Goal: Task Accomplishment & Management: Use online tool/utility

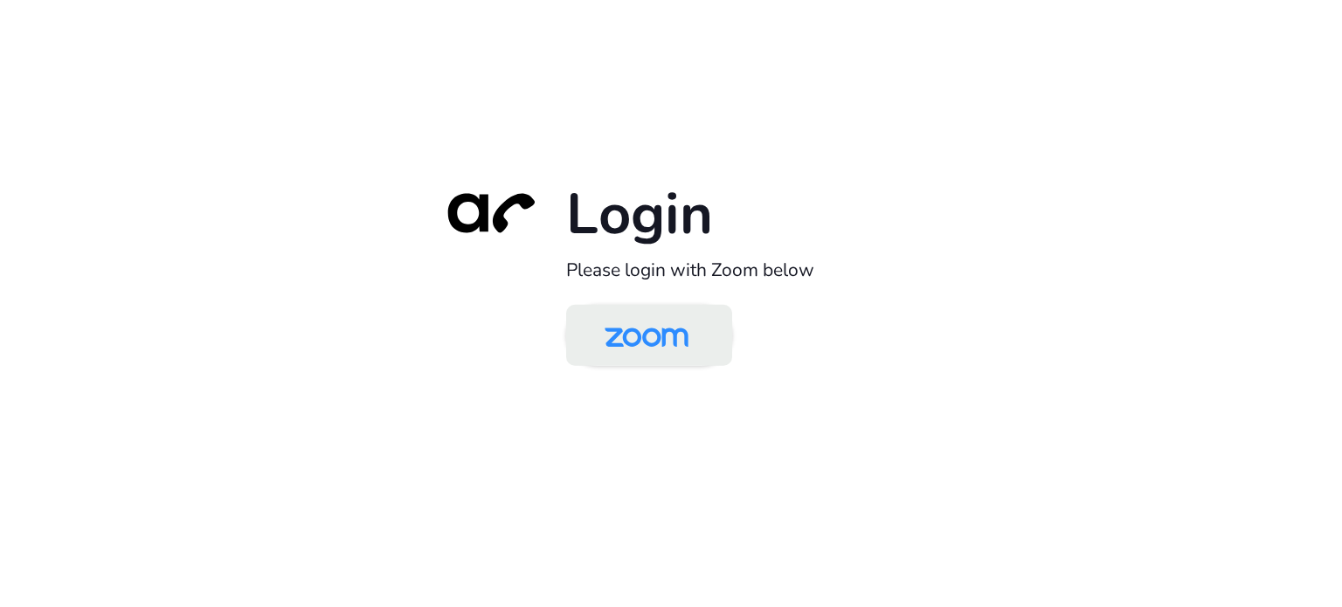
click at [665, 324] on img at bounding box center [646, 336] width 121 height 57
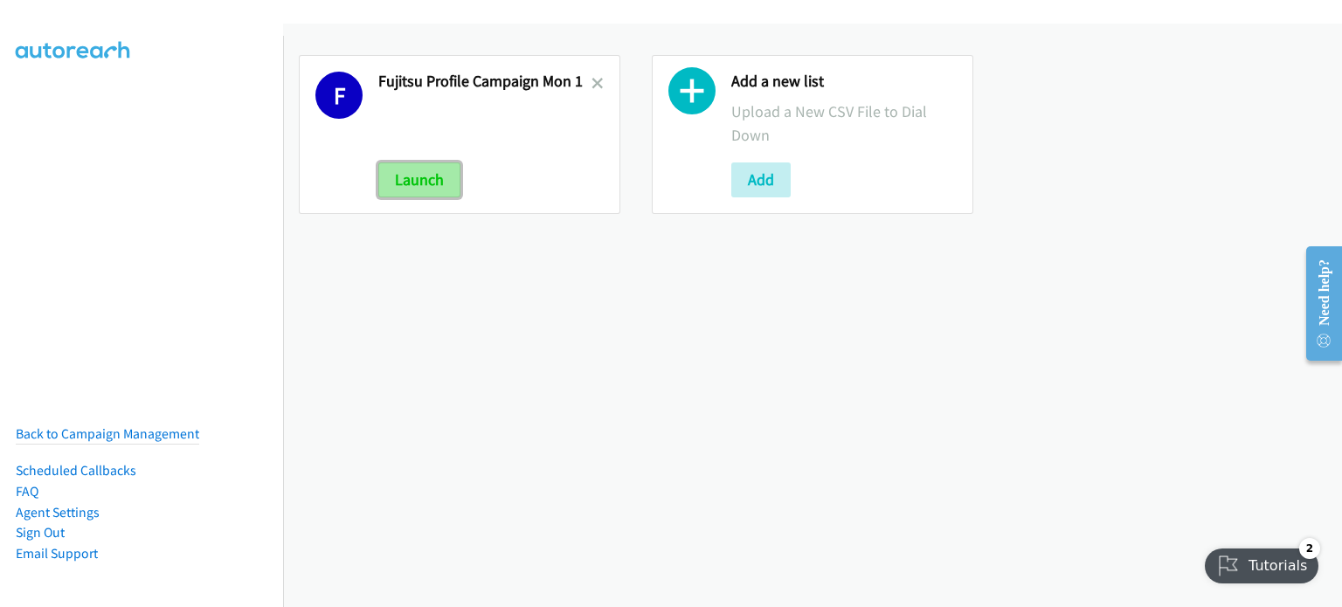
click at [416, 173] on button "Launch" at bounding box center [419, 180] width 82 height 35
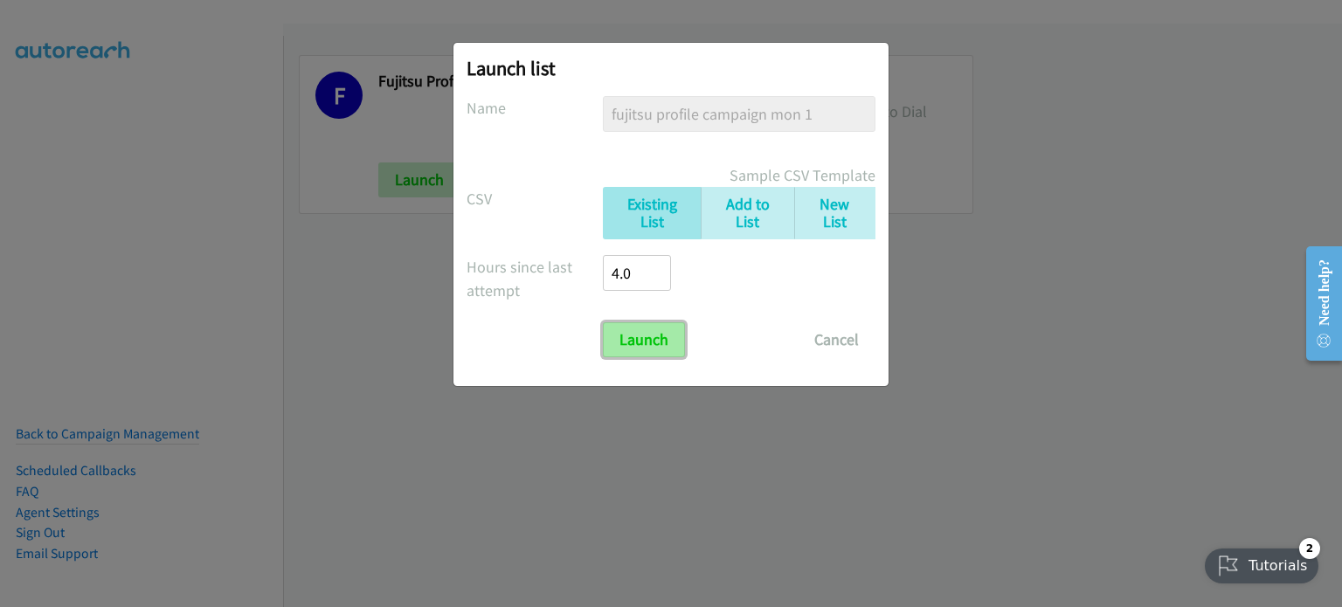
click at [637, 335] on input "Launch" at bounding box center [644, 339] width 82 height 35
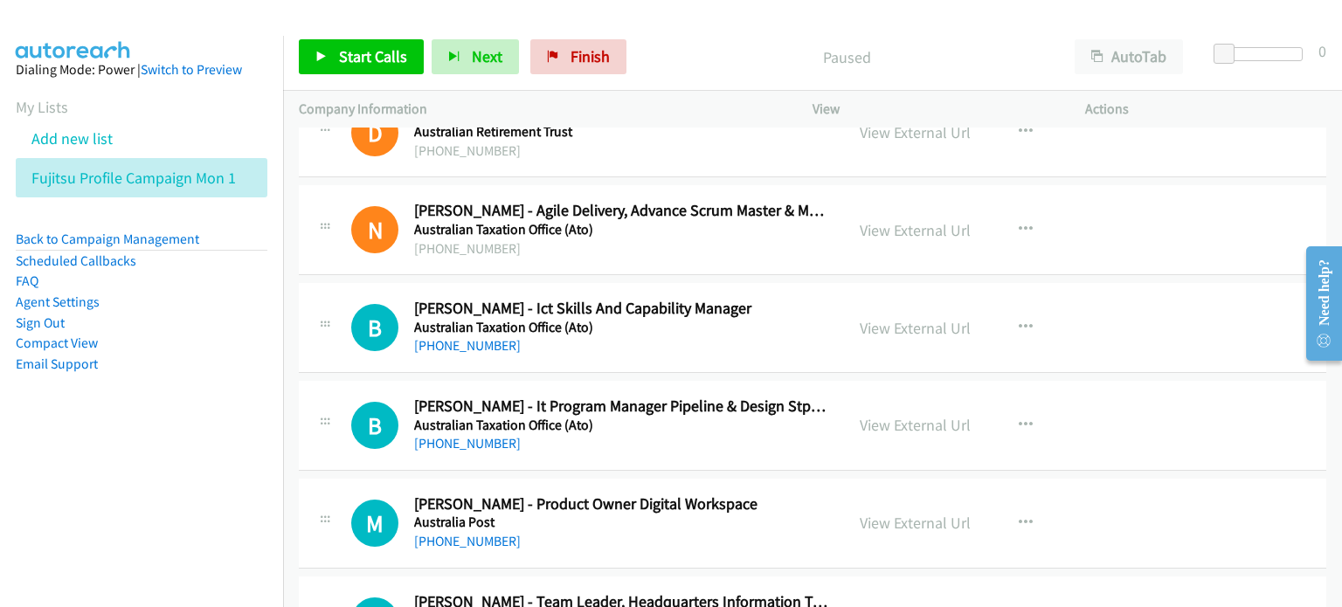
scroll to position [127, 0]
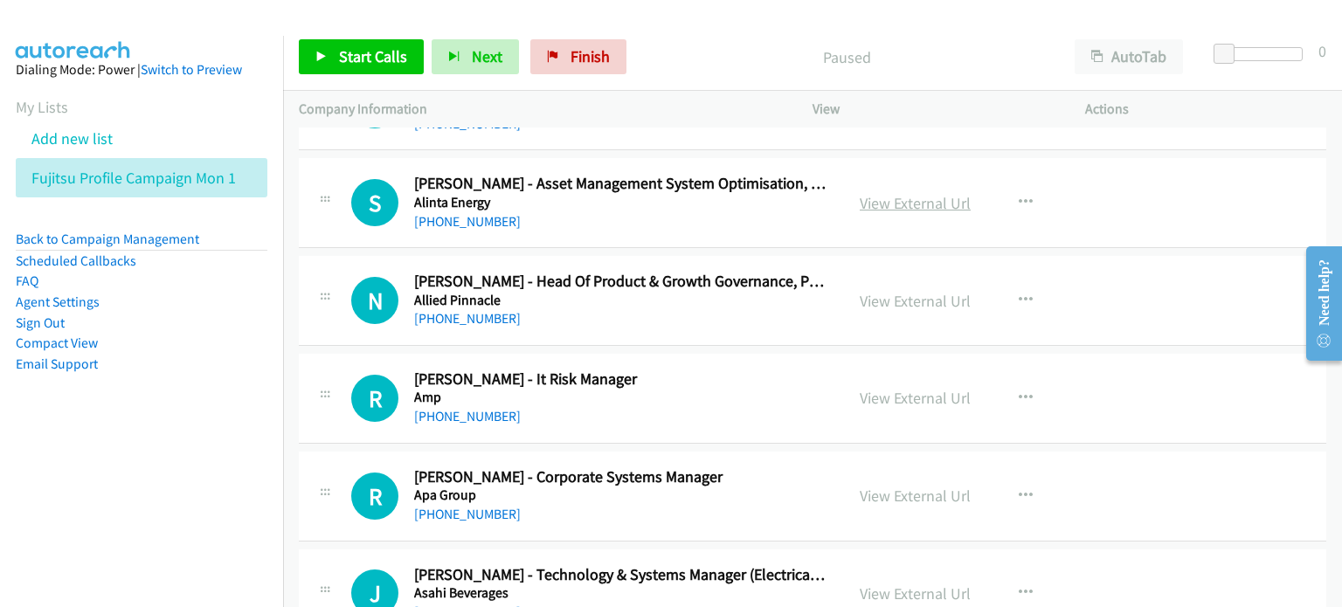
click at [897, 202] on link "View External Url" at bounding box center [915, 203] width 111 height 20
click at [687, 17] on div at bounding box center [663, 33] width 1326 height 67
click at [374, 54] on span "Start Calls" at bounding box center [373, 56] width 68 height 20
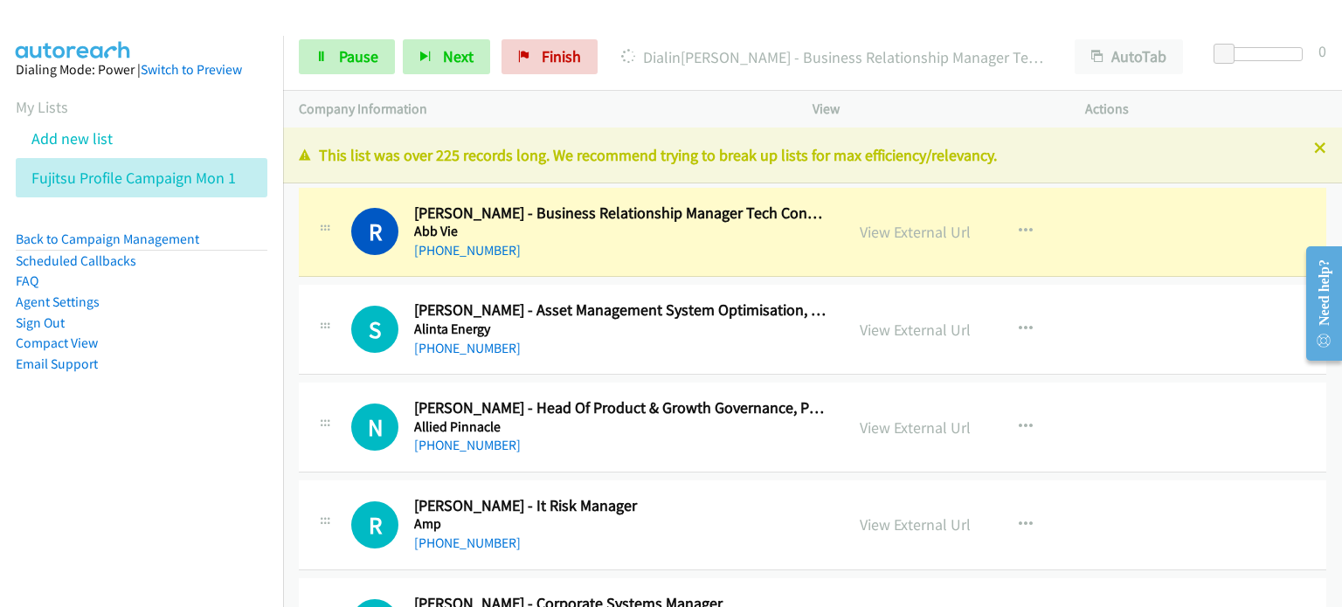
scroll to position [87, 0]
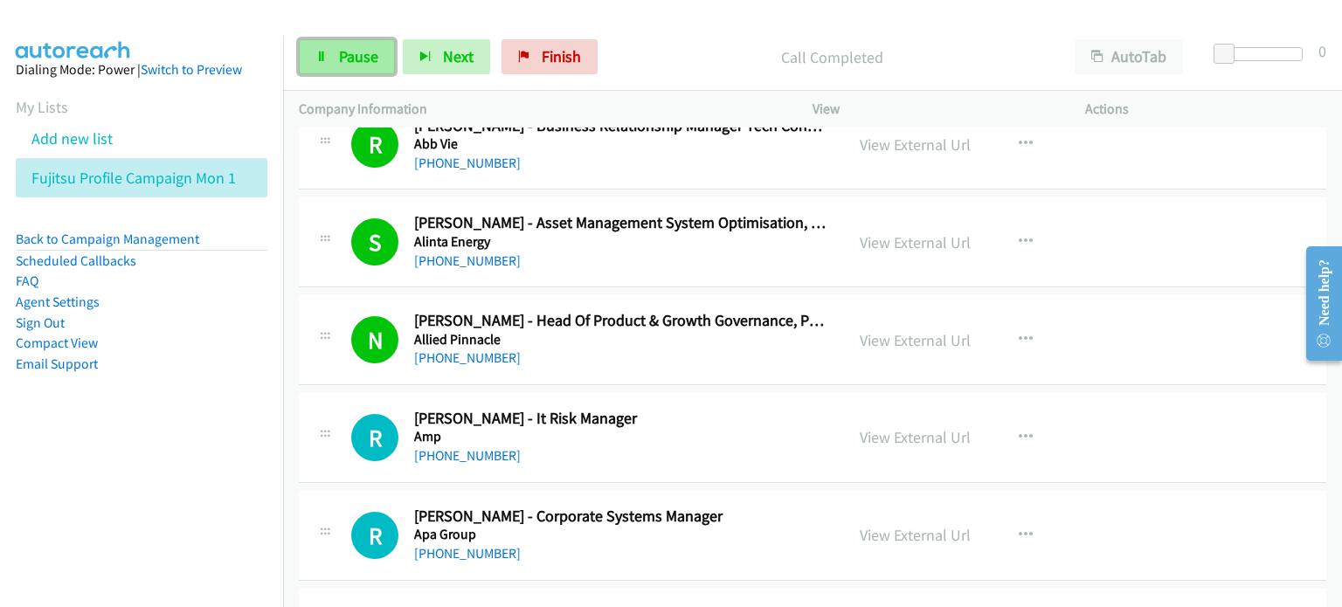
click at [349, 48] on span "Pause" at bounding box center [358, 56] width 39 height 20
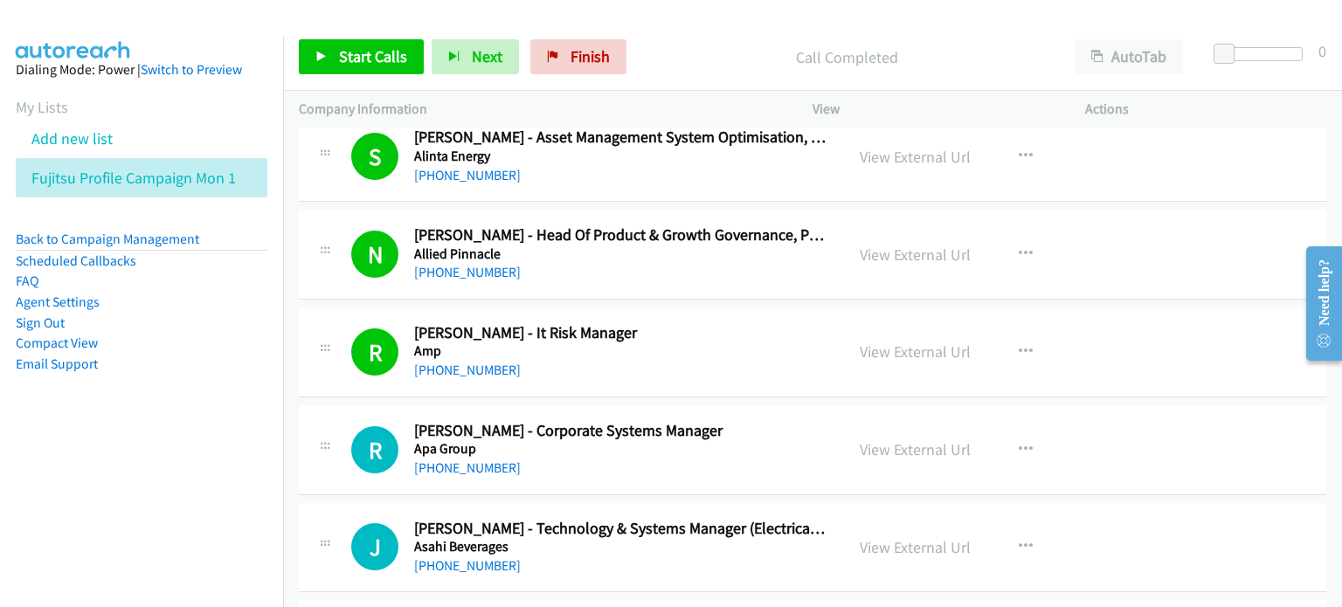
scroll to position [175, 0]
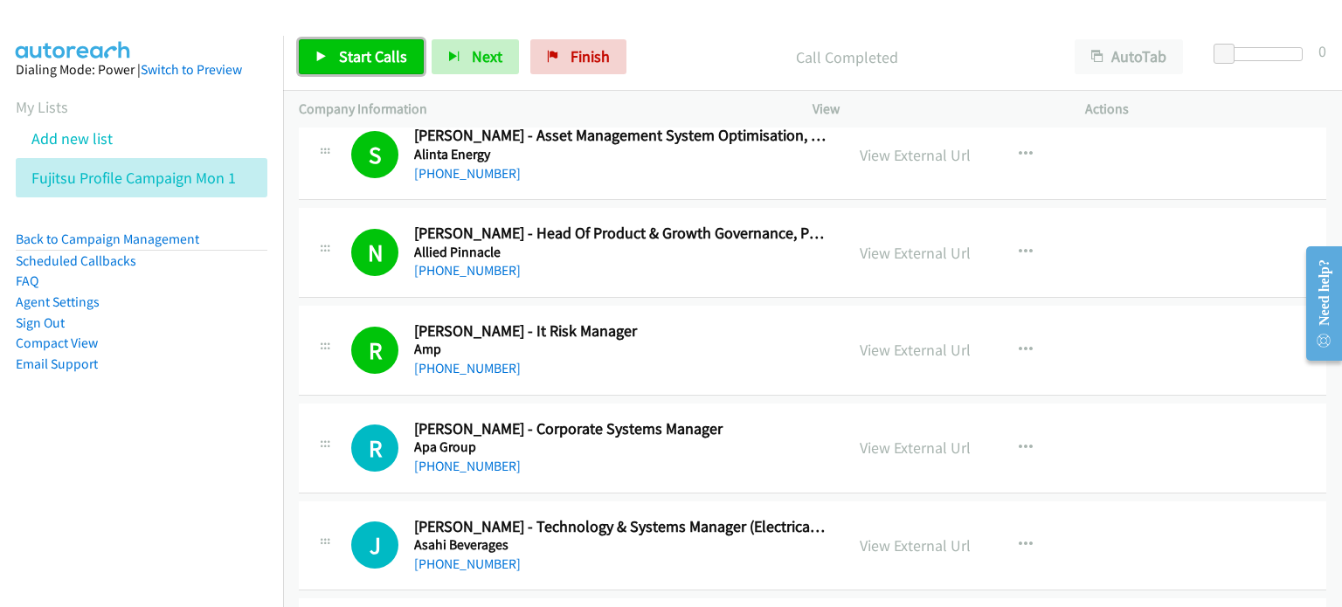
click at [349, 53] on span "Start Calls" at bounding box center [373, 56] width 68 height 20
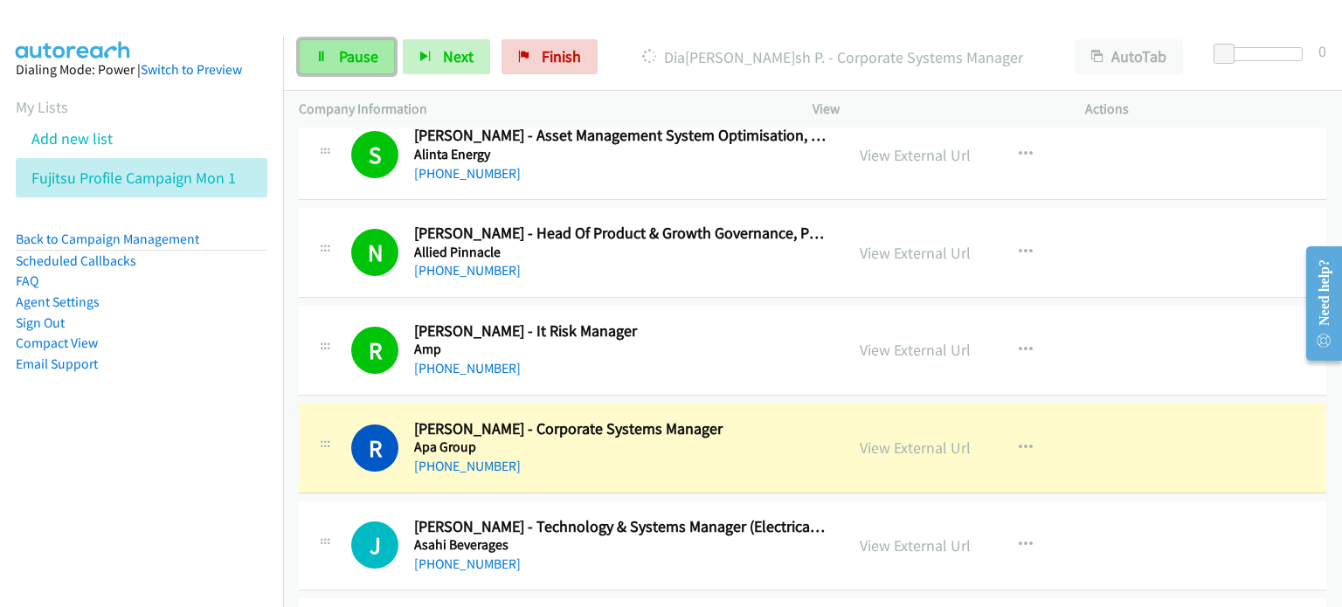
click at [349, 44] on link "Pause" at bounding box center [347, 56] width 96 height 35
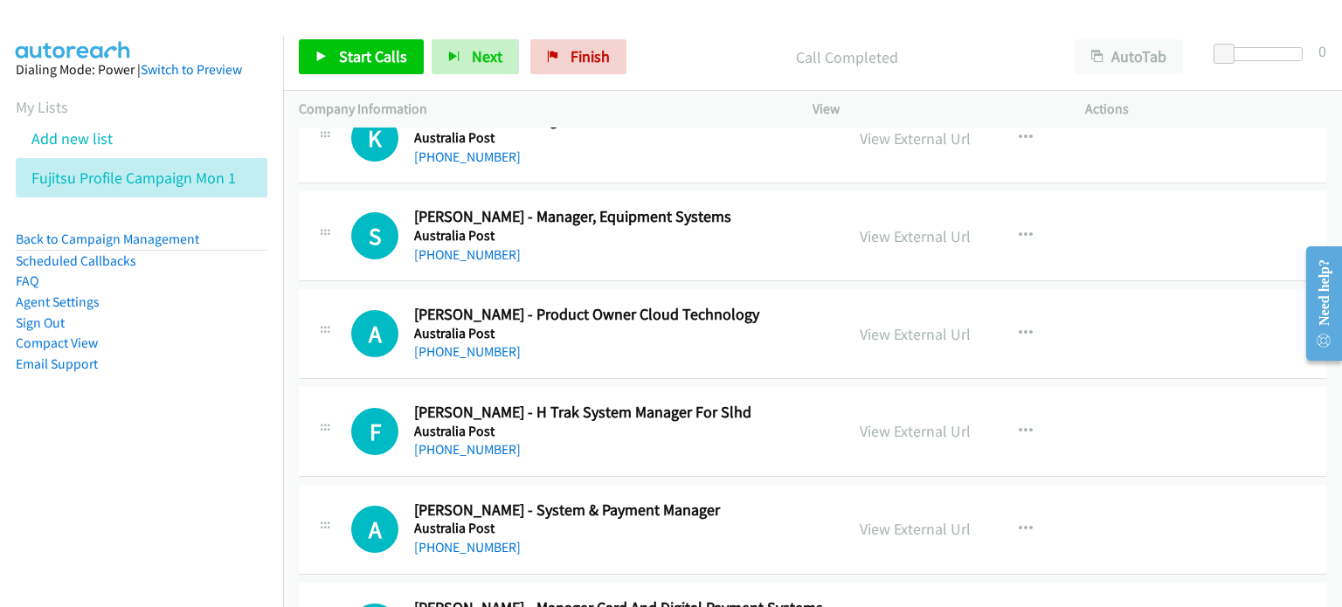
scroll to position [2184, 0]
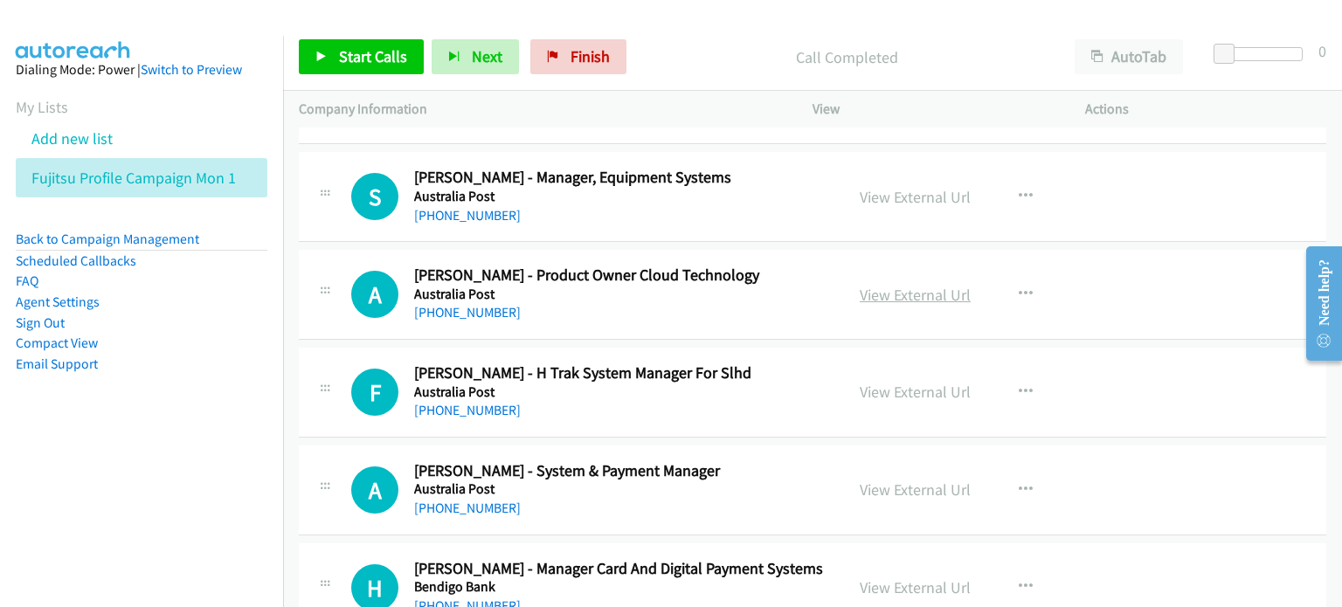
click at [887, 287] on link "View External Url" at bounding box center [915, 295] width 111 height 20
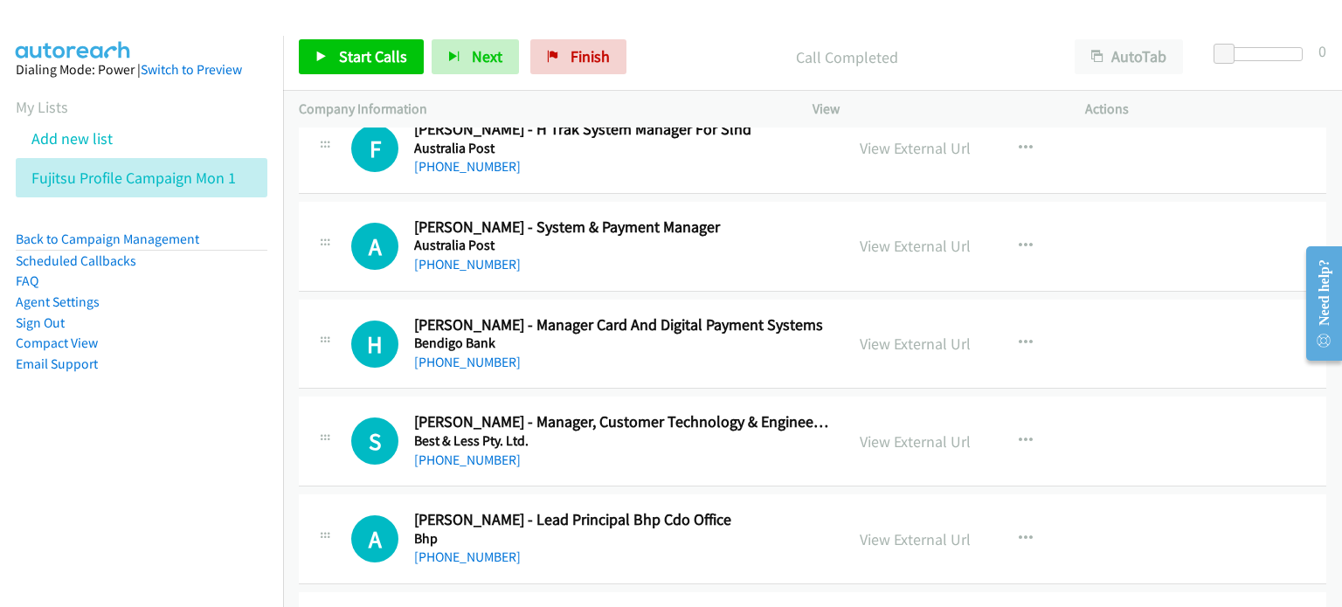
scroll to position [2446, 0]
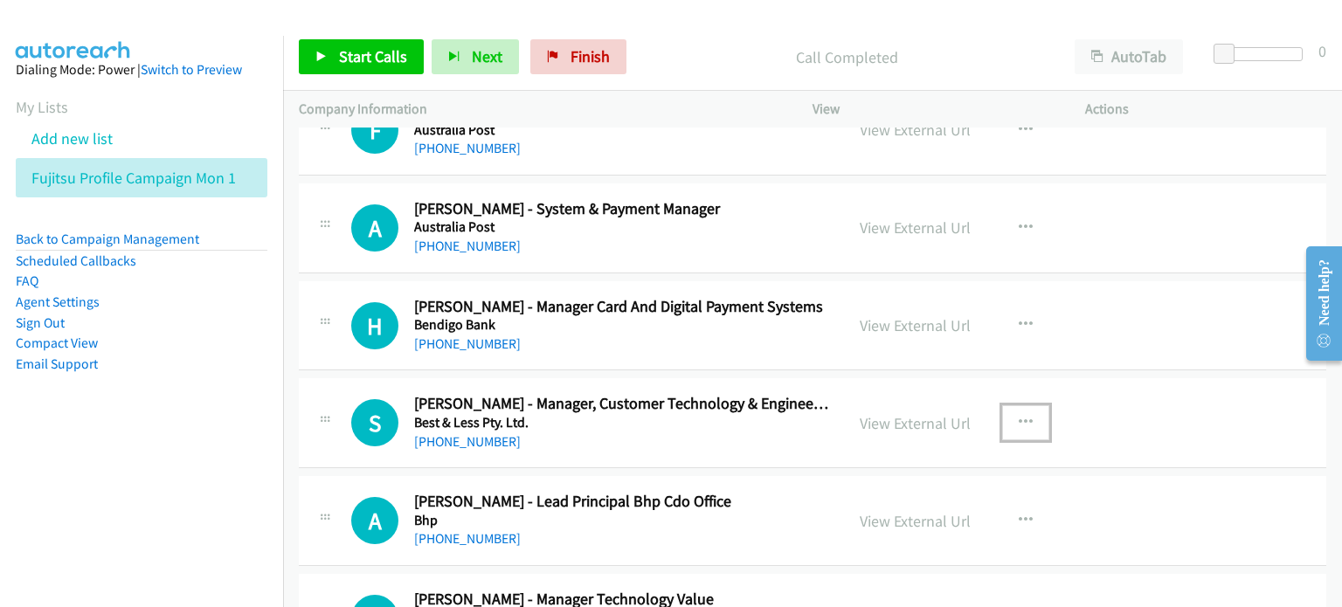
click at [1019, 416] on icon "button" at bounding box center [1026, 423] width 14 height 14
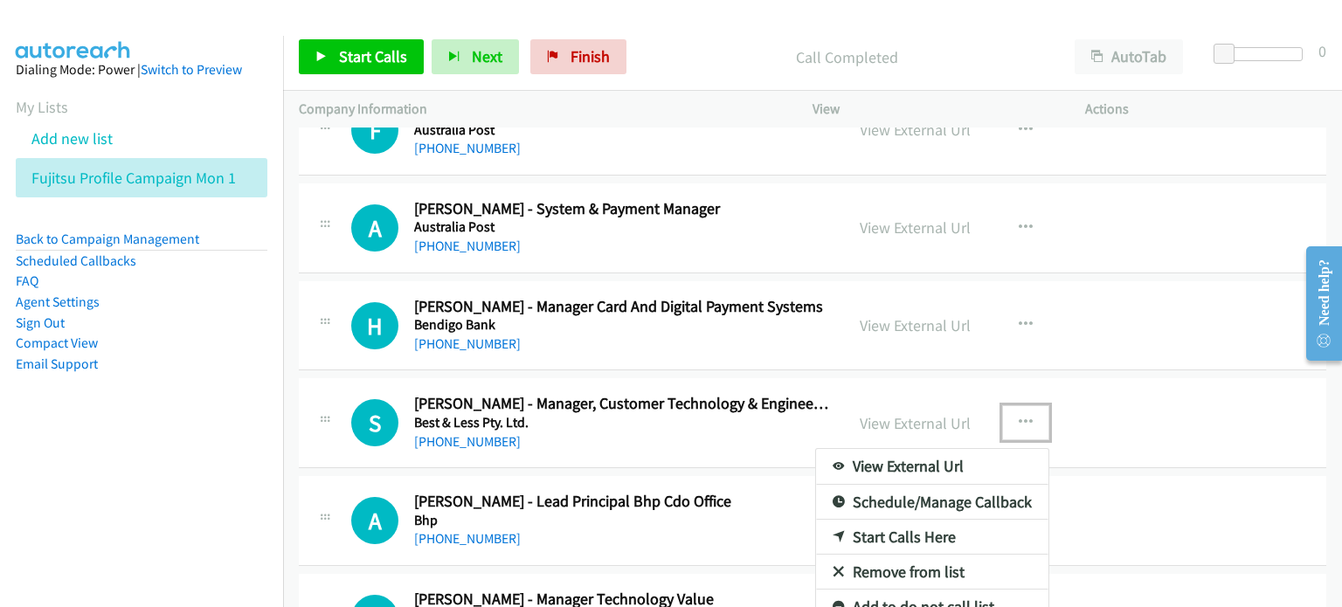
click at [913, 529] on link "Start Calls Here" at bounding box center [932, 537] width 232 height 35
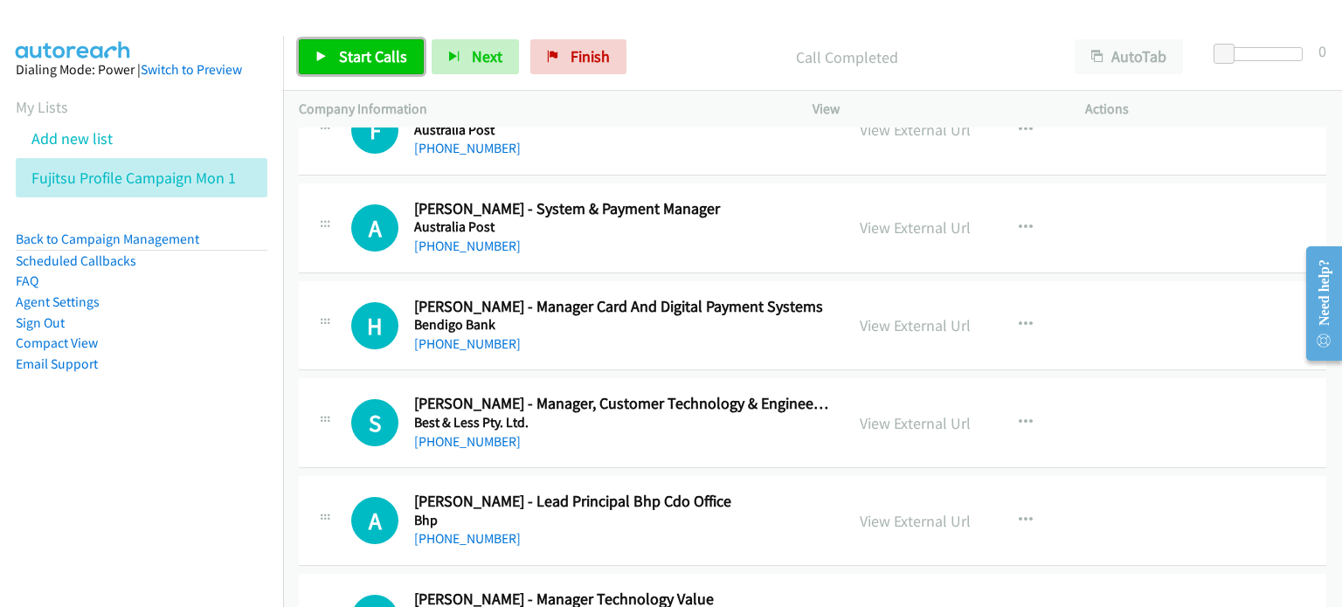
click at [353, 48] on span "Start Calls" at bounding box center [373, 56] width 68 height 20
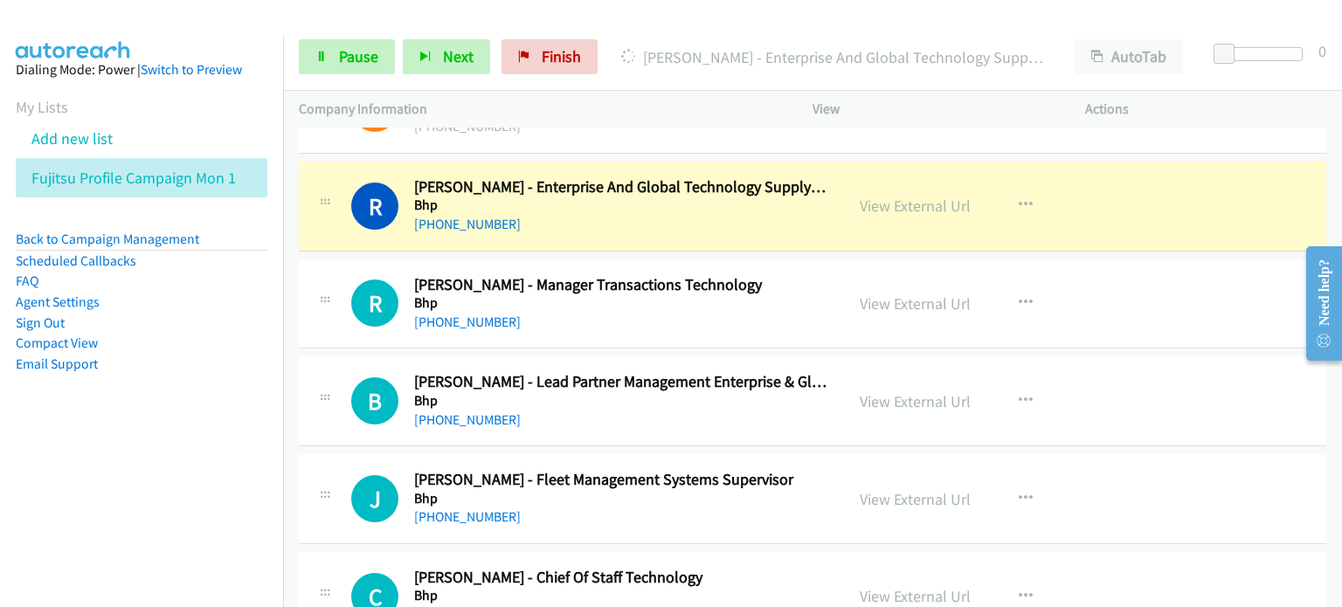
scroll to position [3058, 0]
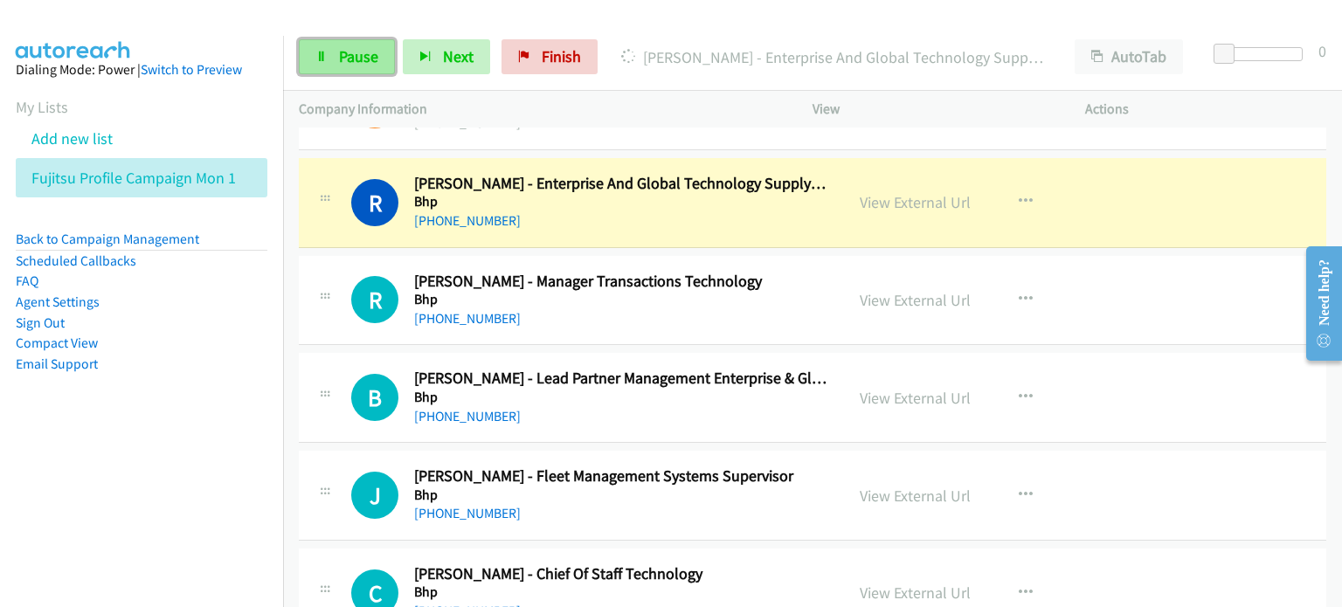
click at [359, 41] on link "Pause" at bounding box center [347, 56] width 96 height 35
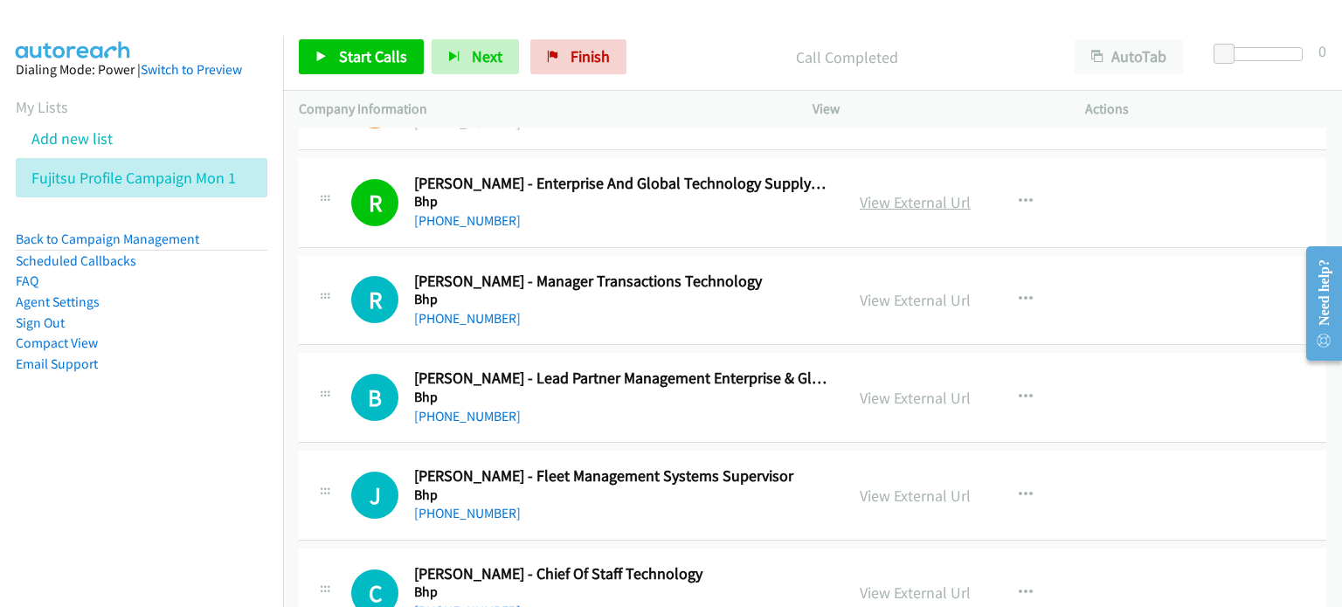
click at [885, 192] on link "View External Url" at bounding box center [915, 202] width 111 height 20
click at [349, 52] on span "Start Calls" at bounding box center [373, 56] width 68 height 20
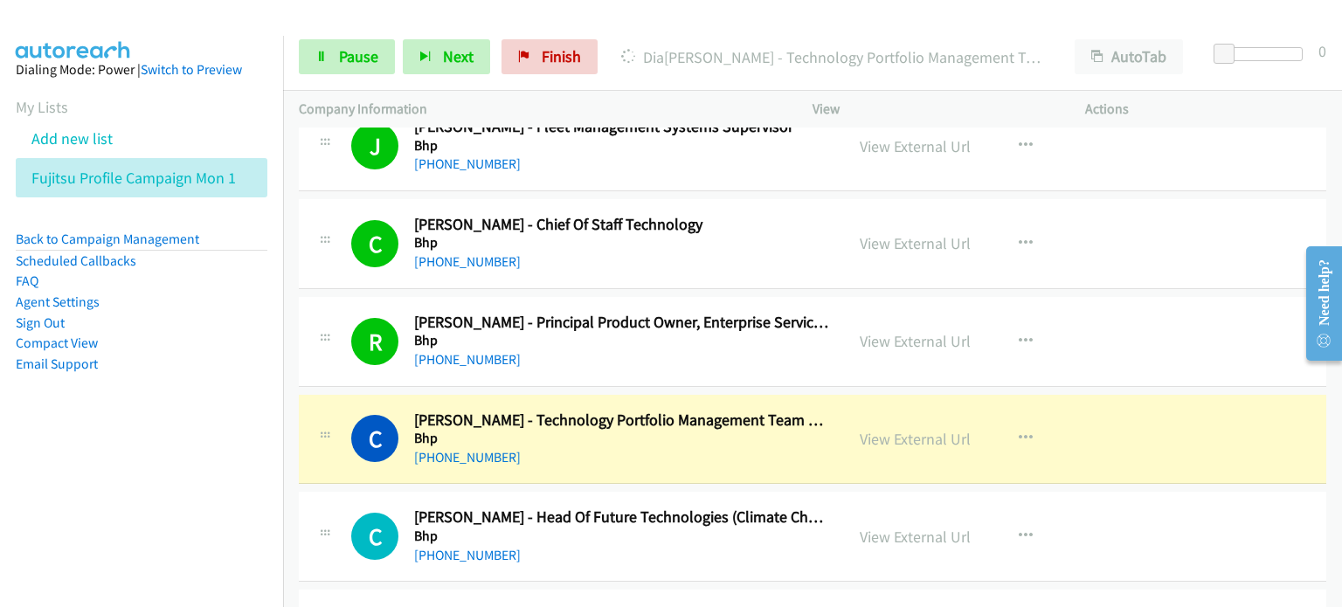
scroll to position [3495, 0]
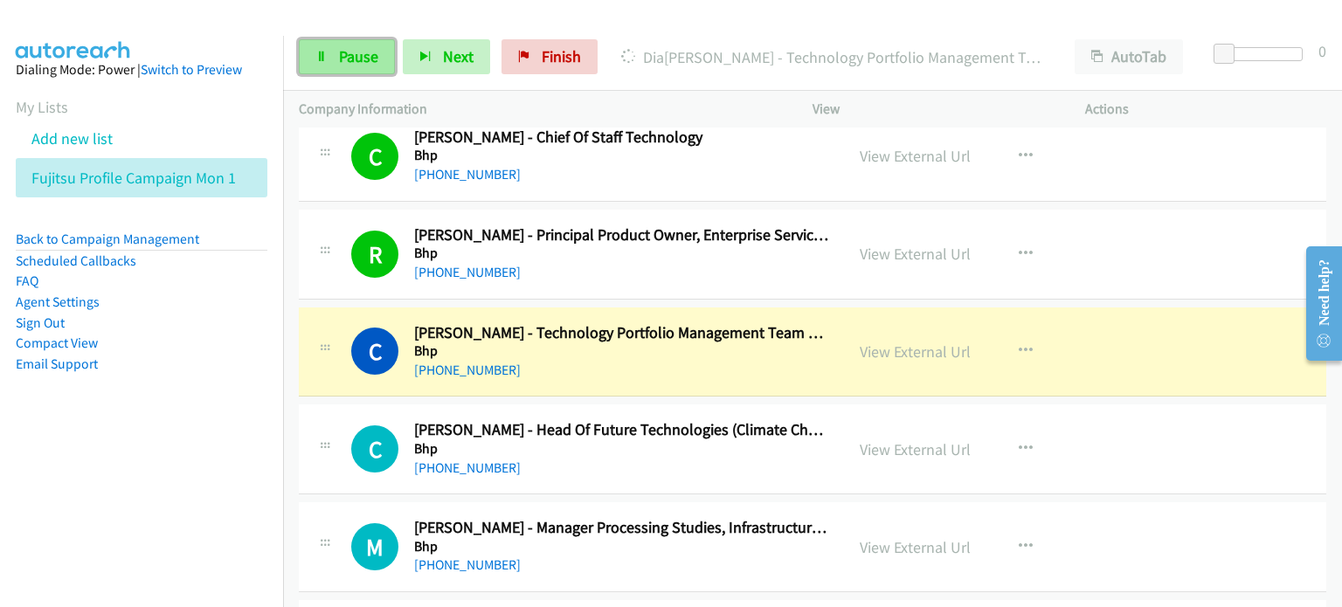
click at [332, 58] on link "Pause" at bounding box center [347, 56] width 96 height 35
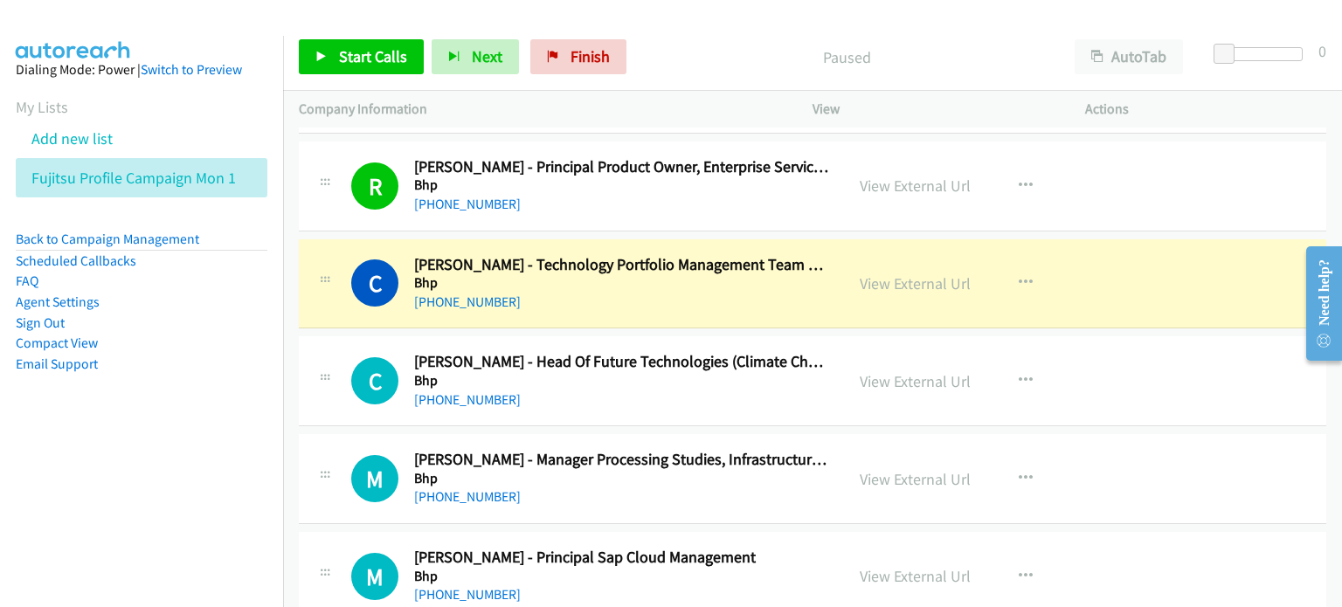
scroll to position [3582, 0]
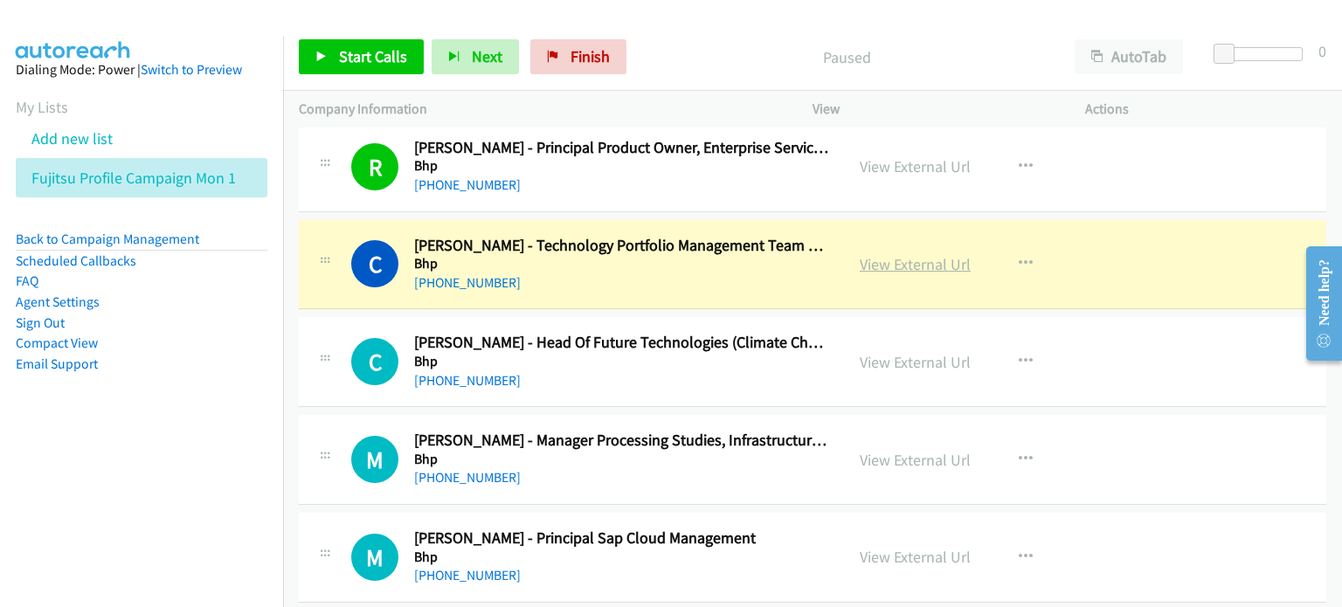
click at [881, 261] on link "View External Url" at bounding box center [915, 264] width 111 height 20
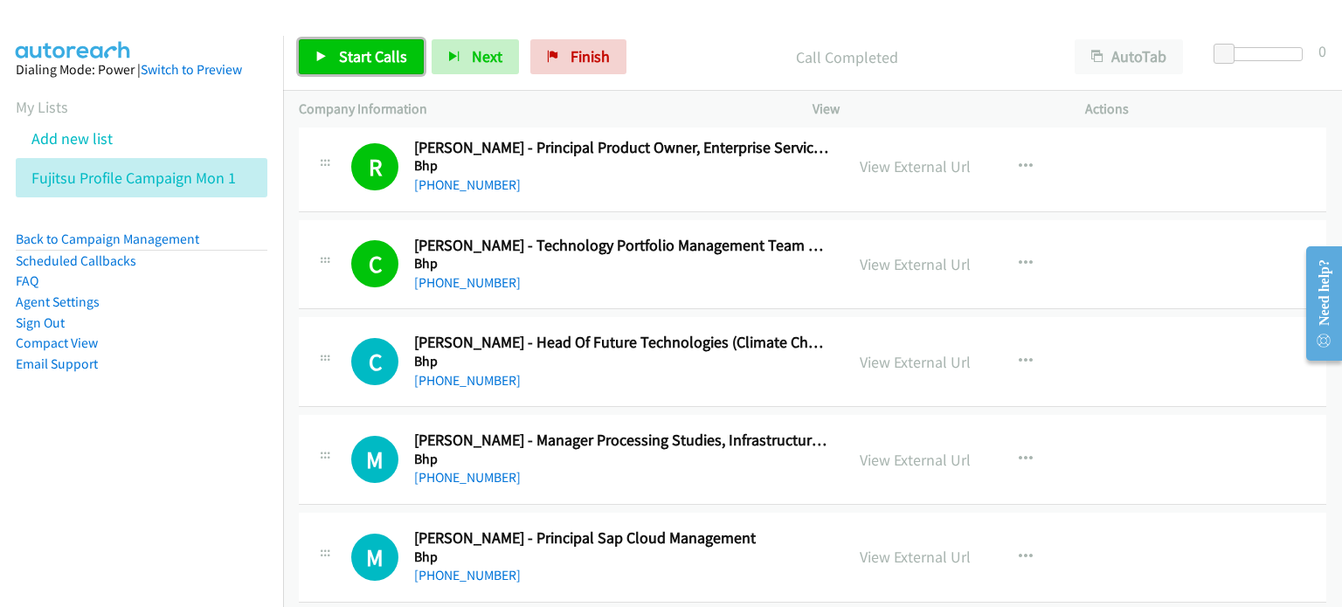
click at [380, 56] on span "Start Calls" at bounding box center [373, 56] width 68 height 20
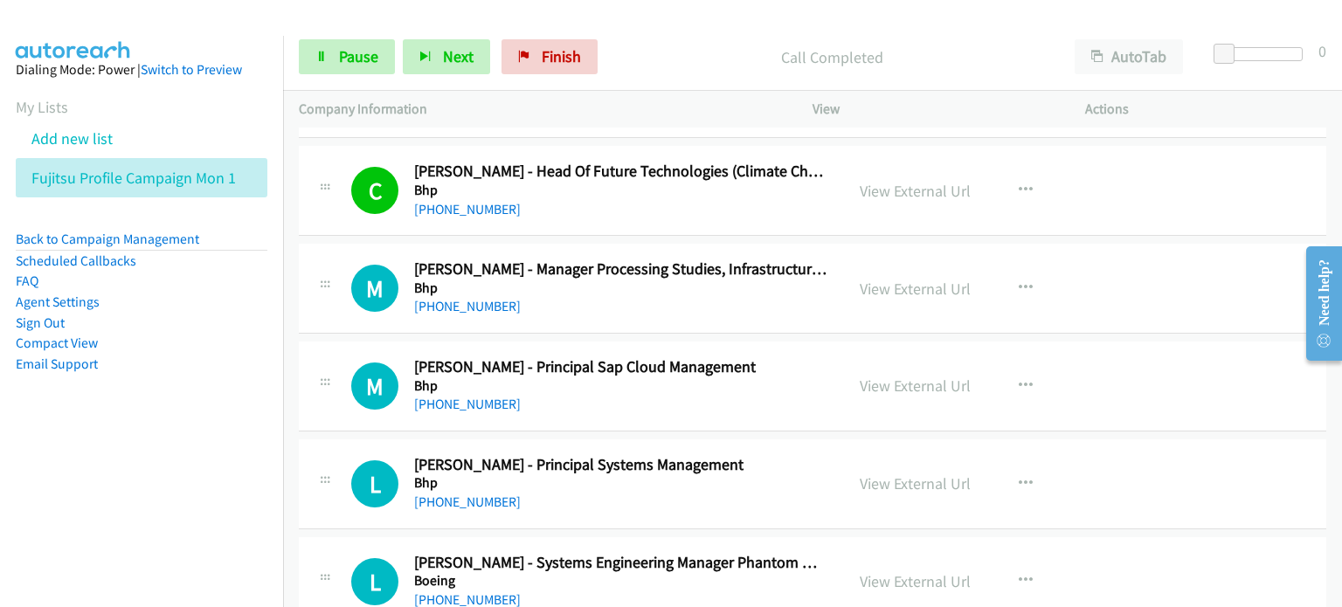
scroll to position [3757, 0]
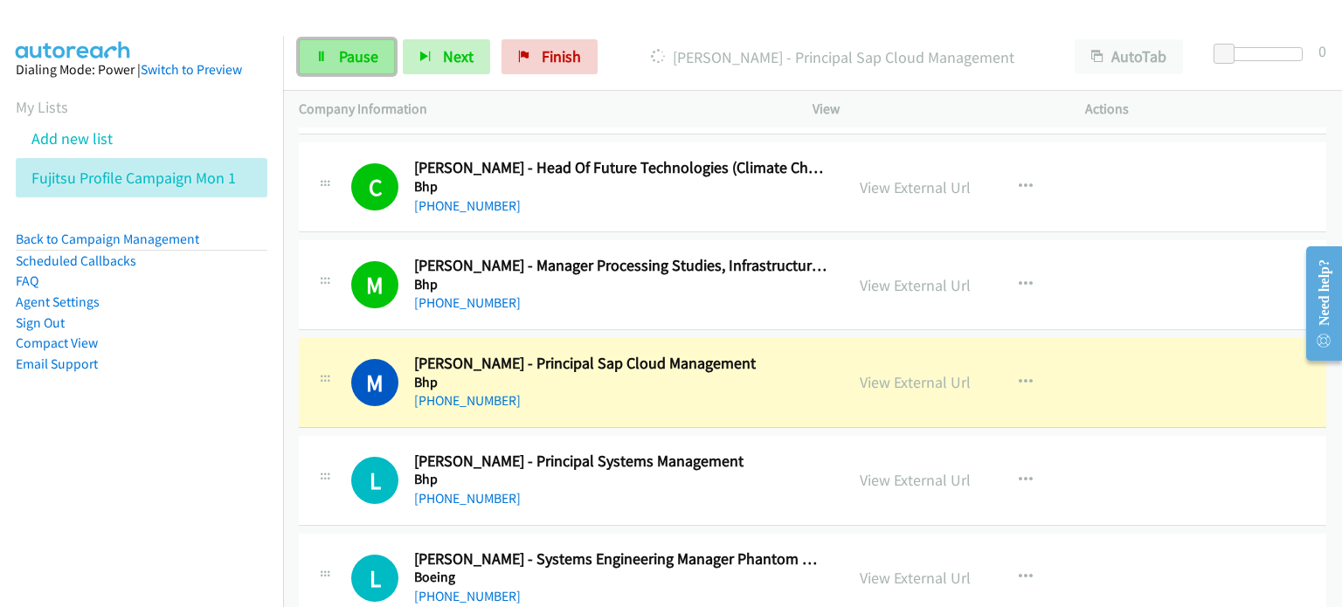
click at [351, 53] on span "Pause" at bounding box center [358, 56] width 39 height 20
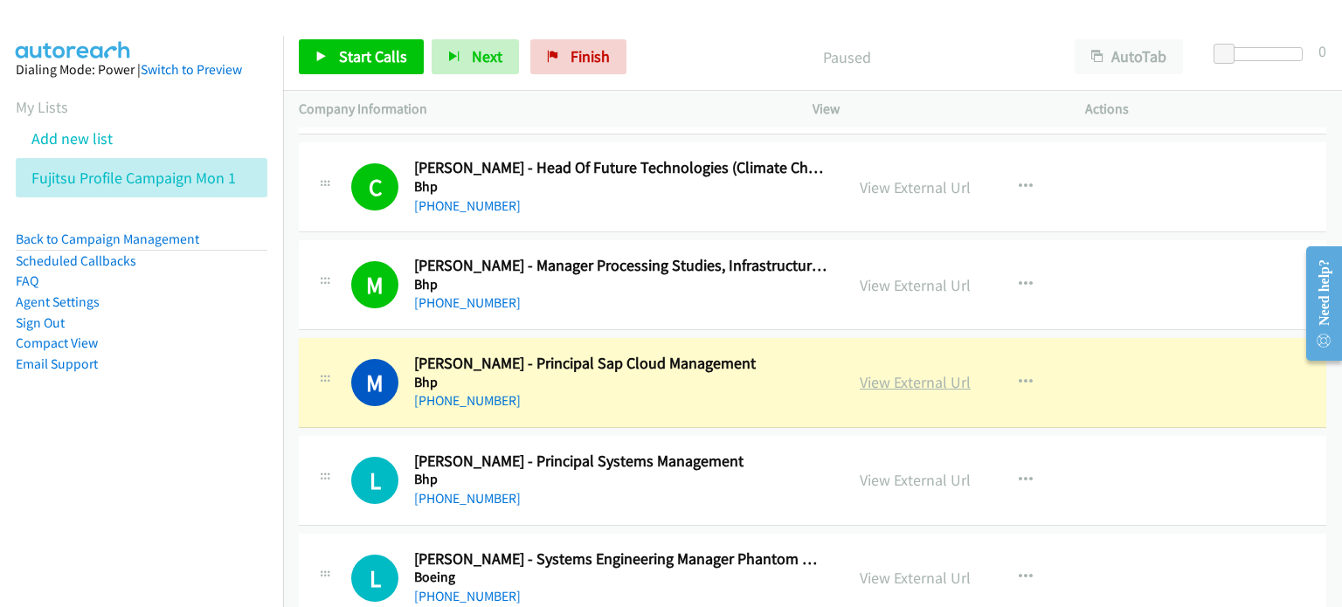
click at [891, 380] on link "View External Url" at bounding box center [915, 382] width 111 height 20
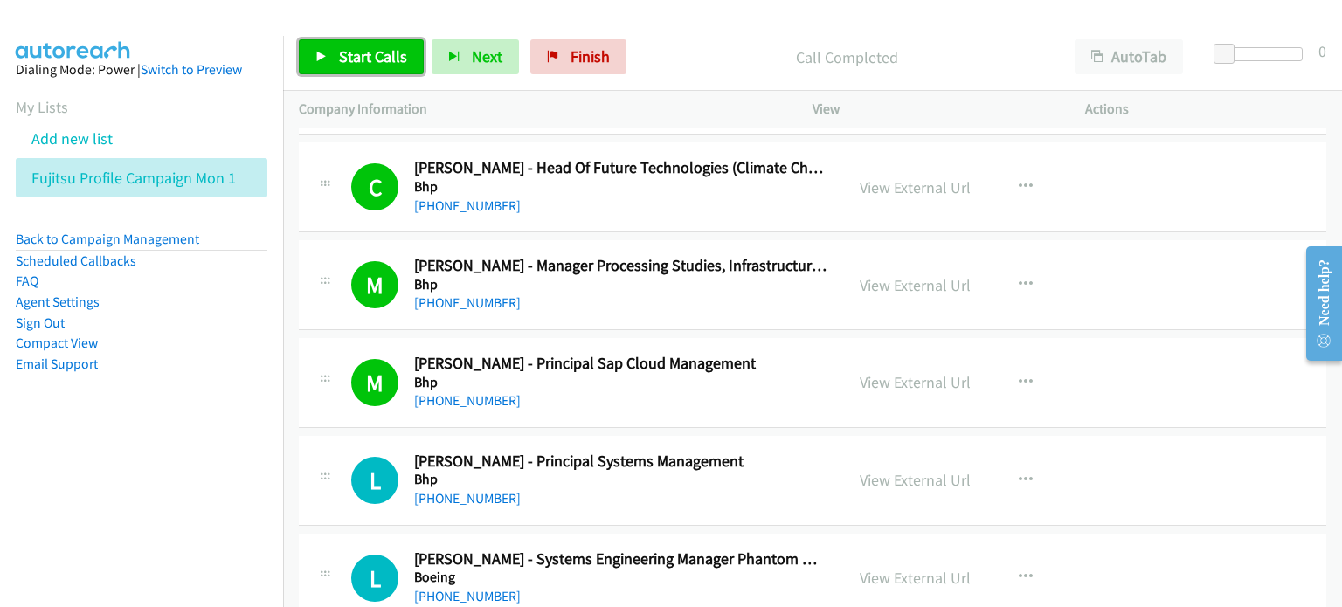
click at [370, 58] on span "Start Calls" at bounding box center [373, 56] width 68 height 20
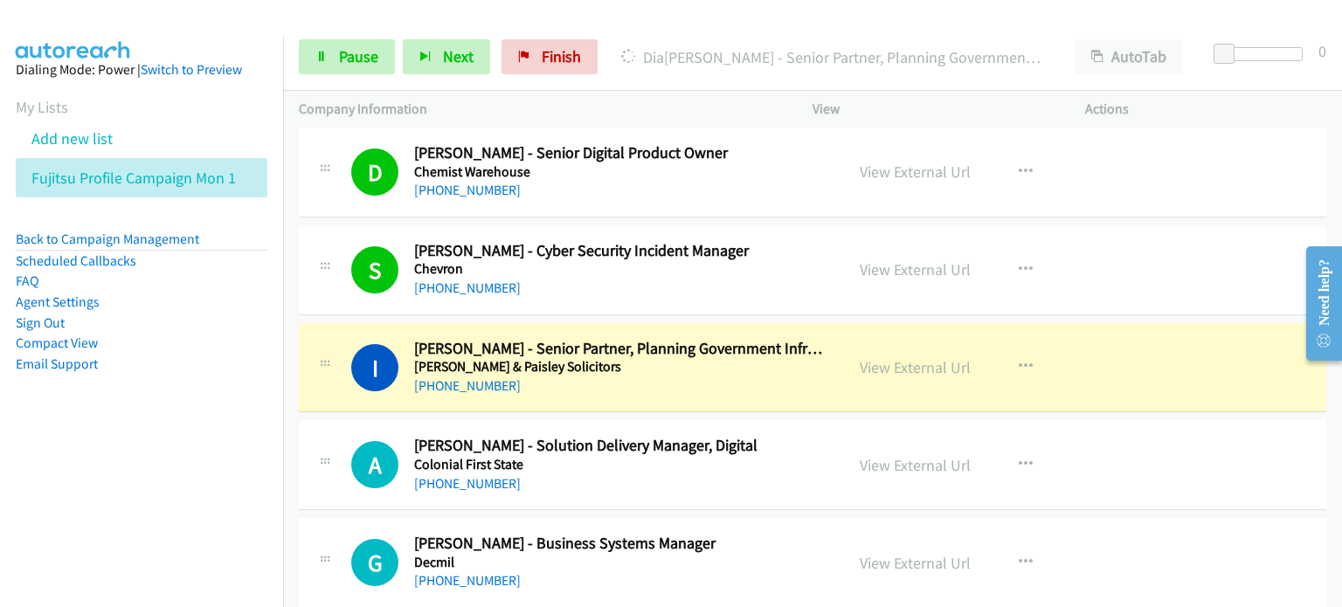
scroll to position [5591, 0]
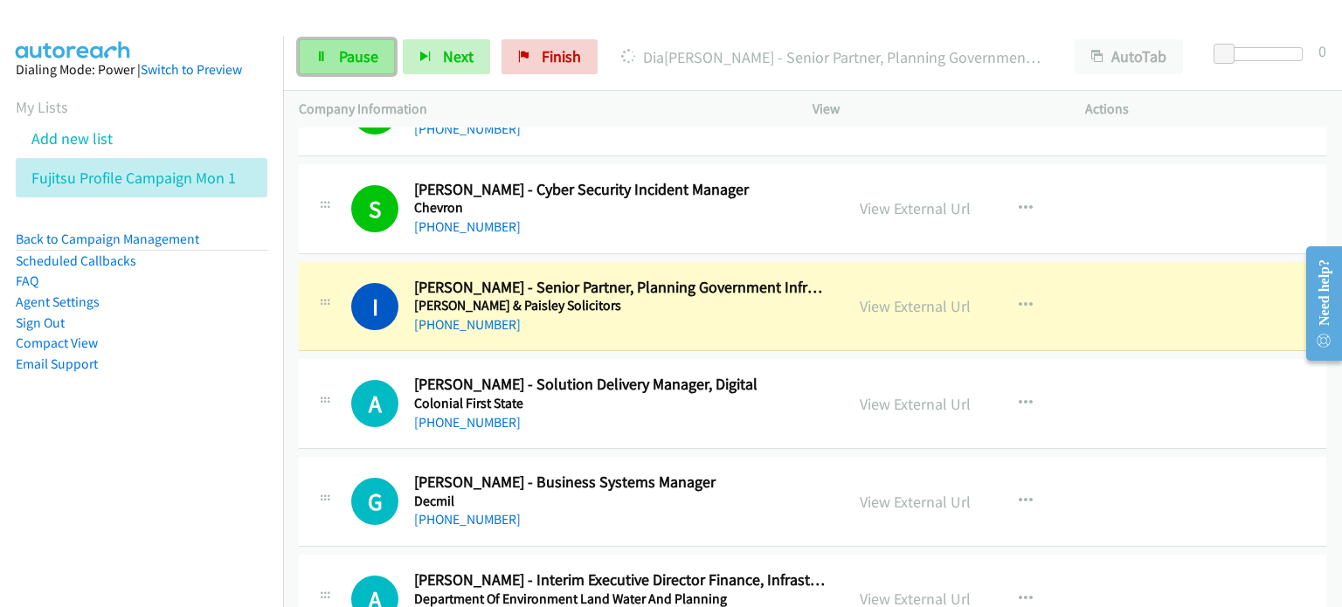
click at [340, 49] on span "Pause" at bounding box center [358, 56] width 39 height 20
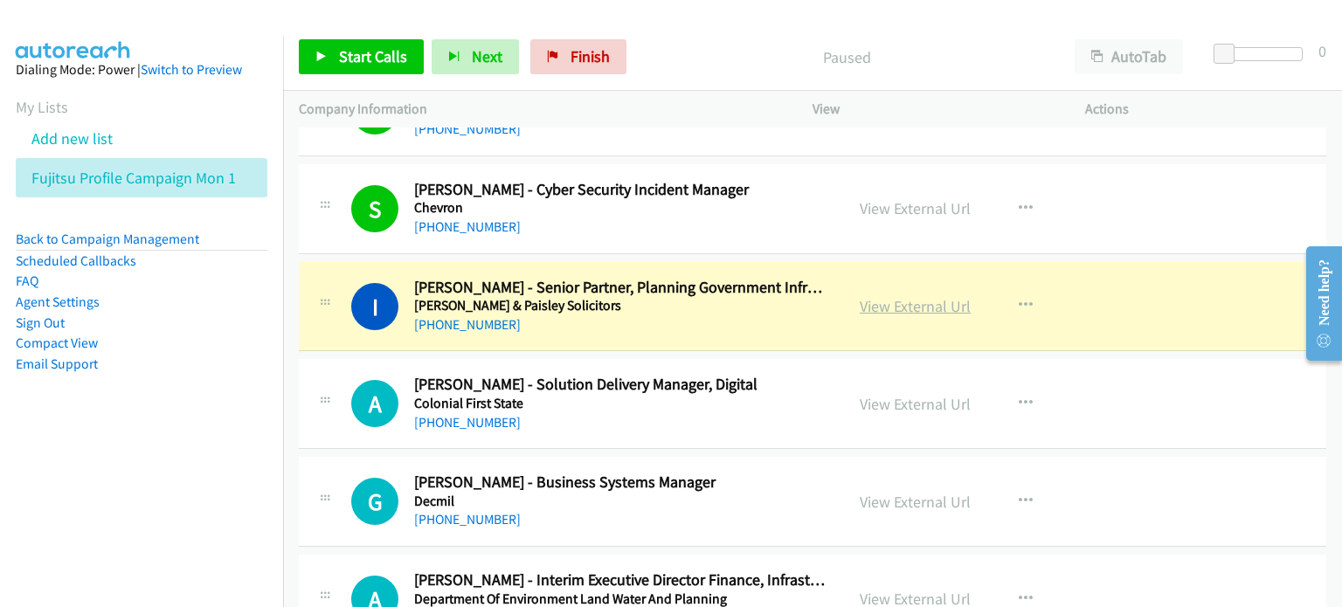
click at [902, 296] on link "View External Url" at bounding box center [915, 306] width 111 height 20
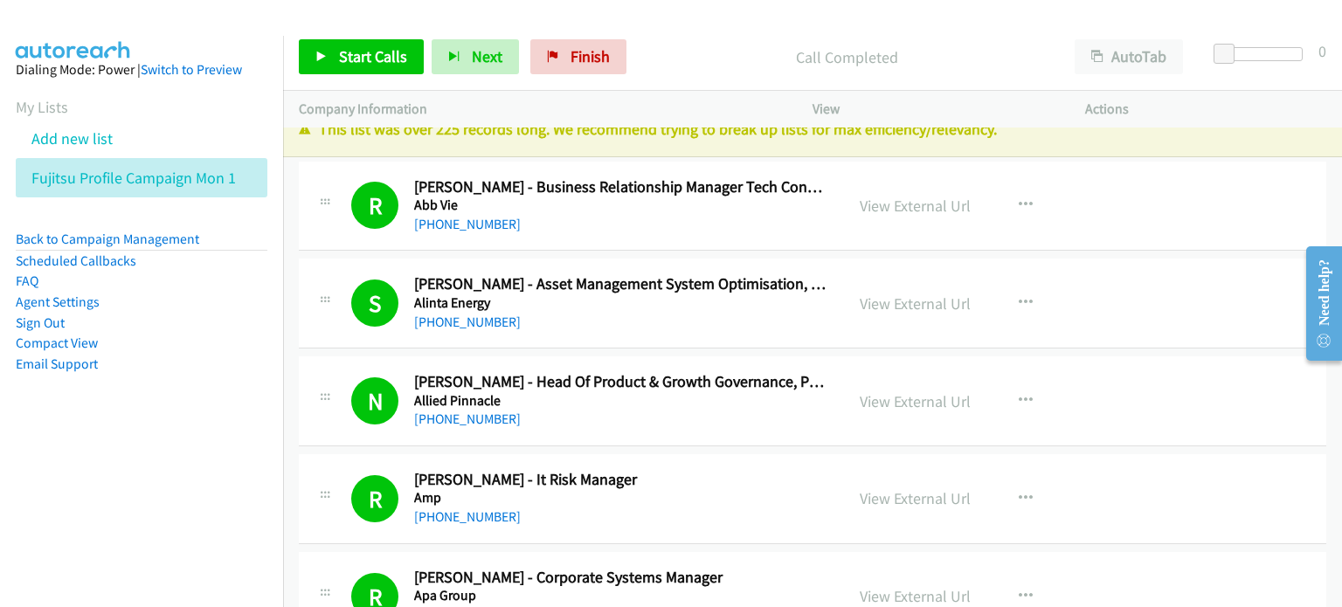
scroll to position [0, 0]
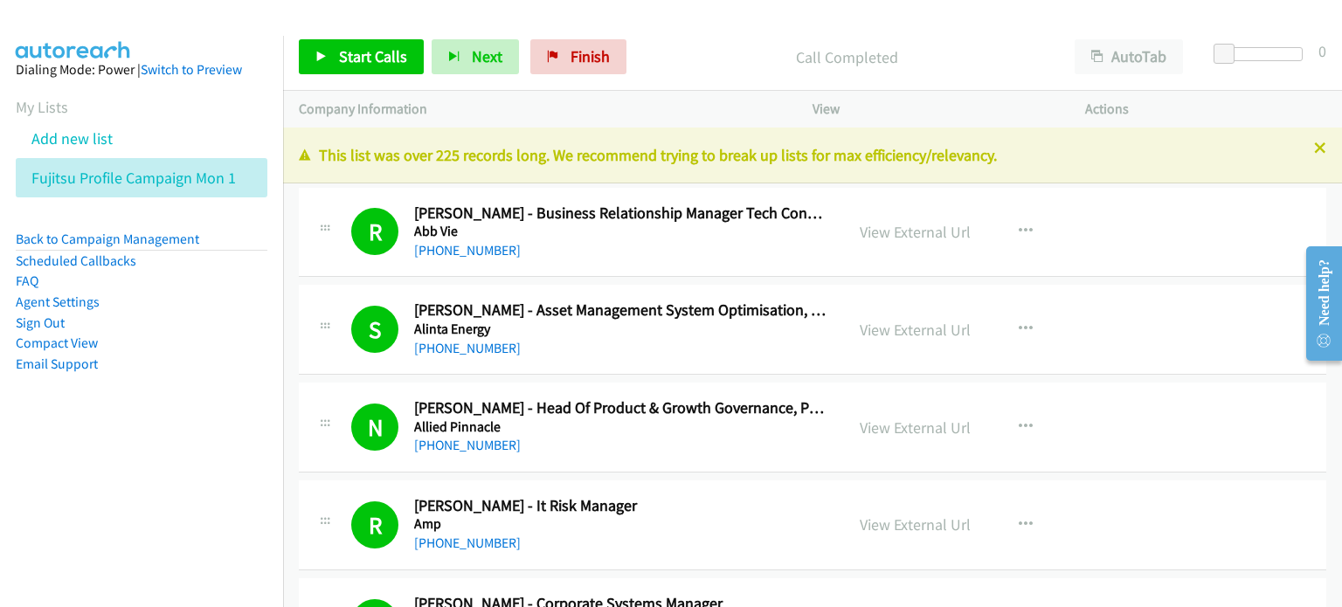
click at [639, 54] on div "Call Completed" at bounding box center [846, 56] width 425 height 35
click at [584, 42] on link "Finish" at bounding box center [578, 56] width 96 height 35
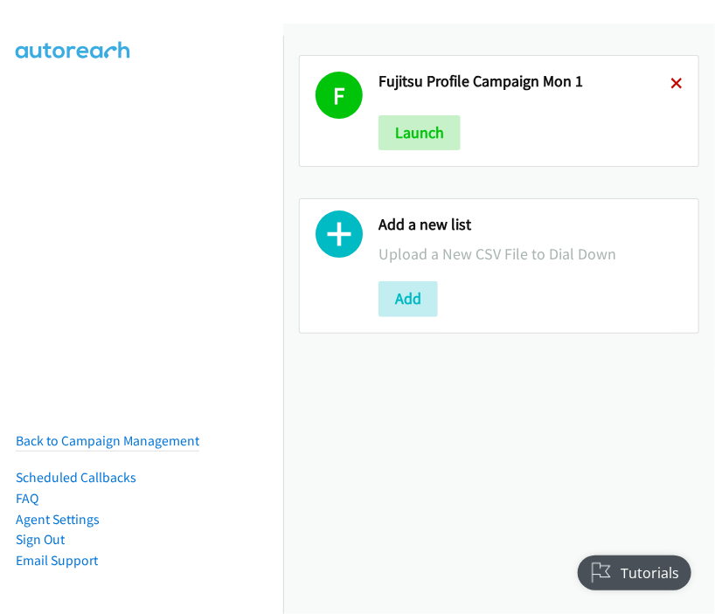
click at [670, 86] on icon at bounding box center [676, 85] width 12 height 12
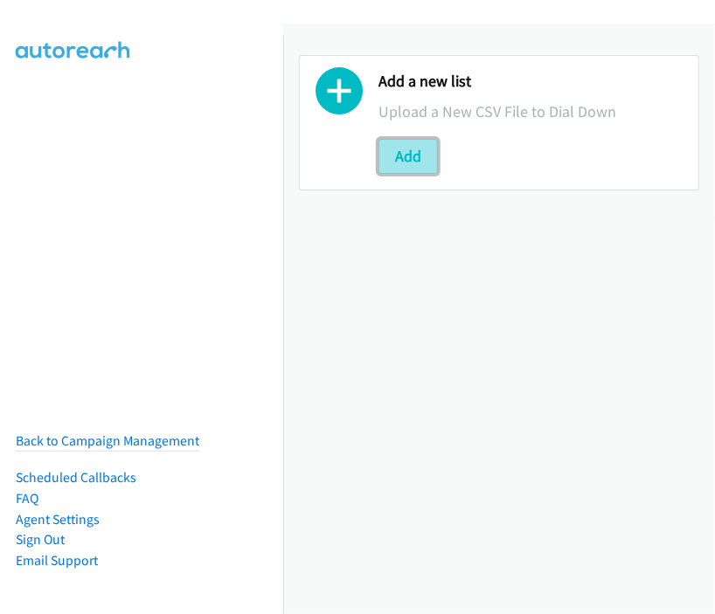
click at [406, 146] on button "Add" at bounding box center [407, 156] width 59 height 35
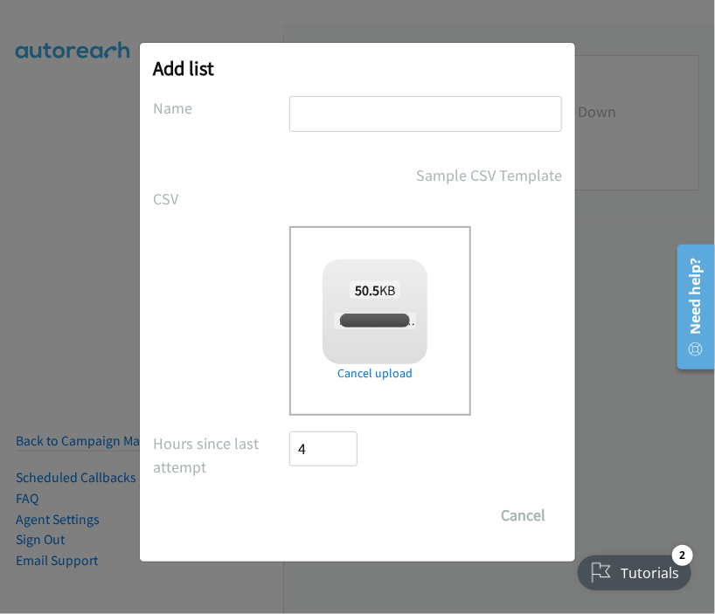
checkbox input "true"
click at [315, 108] on input "text" at bounding box center [425, 114] width 273 height 36
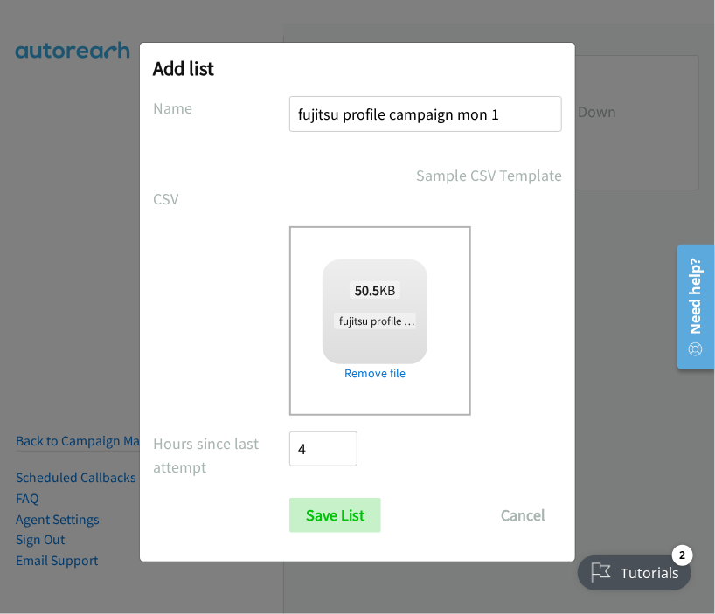
click at [482, 111] on input "fujitsu profile campaign mon 1" at bounding box center [425, 114] width 273 height 36
type input "fujitsu profile campaign tues 1"
click at [342, 515] on input "Save List" at bounding box center [335, 515] width 92 height 35
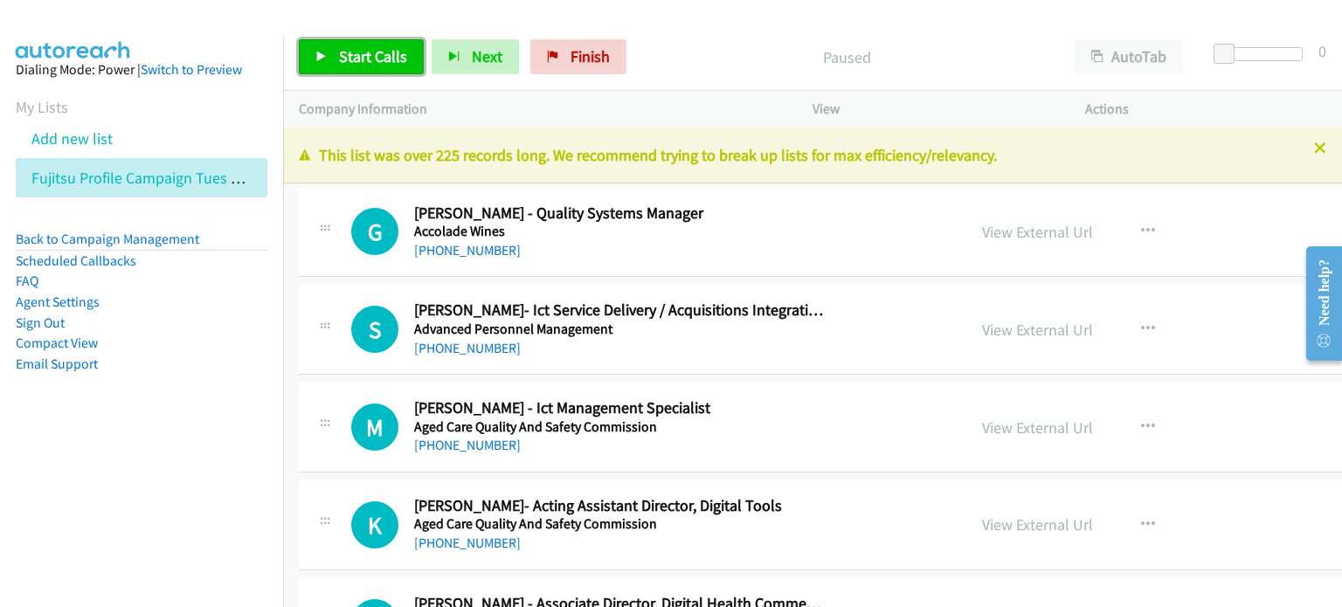
click at [355, 44] on link "Start Calls" at bounding box center [361, 56] width 125 height 35
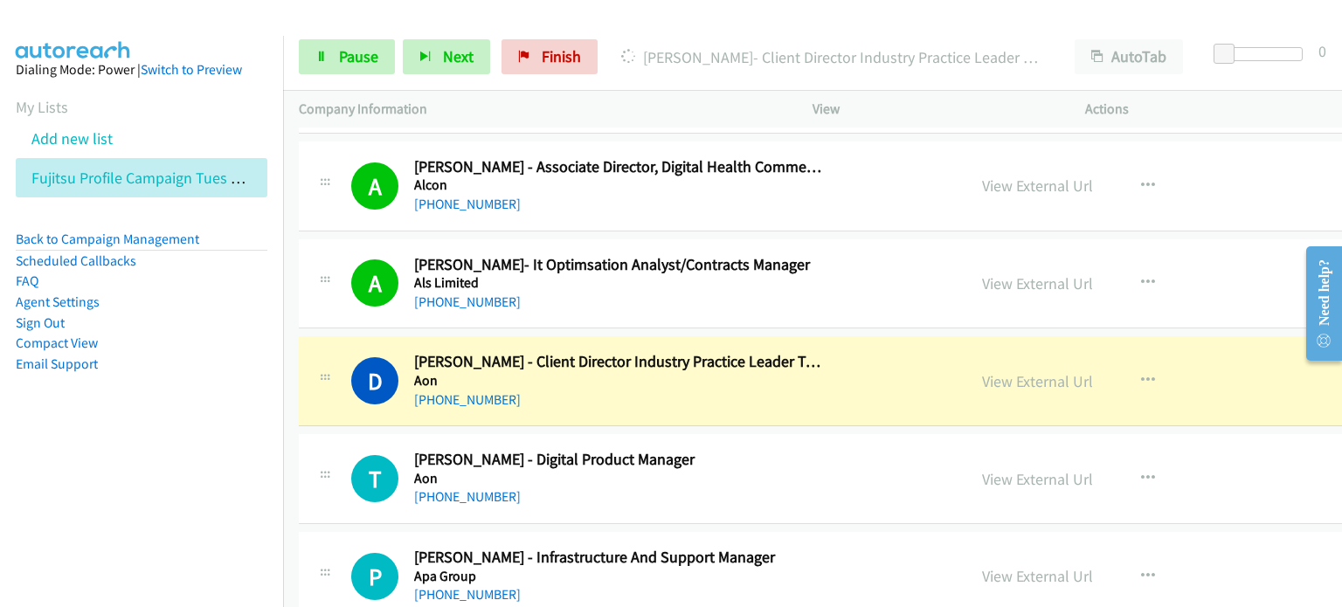
scroll to position [524, 0]
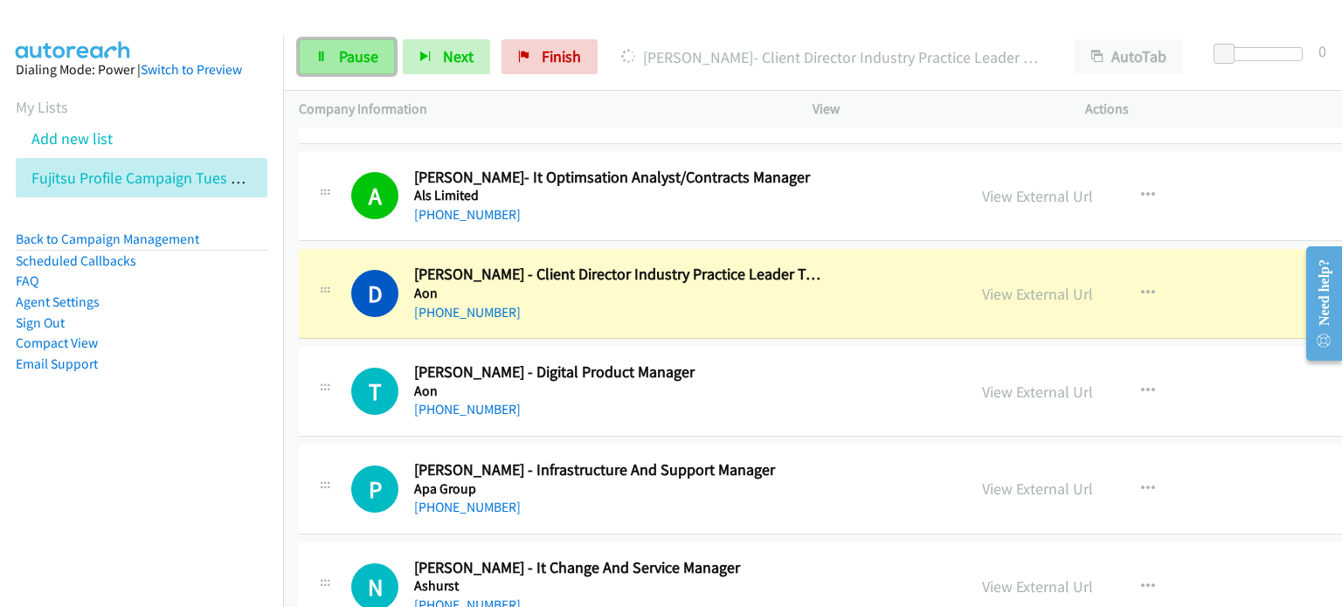
click at [356, 53] on span "Pause" at bounding box center [358, 56] width 39 height 20
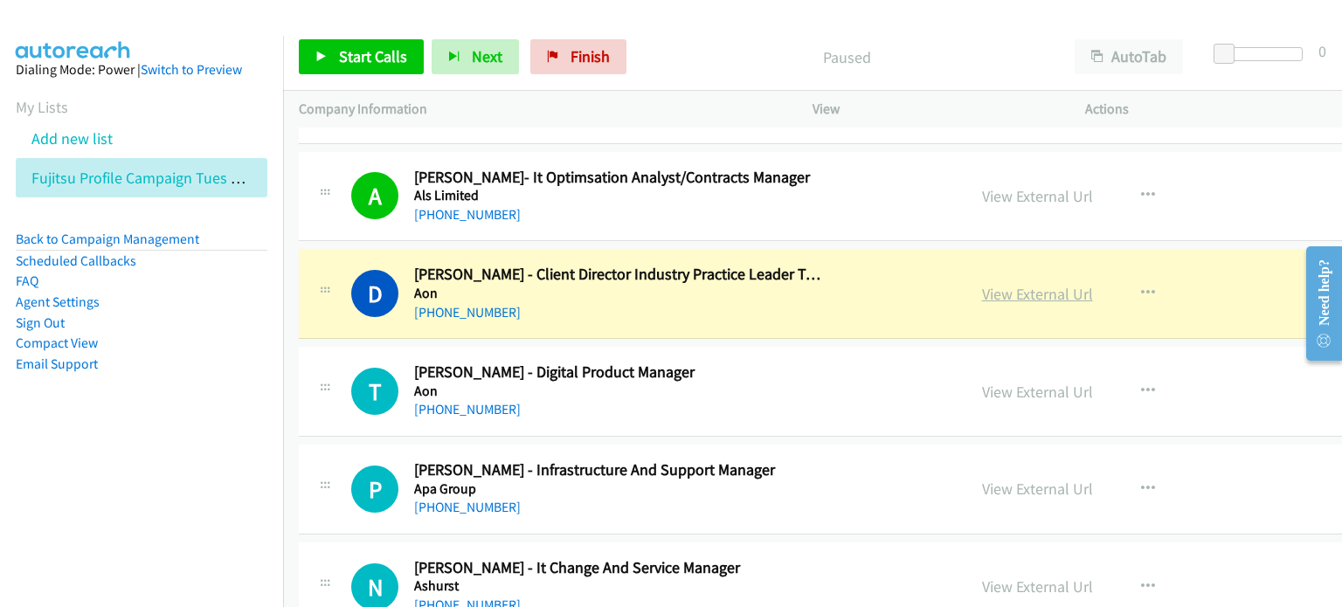
click at [1014, 296] on link "View External Url" at bounding box center [1037, 294] width 111 height 20
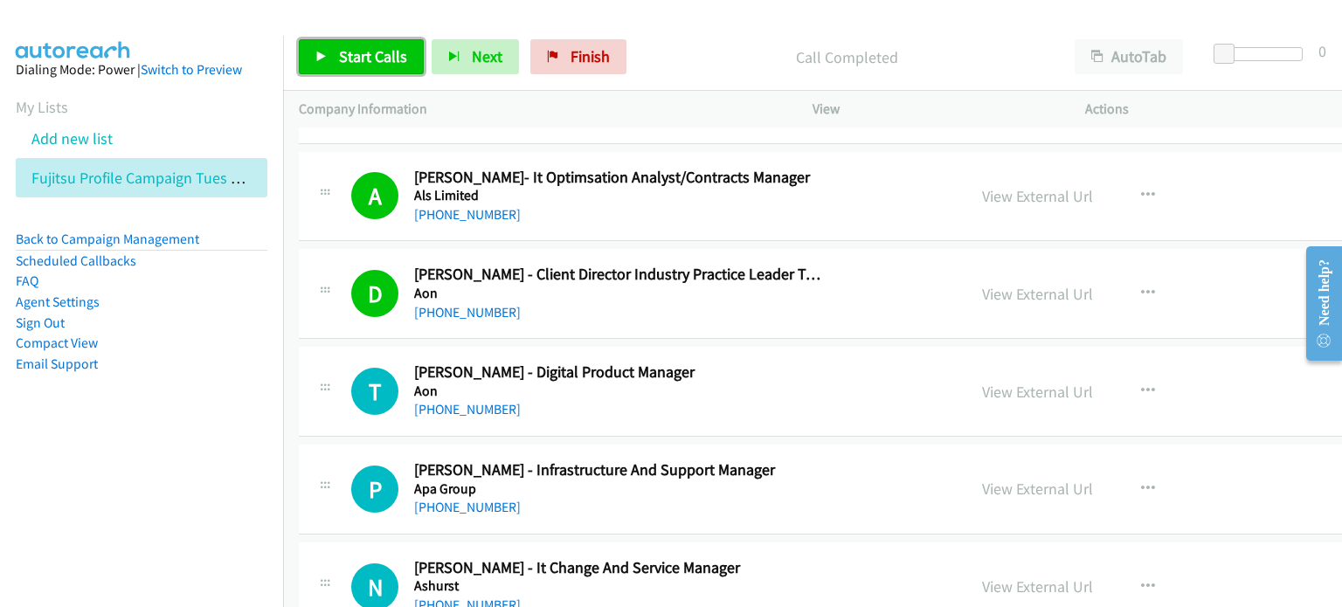
click at [361, 53] on span "Start Calls" at bounding box center [373, 56] width 68 height 20
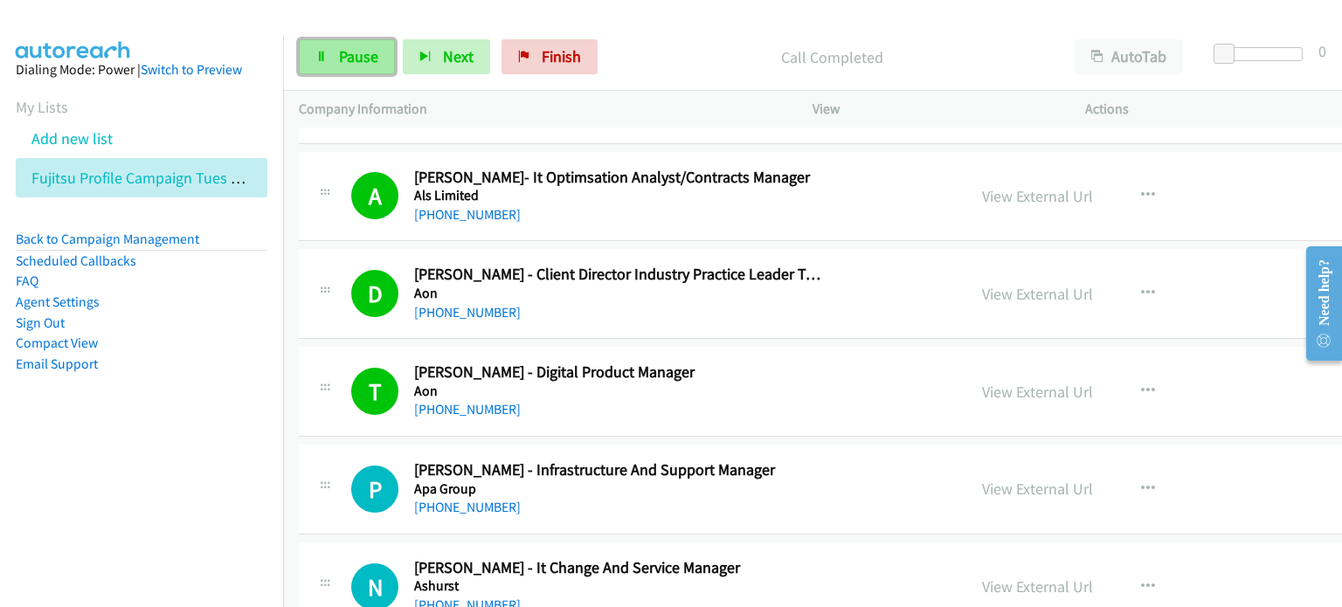
click at [346, 59] on span "Pause" at bounding box center [358, 56] width 39 height 20
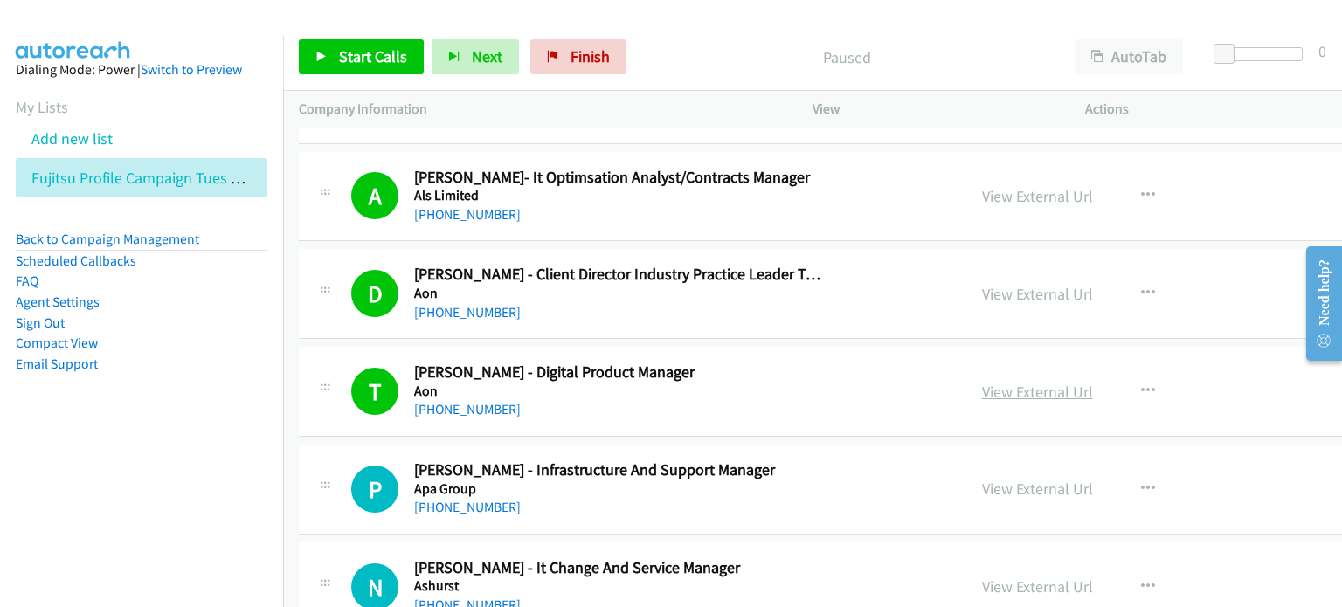
click at [1002, 389] on link "View External Url" at bounding box center [1037, 392] width 111 height 20
click at [672, 59] on p "Paused" at bounding box center [846, 57] width 393 height 24
click at [678, 54] on p "Paused" at bounding box center [846, 57] width 393 height 24
click at [346, 59] on span "Start Calls" at bounding box center [373, 56] width 68 height 20
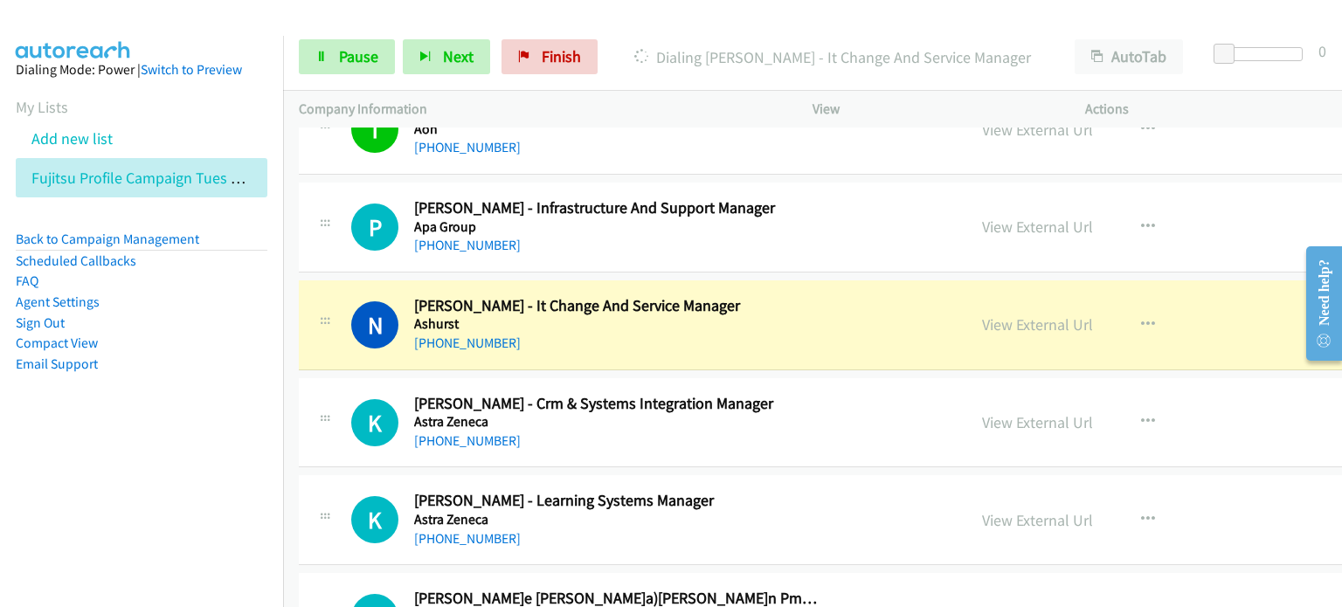
scroll to position [874, 0]
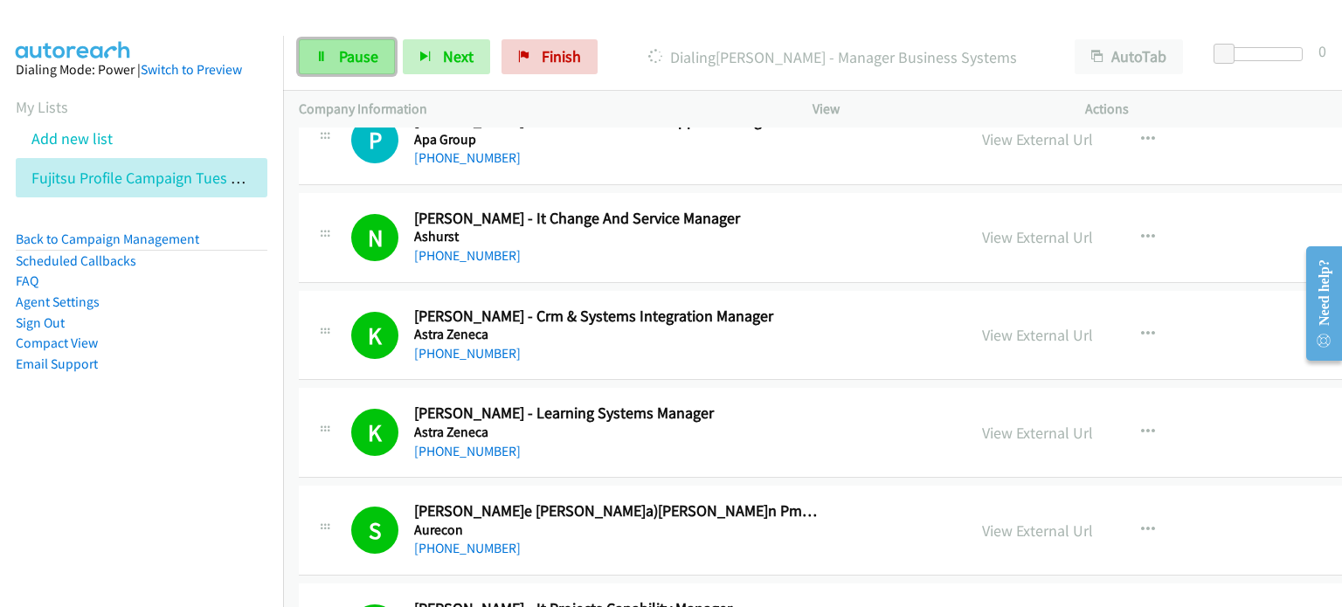
click at [339, 56] on span "Pause" at bounding box center [358, 56] width 39 height 20
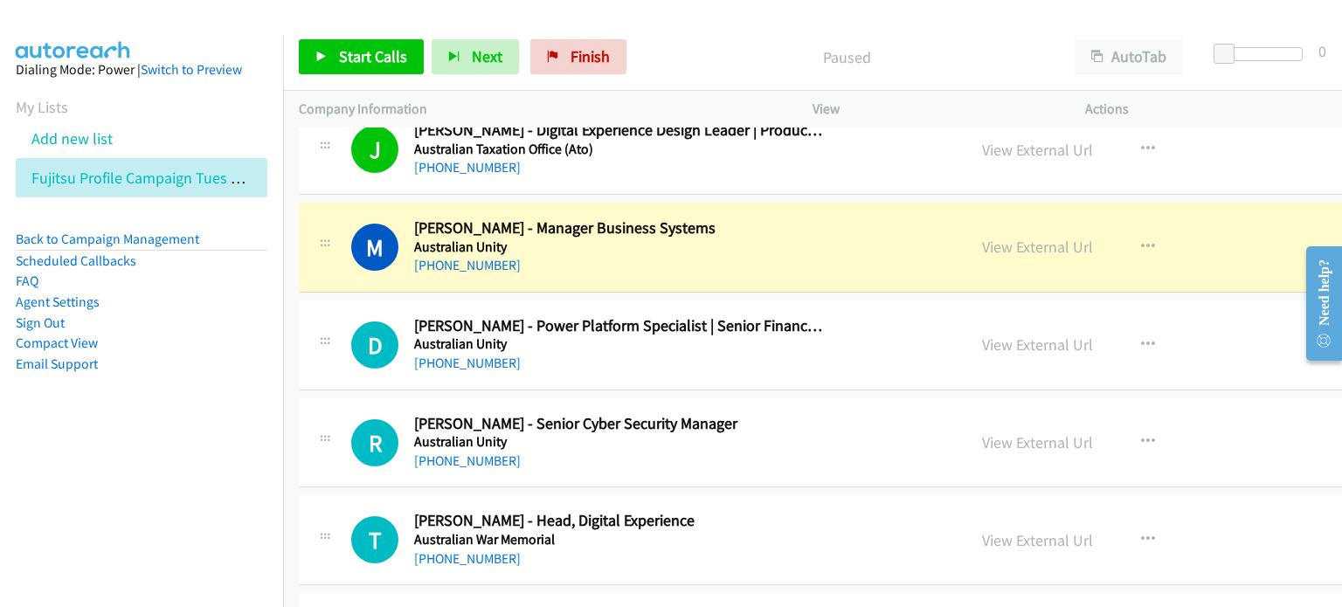
scroll to position [2359, 0]
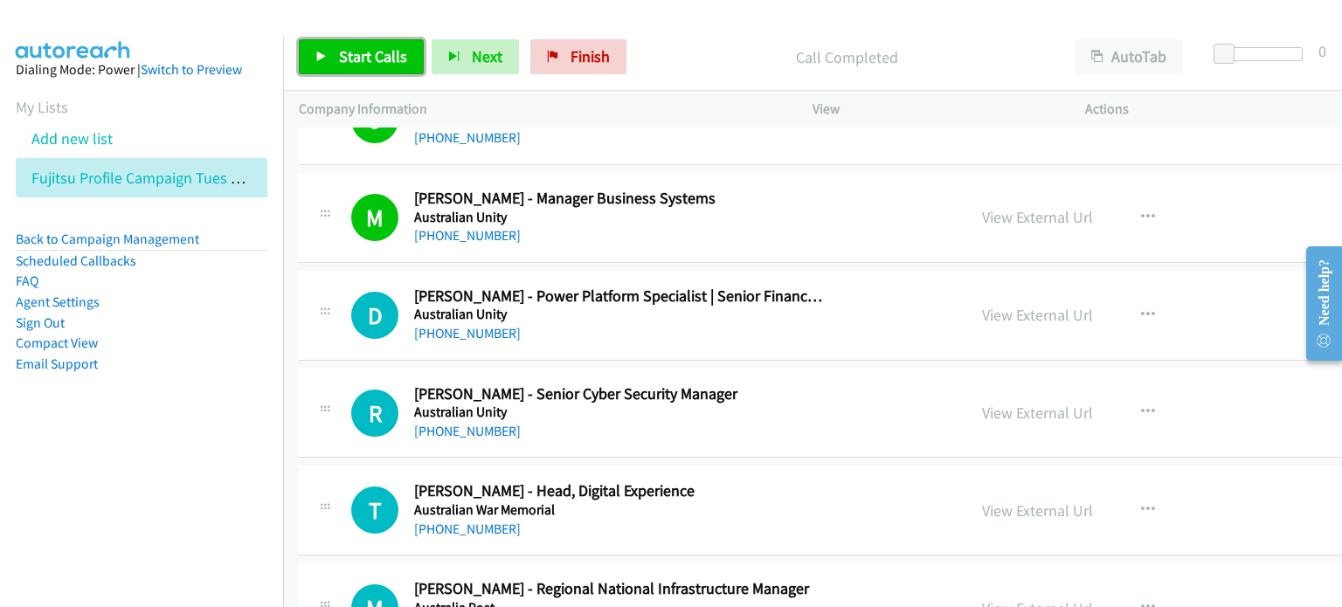
click at [357, 52] on span "Start Calls" at bounding box center [373, 56] width 68 height 20
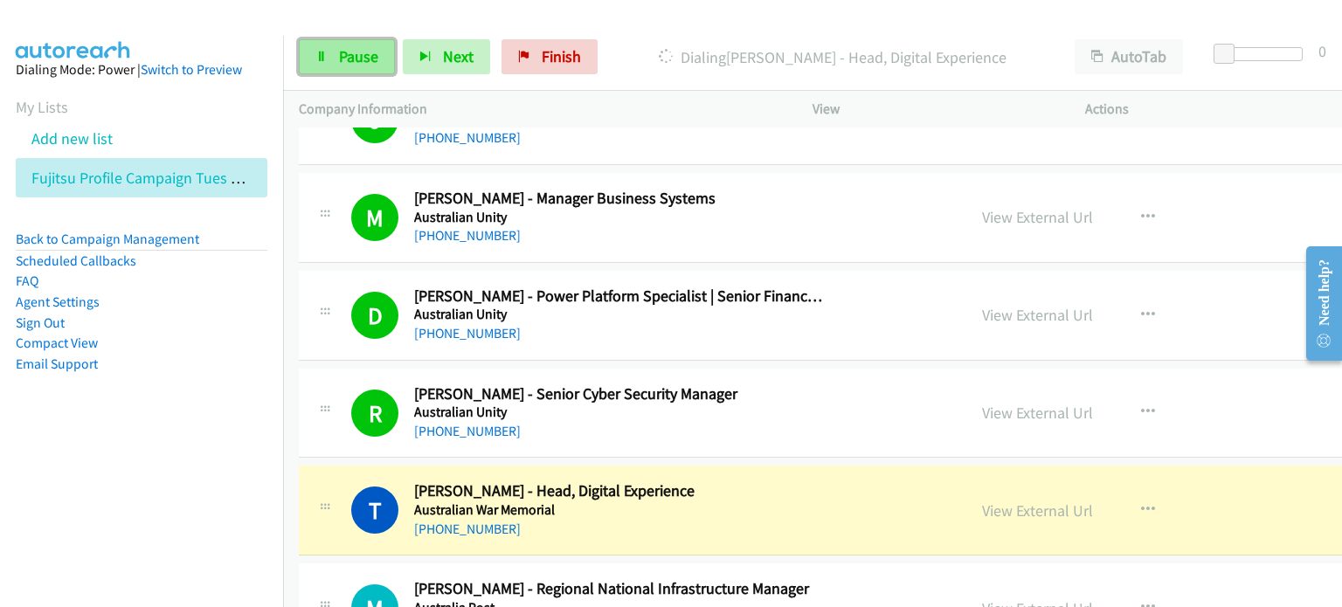
click at [353, 54] on span "Pause" at bounding box center [358, 56] width 39 height 20
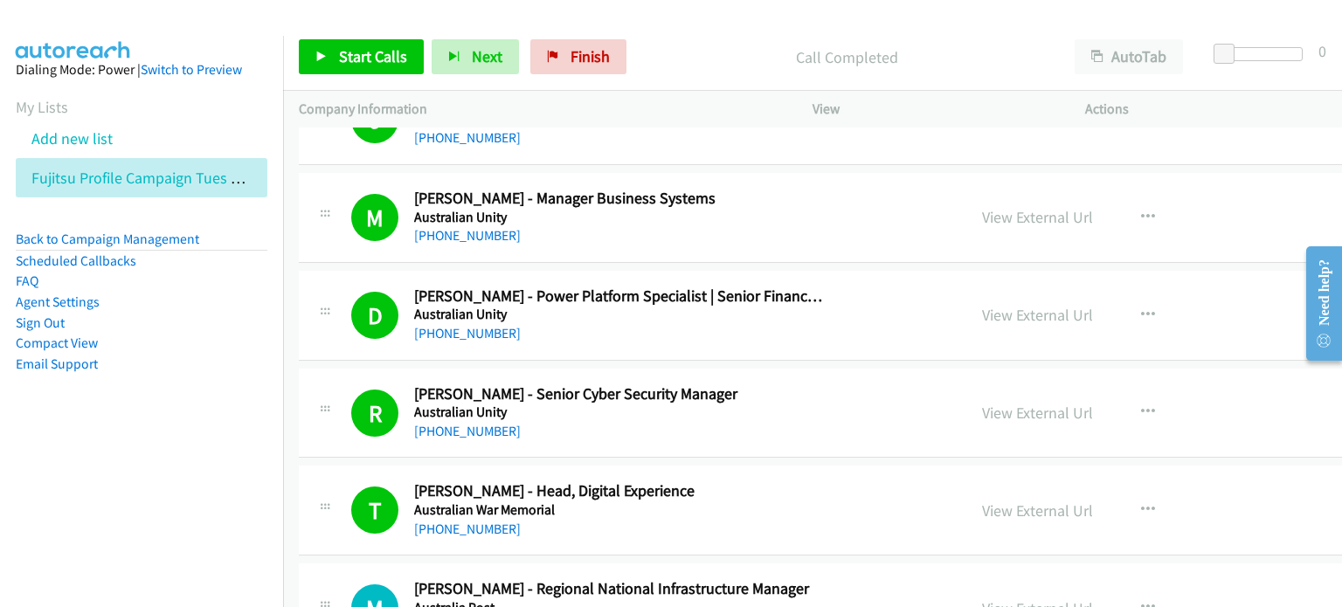
click at [680, 50] on p "Call Completed" at bounding box center [846, 57] width 393 height 24
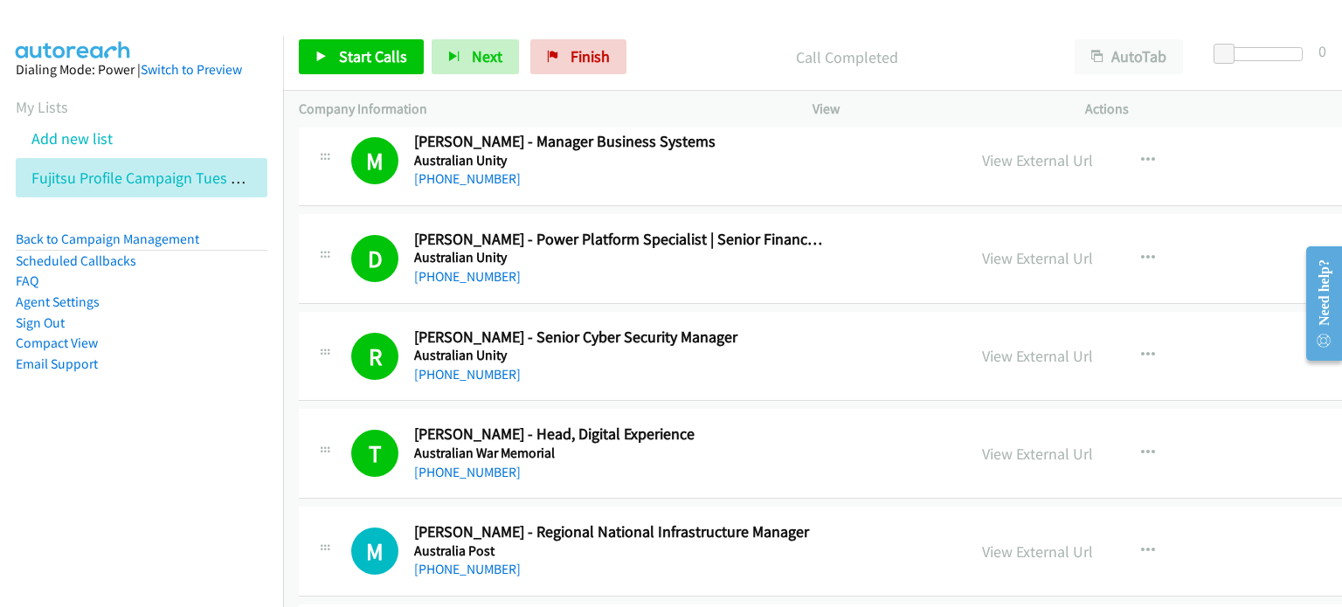
scroll to position [2446, 0]
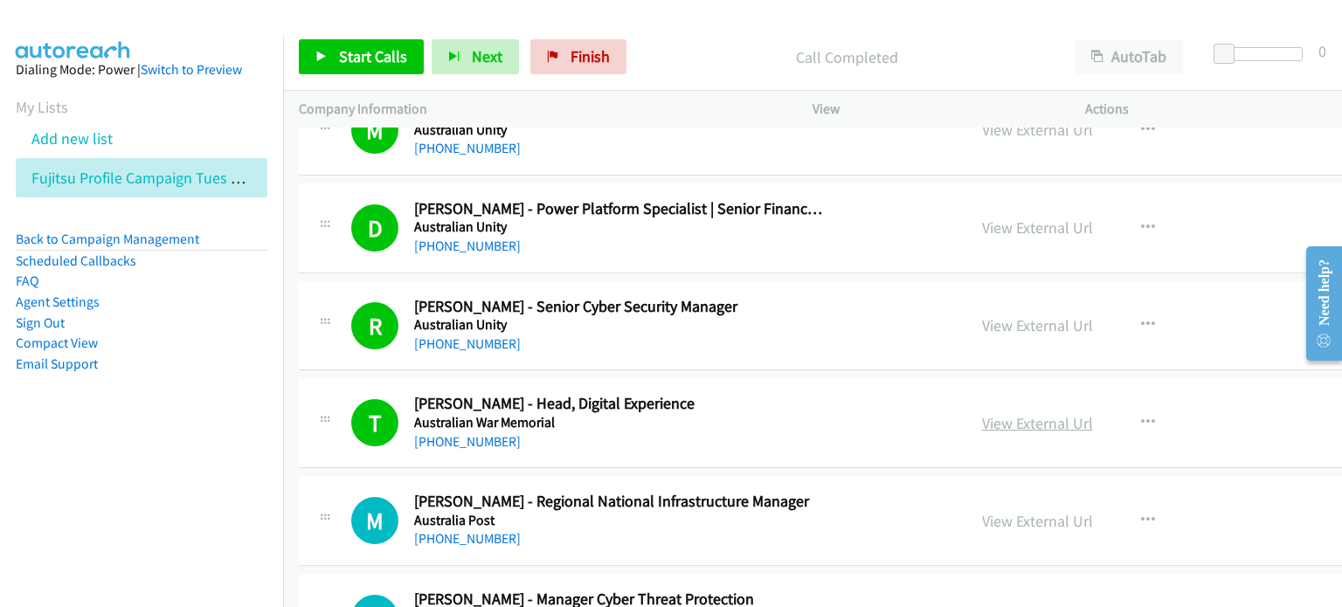
click at [1003, 418] on link "View External Url" at bounding box center [1037, 423] width 111 height 20
click at [347, 52] on span "Start Calls" at bounding box center [373, 56] width 68 height 20
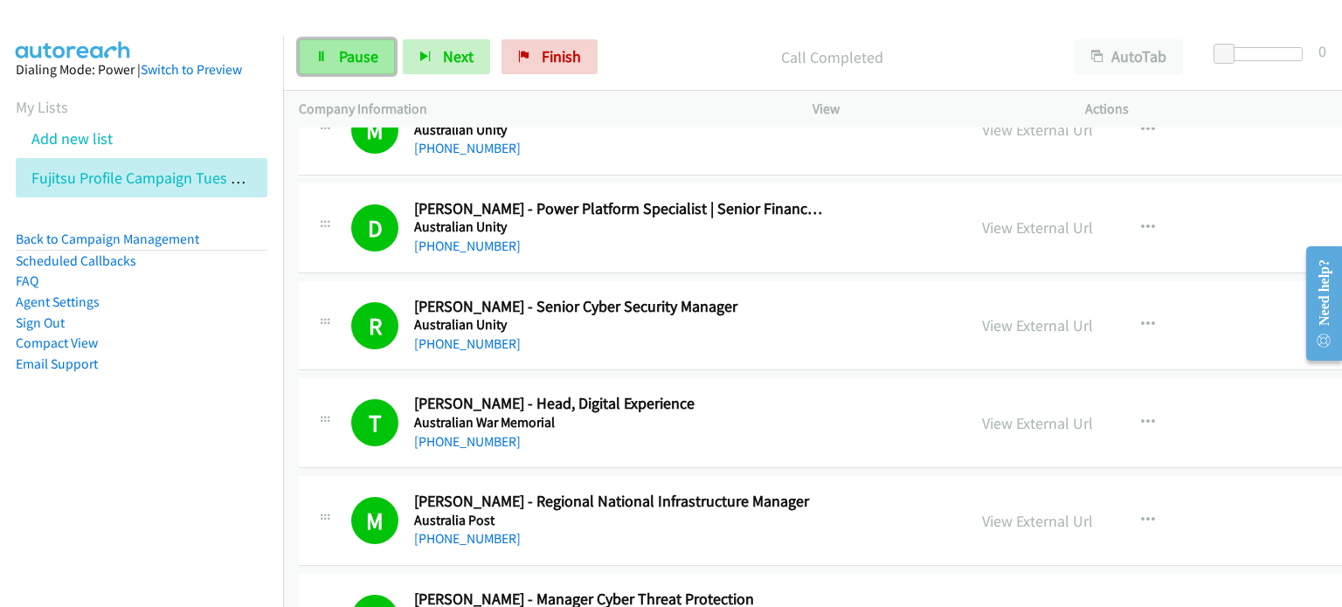
click at [361, 51] on span "Pause" at bounding box center [358, 56] width 39 height 20
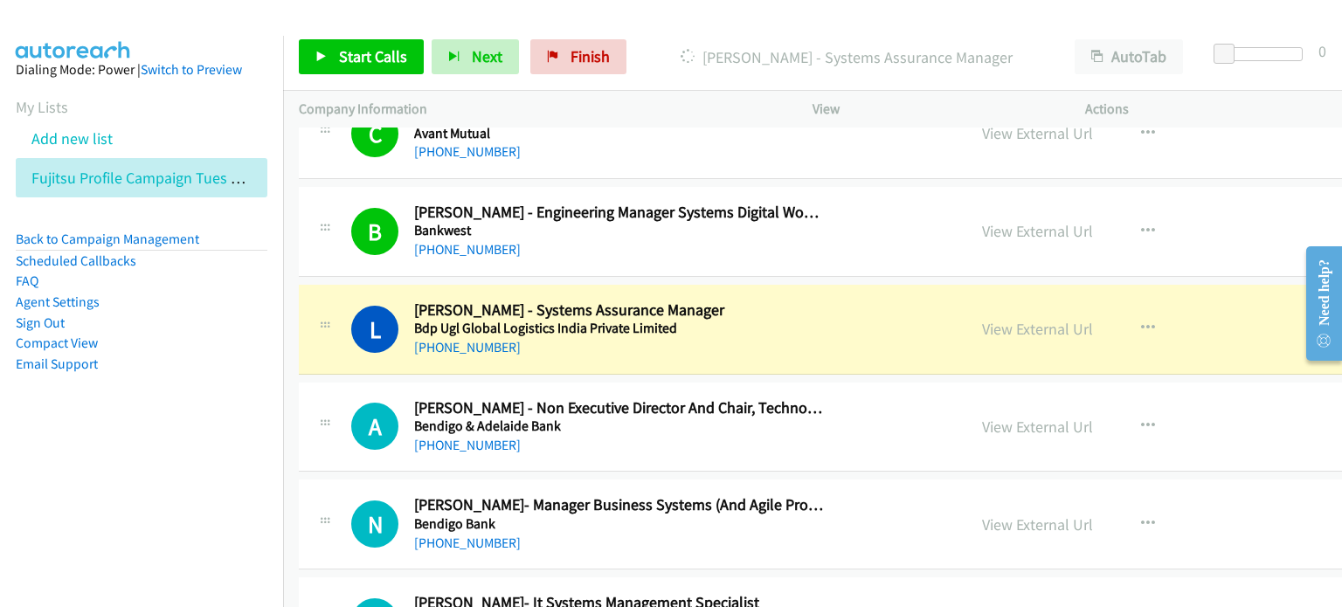
scroll to position [4630, 0]
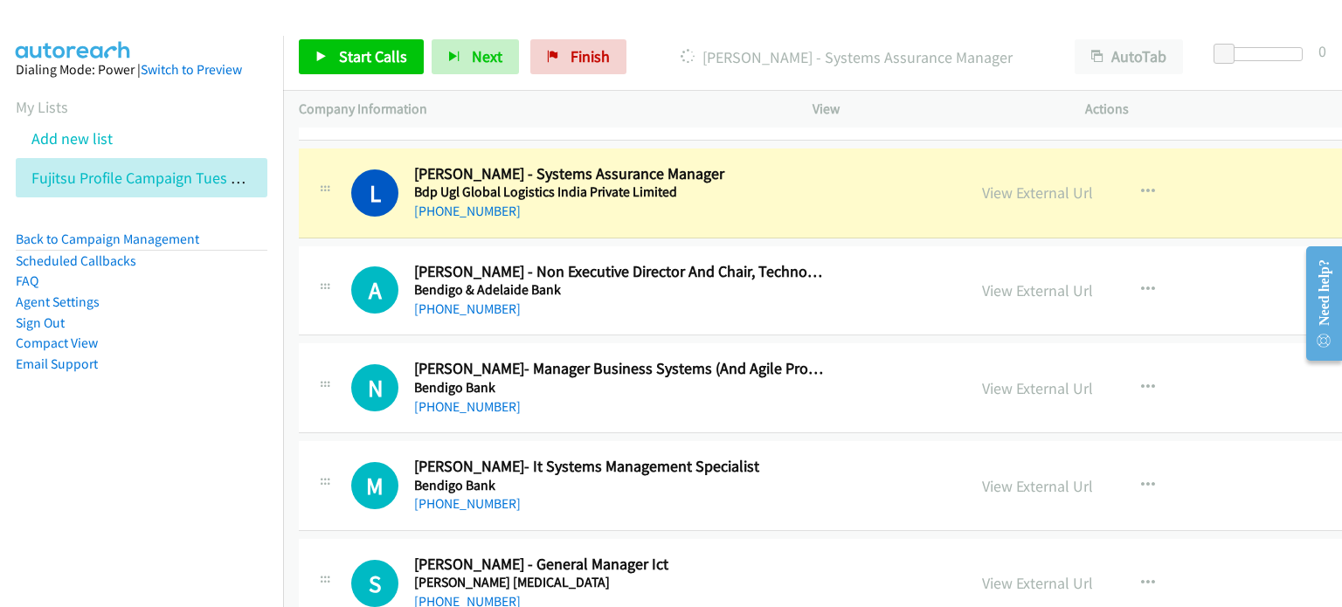
click at [203, 344] on li "Compact View" at bounding box center [142, 343] width 252 height 21
click at [1014, 187] on link "View External Url" at bounding box center [1037, 193] width 111 height 20
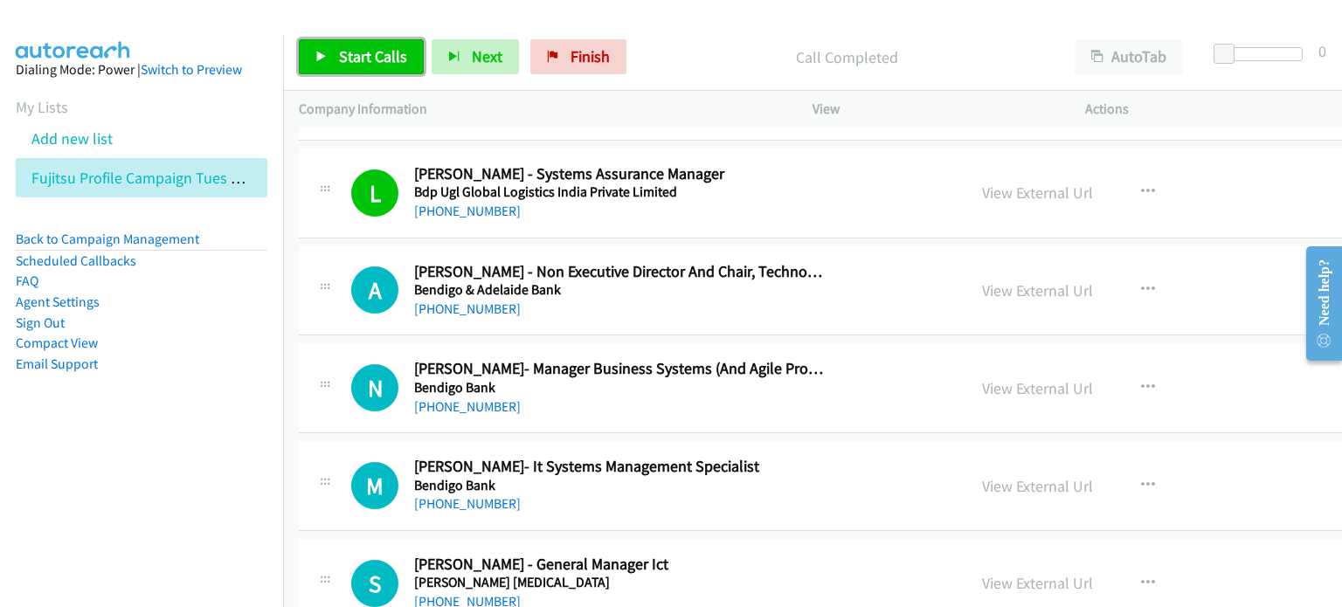
click at [367, 47] on span "Start Calls" at bounding box center [373, 56] width 68 height 20
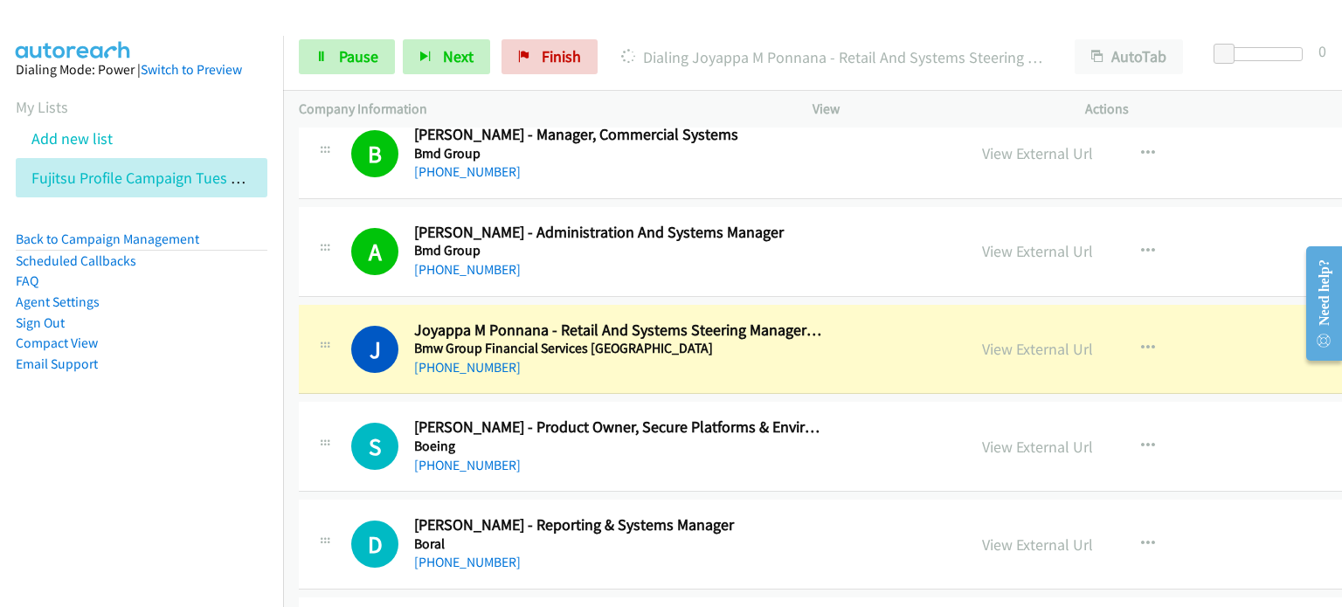
scroll to position [5591, 0]
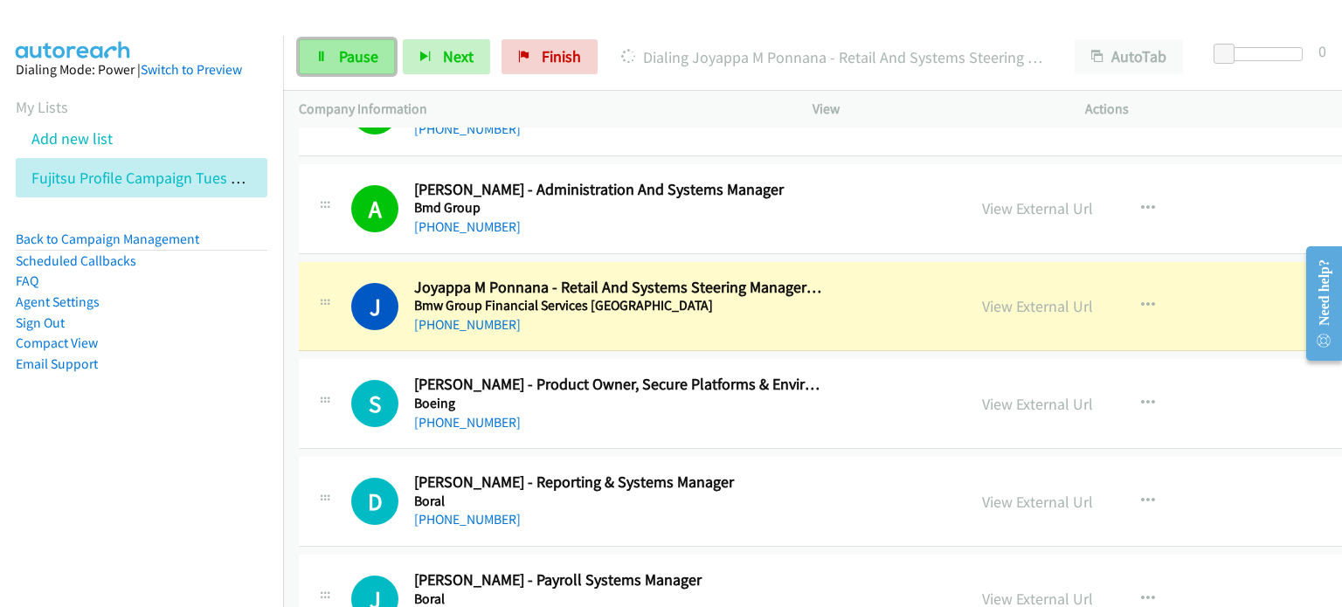
click at [350, 48] on span "Pause" at bounding box center [358, 56] width 39 height 20
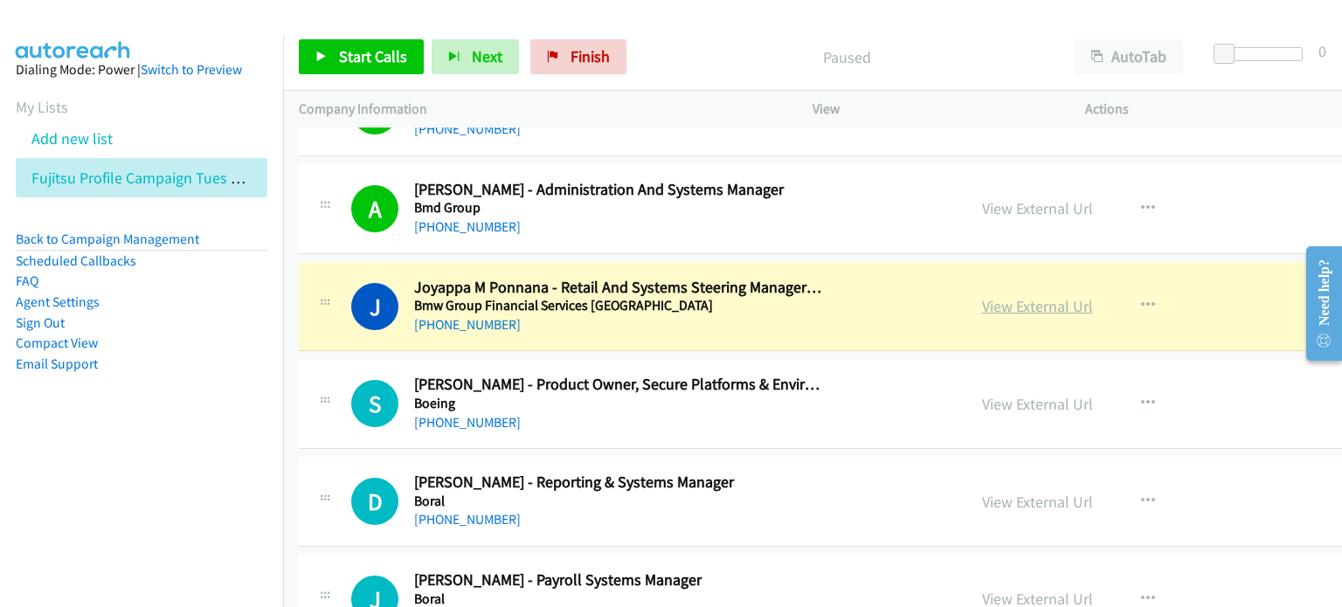
click at [1006, 300] on link "View External Url" at bounding box center [1037, 306] width 111 height 20
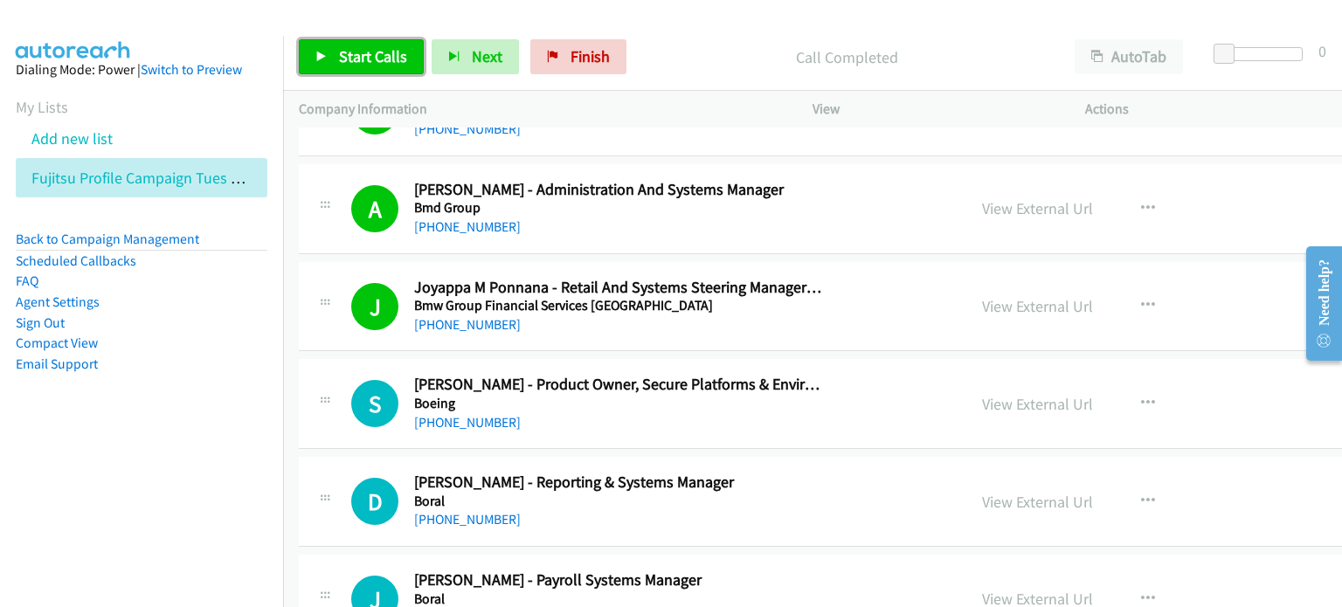
click at [335, 48] on link "Start Calls" at bounding box center [361, 56] width 125 height 35
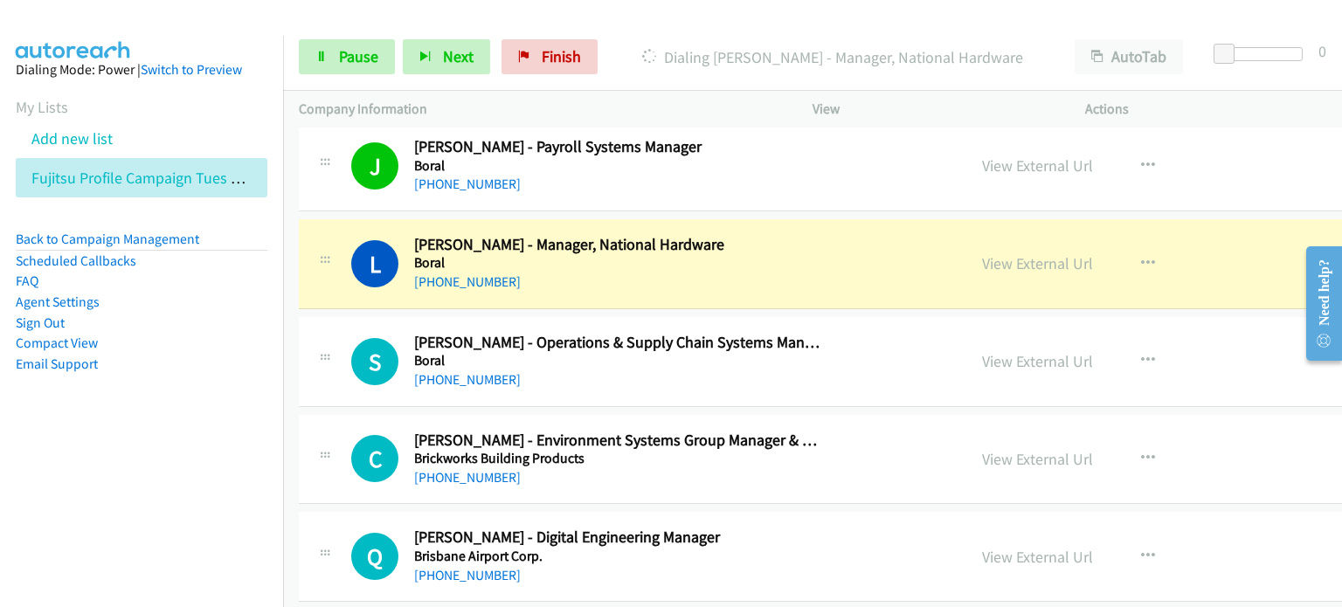
scroll to position [6028, 0]
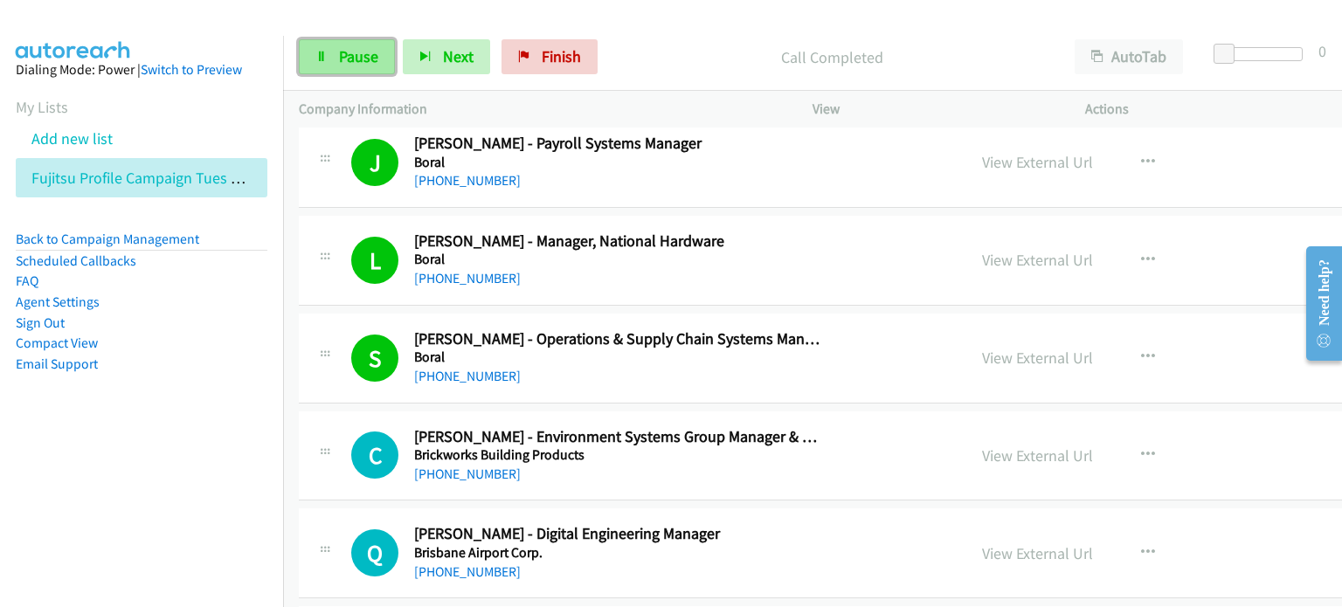
click at [352, 52] on span "Pause" at bounding box center [358, 56] width 39 height 20
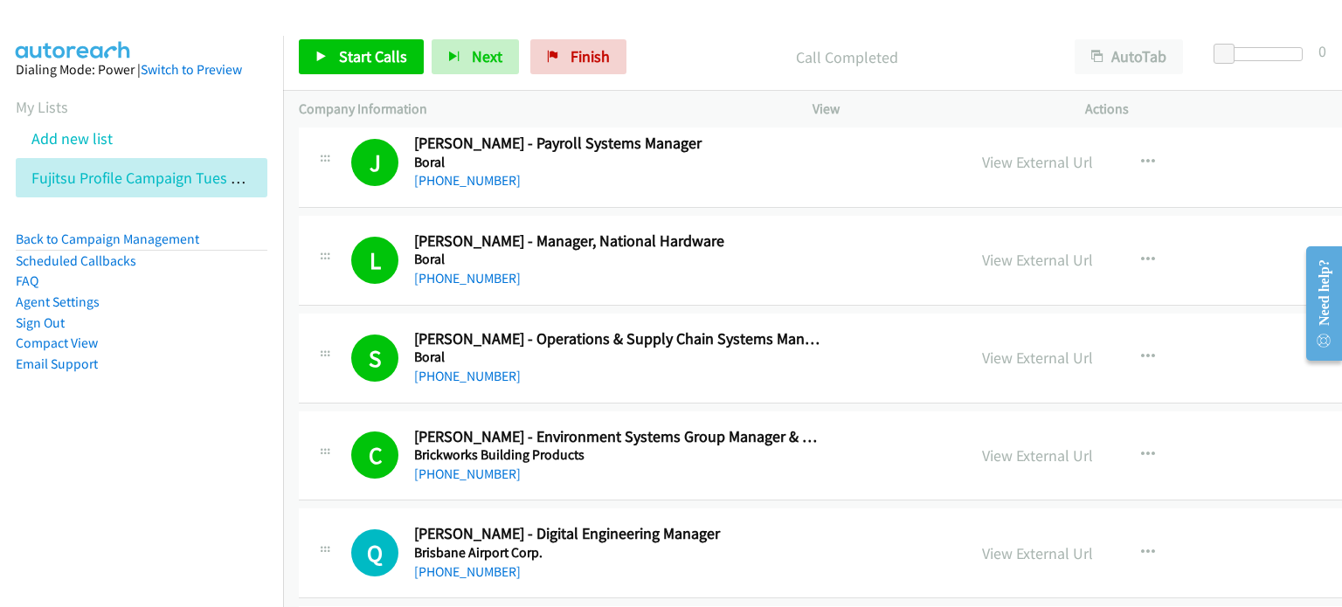
click at [185, 384] on aside "Dialing Mode: Power | Switch to Preview My Lists Add new list Fujitsu Profile C…" at bounding box center [141, 245] width 283 height 418
click at [1017, 348] on link "View External Url" at bounding box center [1037, 358] width 111 height 20
click at [339, 50] on span "Start Calls" at bounding box center [373, 56] width 68 height 20
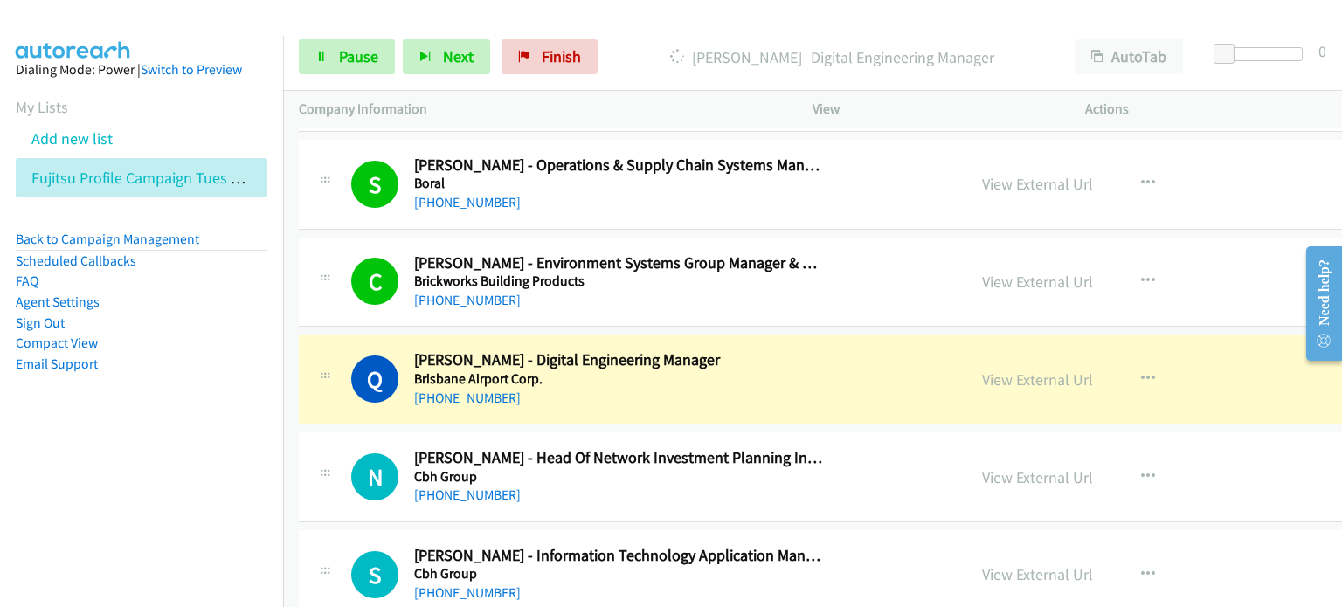
scroll to position [6290, 0]
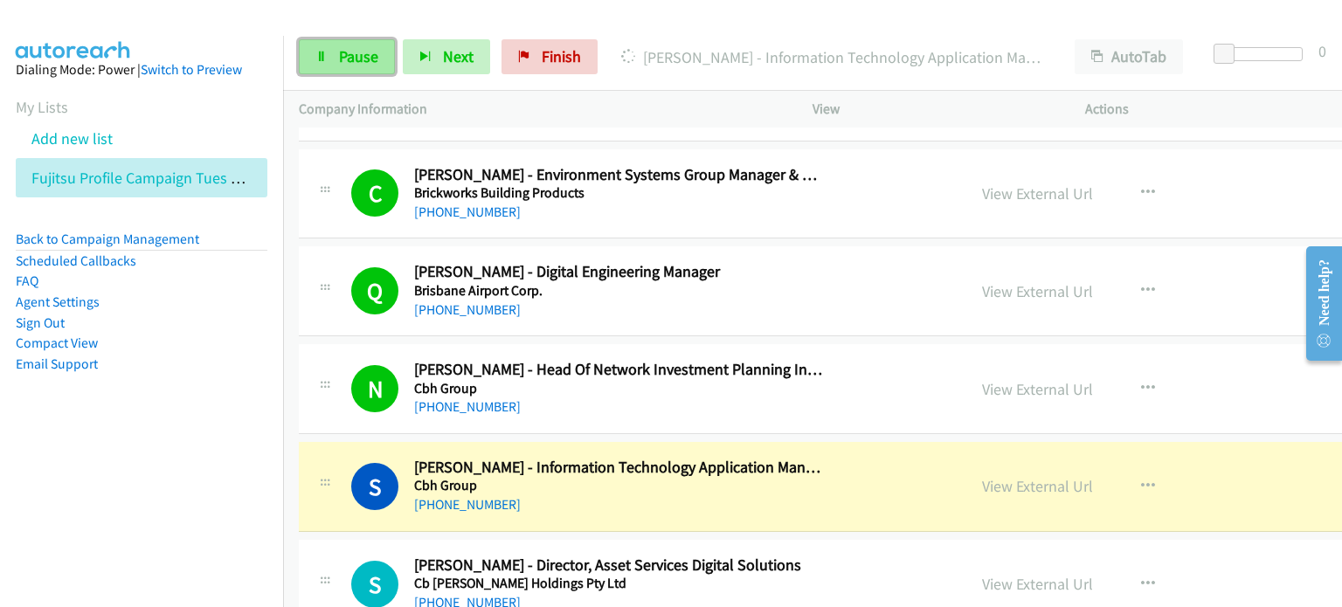
click at [347, 52] on span "Pause" at bounding box center [358, 56] width 39 height 20
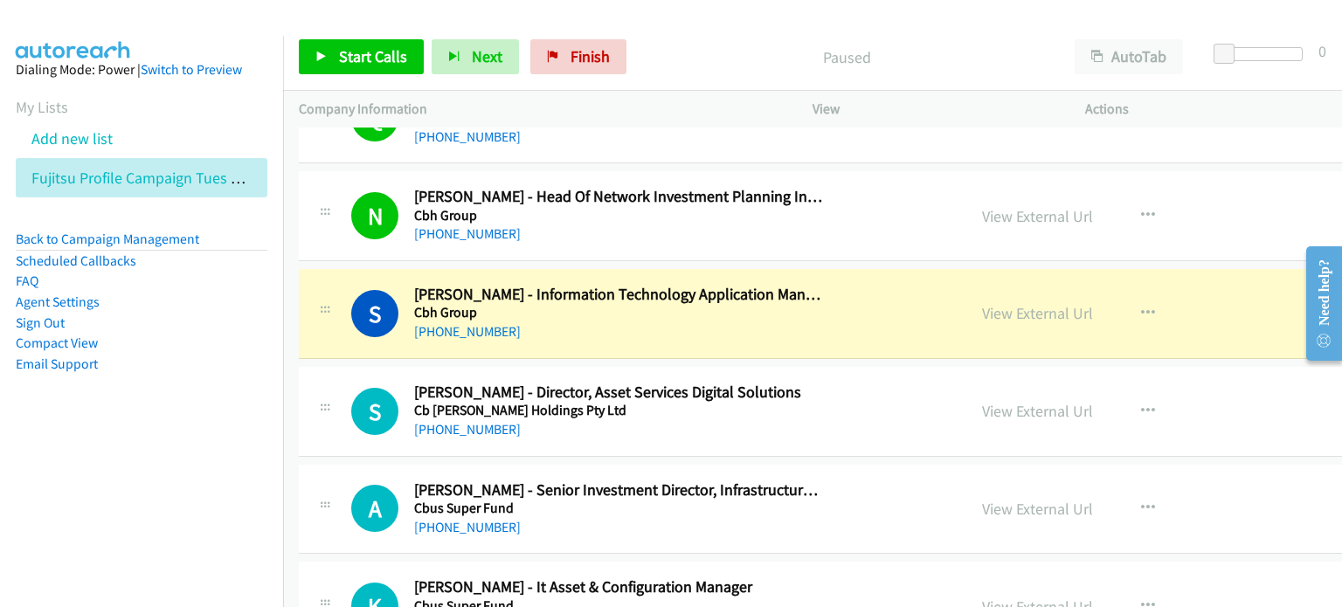
scroll to position [6465, 0]
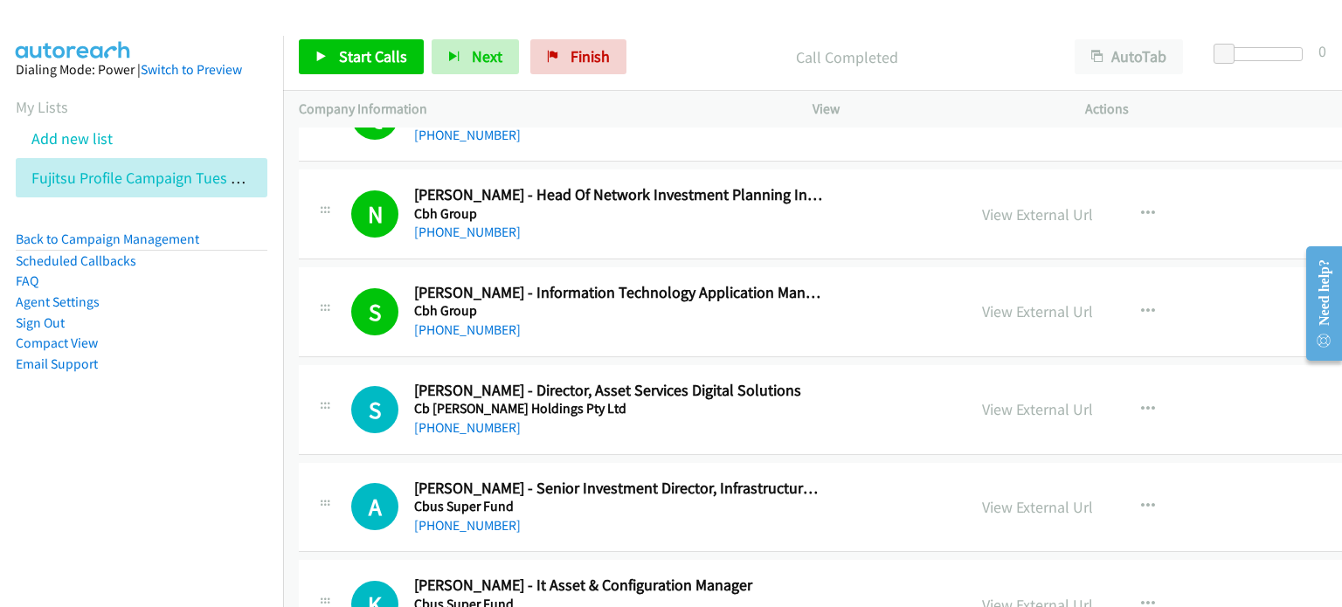
click at [673, 59] on p "Call Completed" at bounding box center [846, 57] width 393 height 24
click at [1005, 307] on link "View External Url" at bounding box center [1037, 311] width 111 height 20
click at [360, 57] on span "Start Calls" at bounding box center [373, 56] width 68 height 20
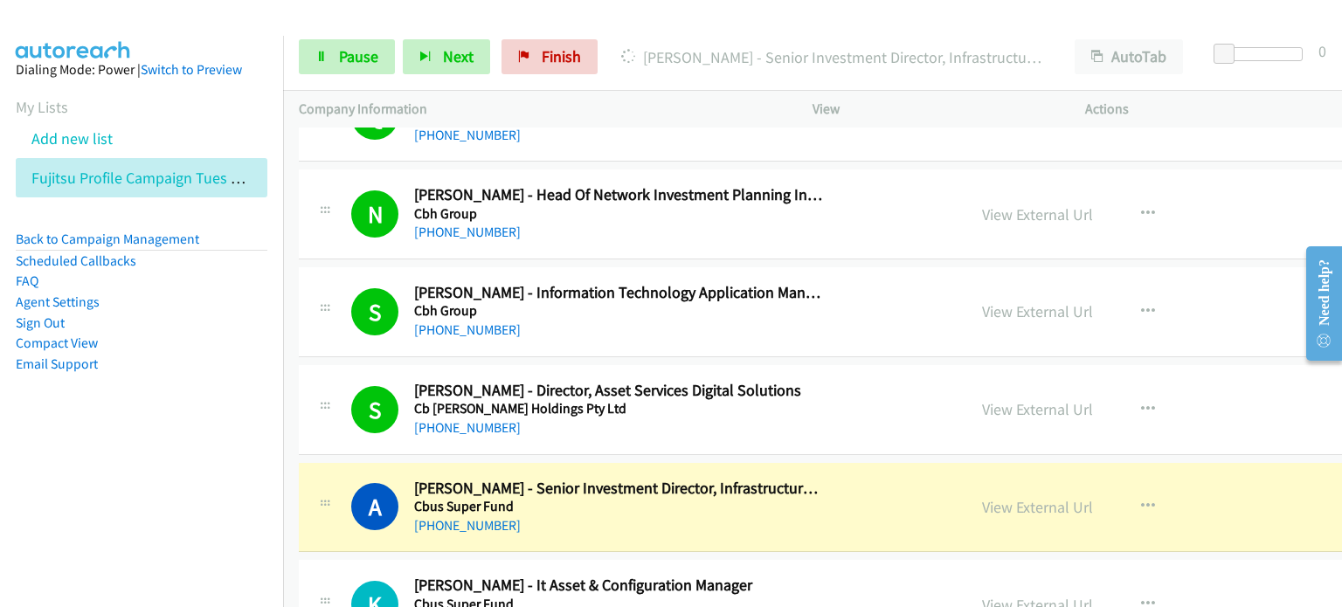
scroll to position [6640, 0]
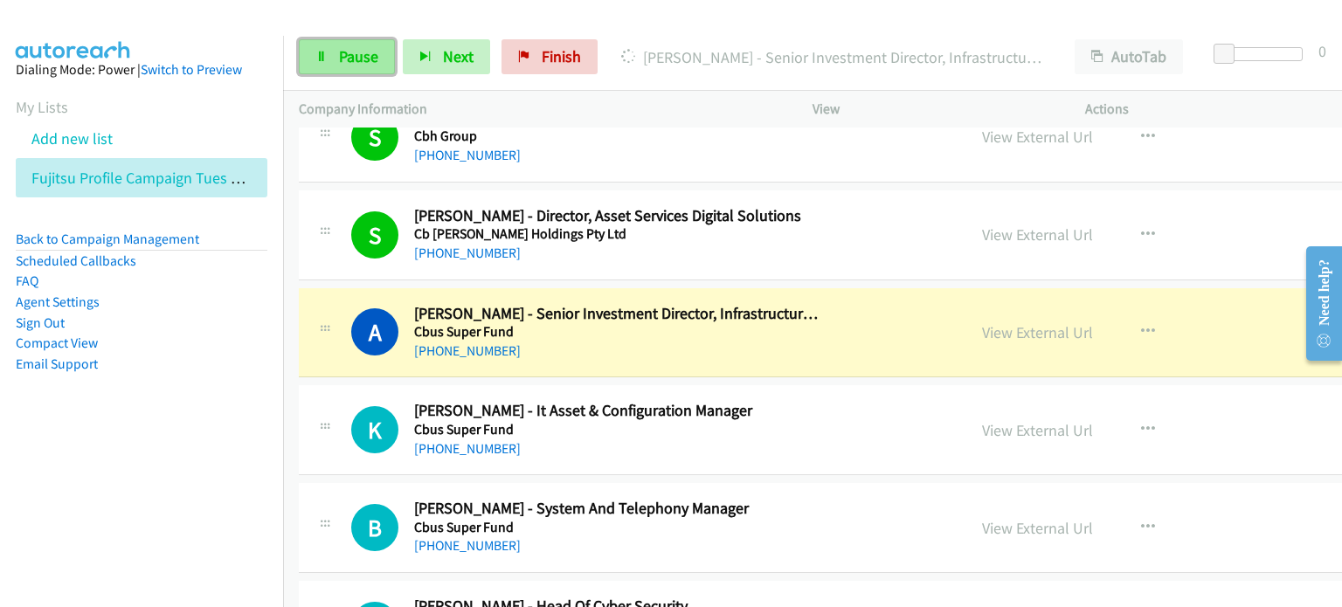
click at [349, 45] on link "Pause" at bounding box center [347, 56] width 96 height 35
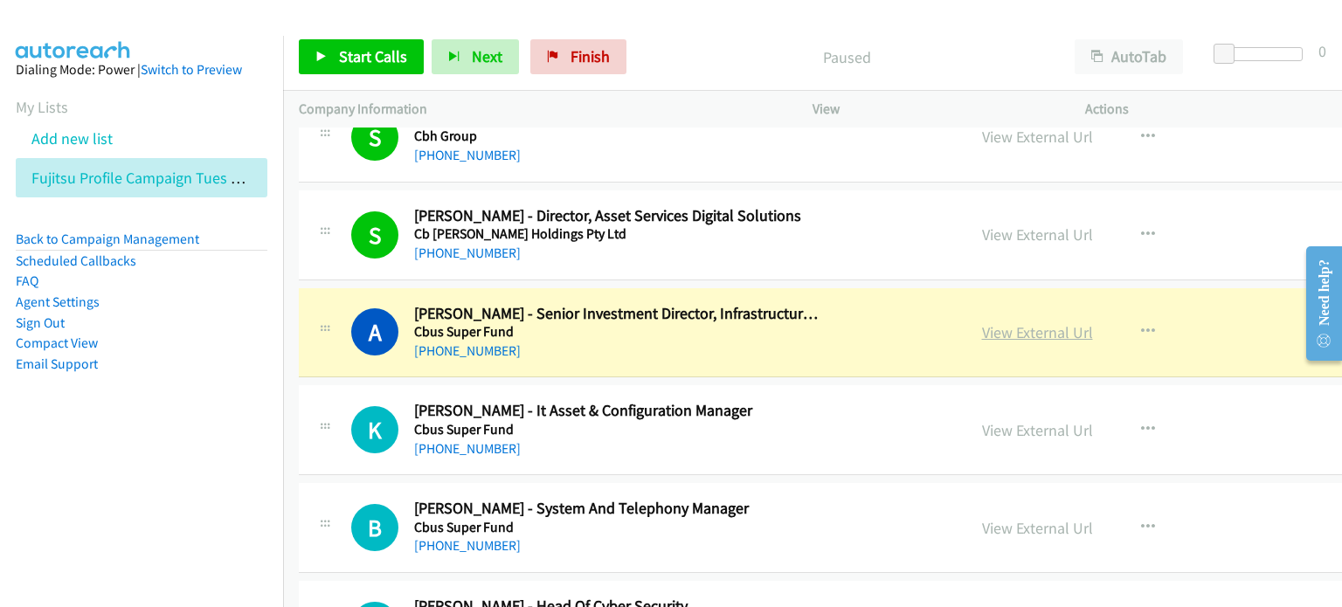
click at [1048, 322] on link "View External Url" at bounding box center [1037, 332] width 111 height 20
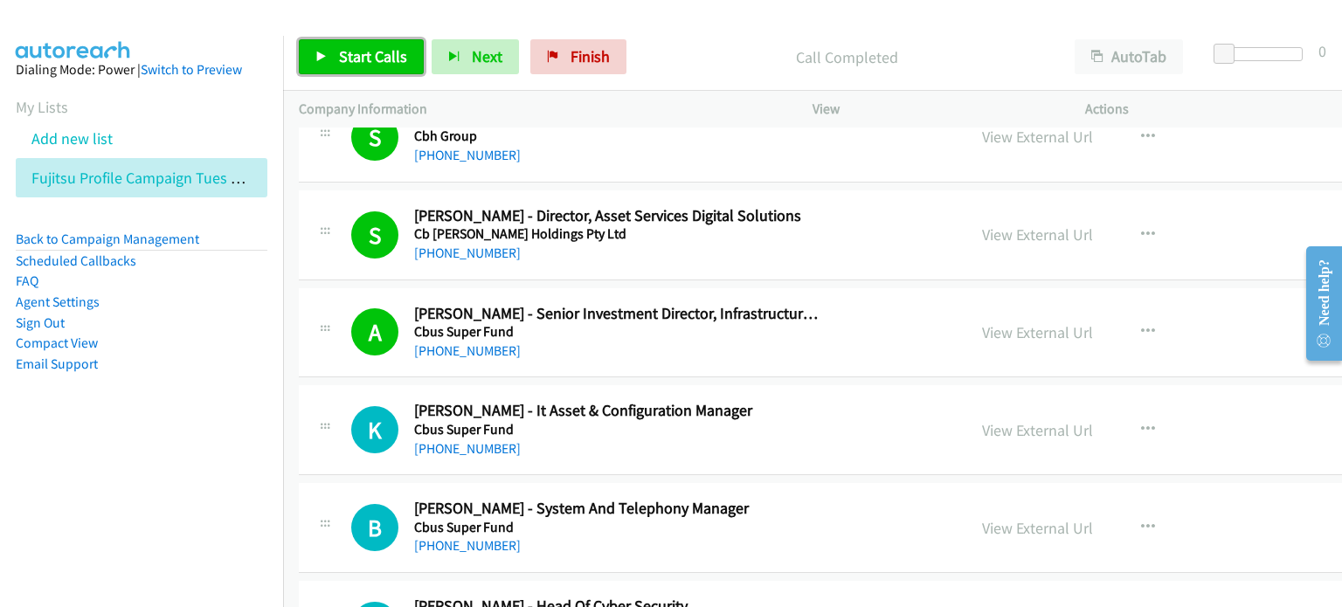
click at [356, 60] on span "Start Calls" at bounding box center [373, 56] width 68 height 20
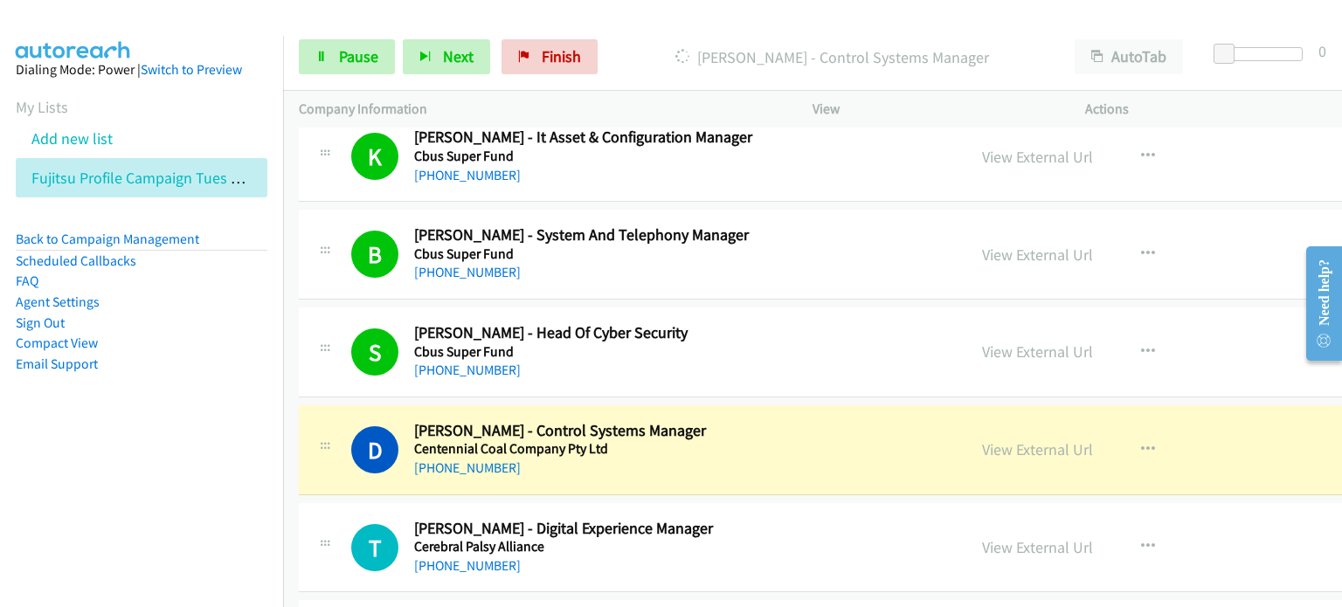
scroll to position [6989, 0]
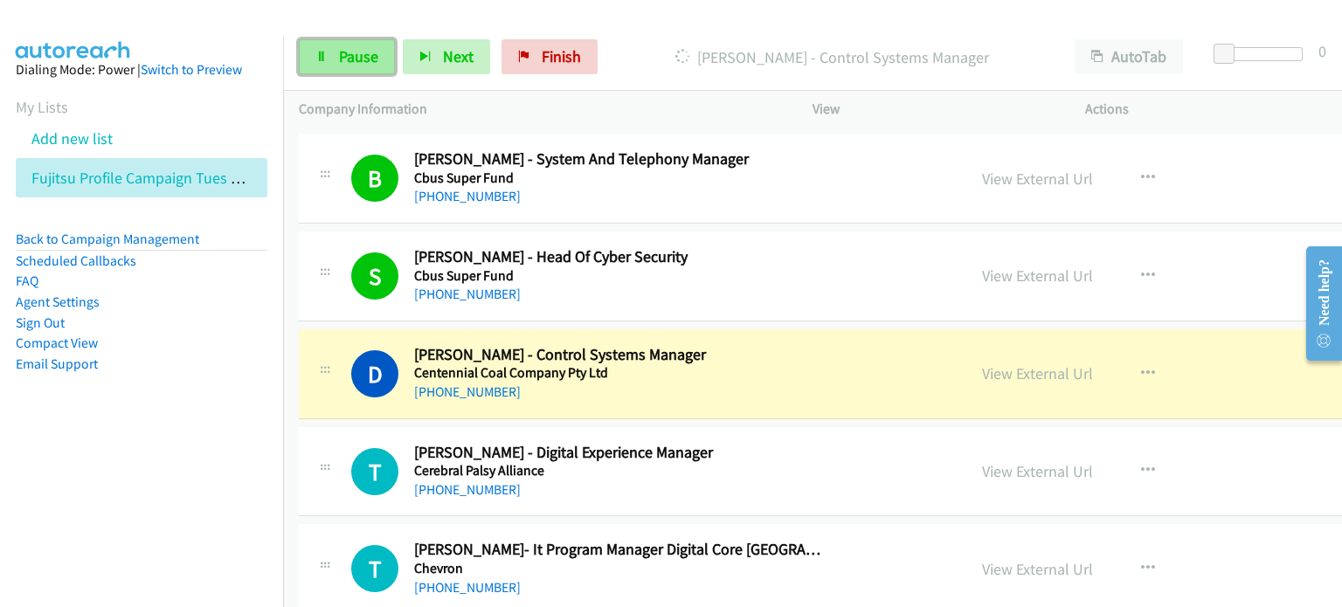
click at [348, 52] on span "Pause" at bounding box center [358, 56] width 39 height 20
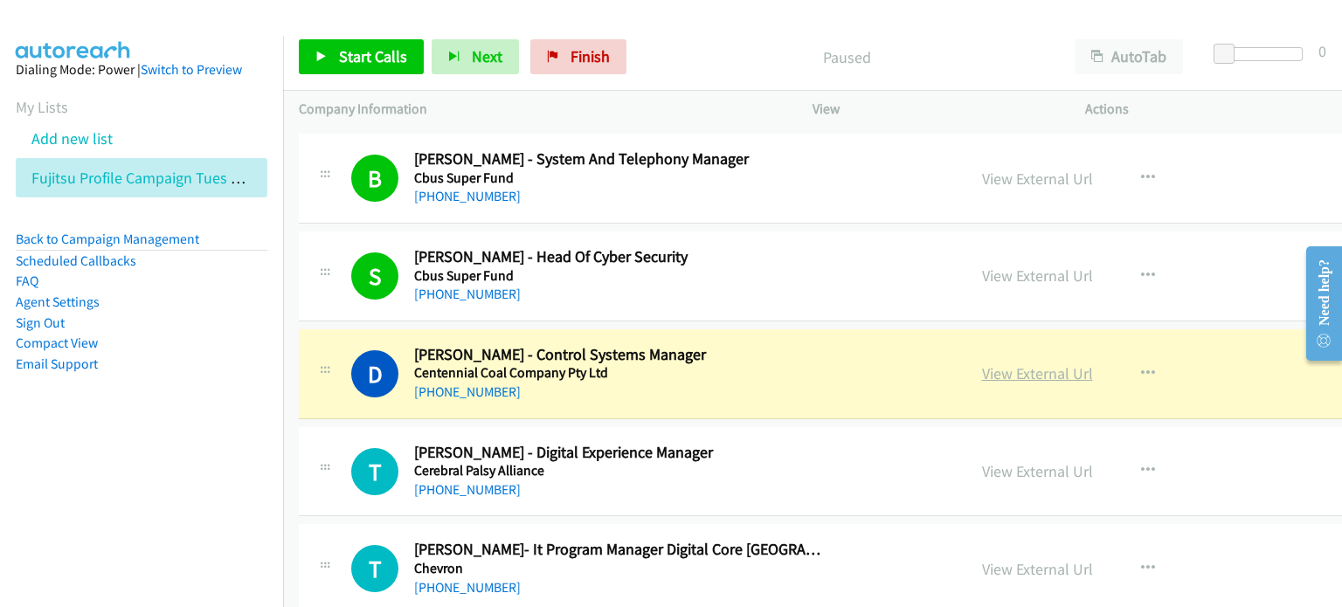
click at [993, 363] on link "View External Url" at bounding box center [1037, 373] width 111 height 20
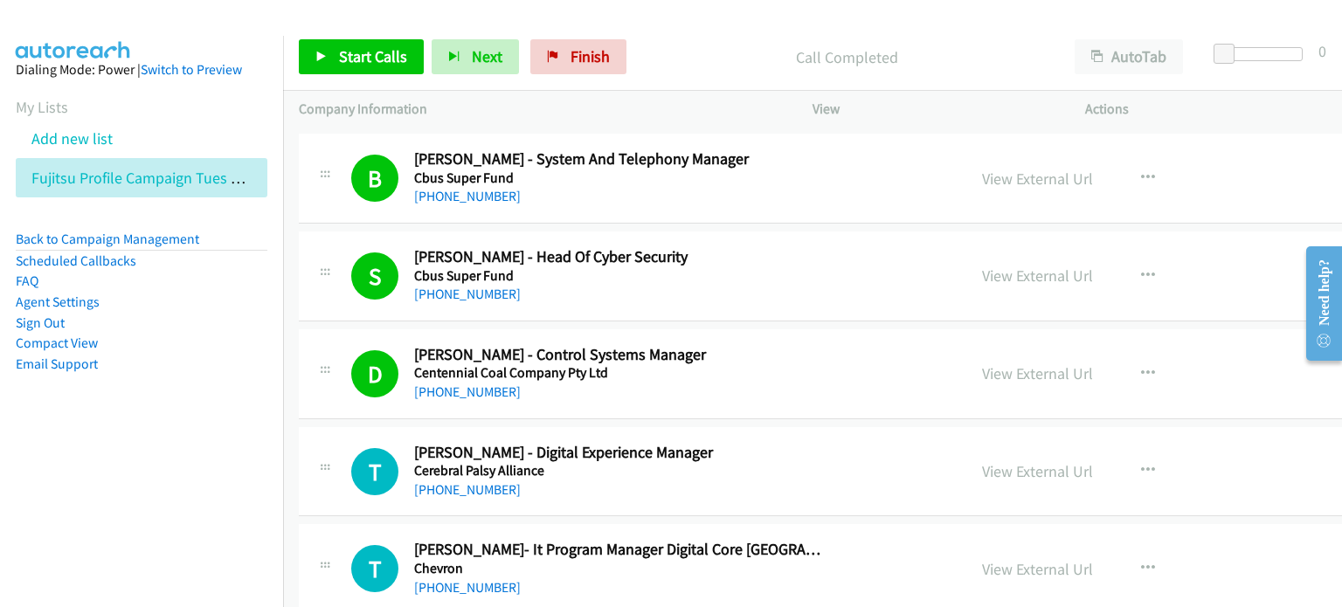
click at [706, 26] on div "Start Calls Pause Next Finish Call Completed AutoTab AutoTab 0" at bounding box center [812, 57] width 1059 height 67
click at [363, 41] on link "Start Calls" at bounding box center [361, 56] width 125 height 35
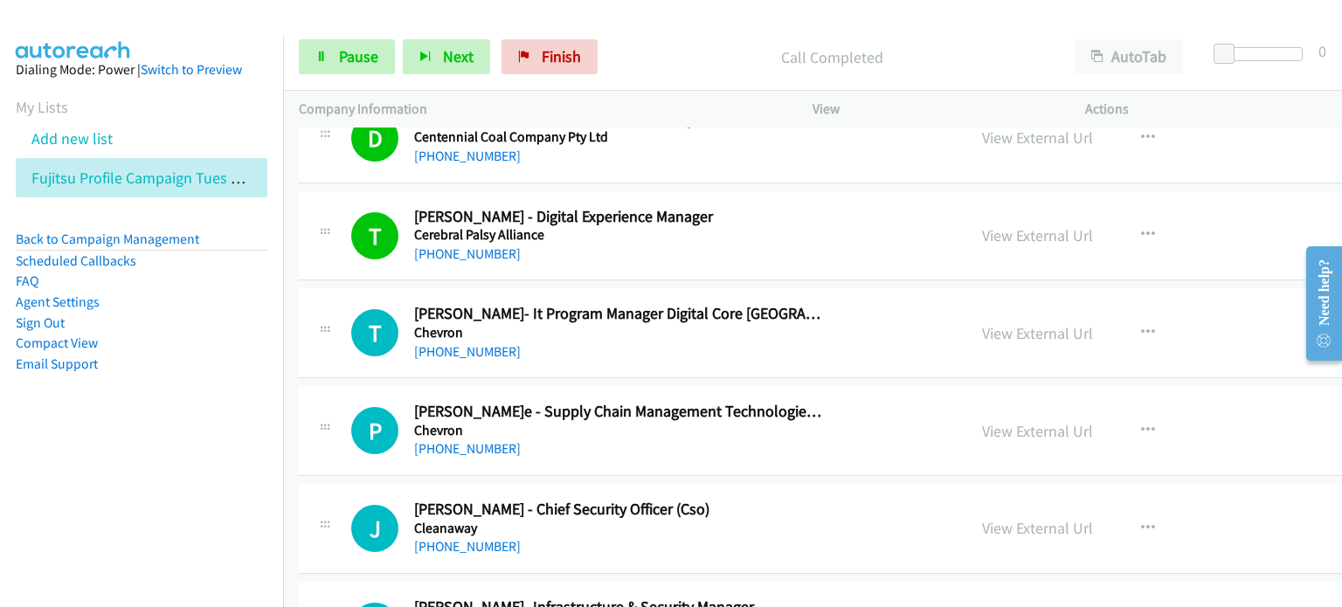
scroll to position [7251, 0]
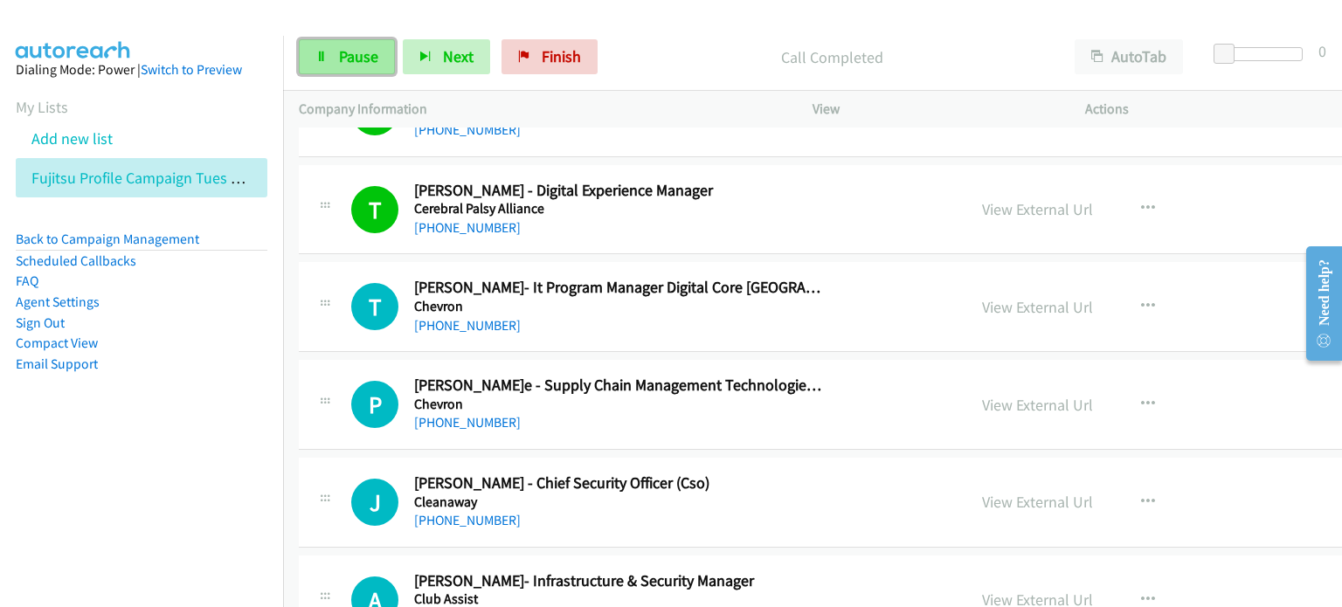
click at [354, 52] on span "Pause" at bounding box center [358, 56] width 39 height 20
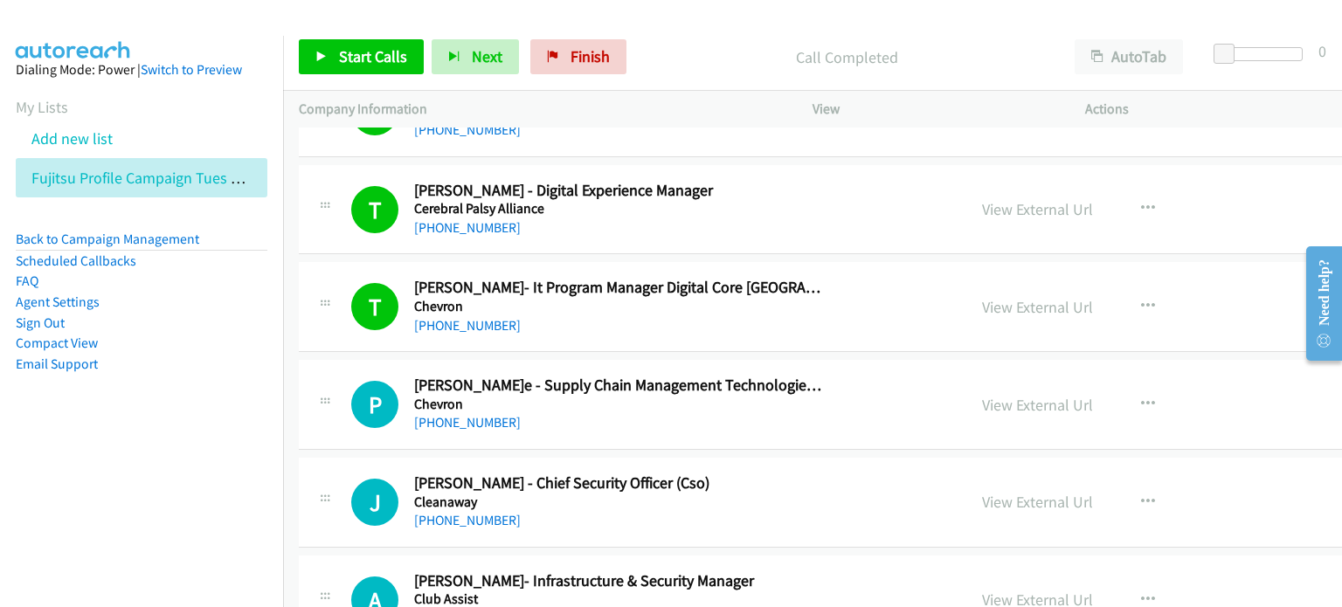
click at [233, 383] on aside "Dialing Mode: Power | Switch to Preview My Lists Add new list Fujitsu Profile C…" at bounding box center [141, 245] width 283 height 418
click at [990, 297] on link "View External Url" at bounding box center [1037, 307] width 111 height 20
click at [351, 47] on span "Start Calls" at bounding box center [373, 56] width 68 height 20
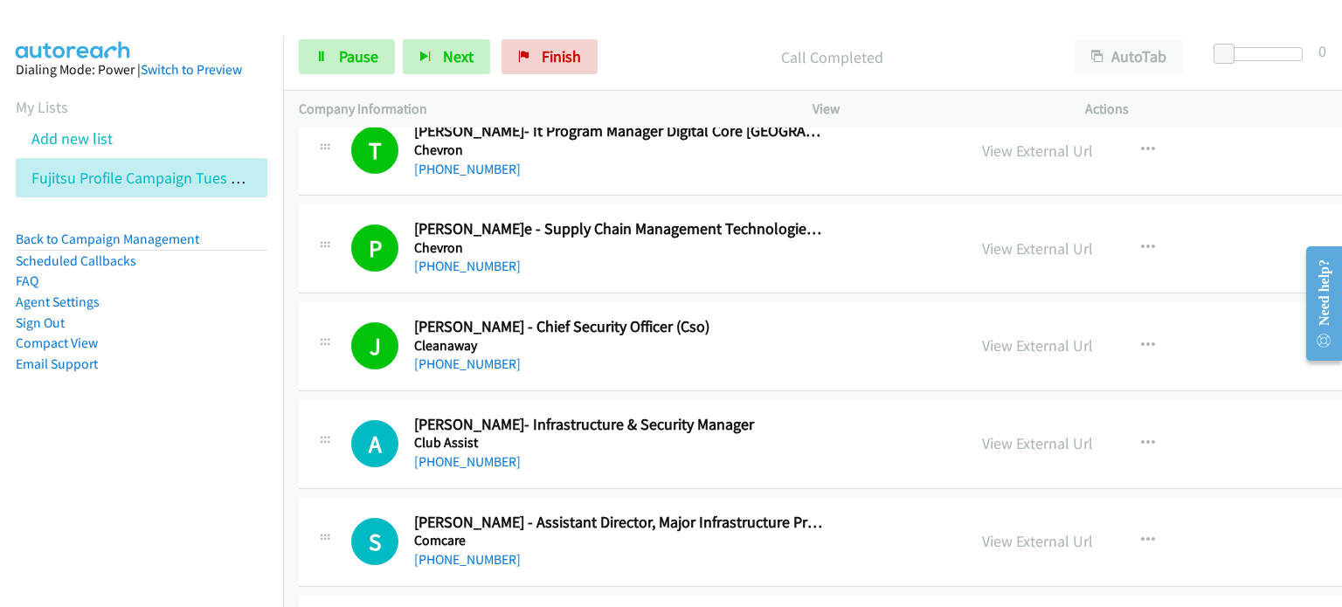
scroll to position [7514, 0]
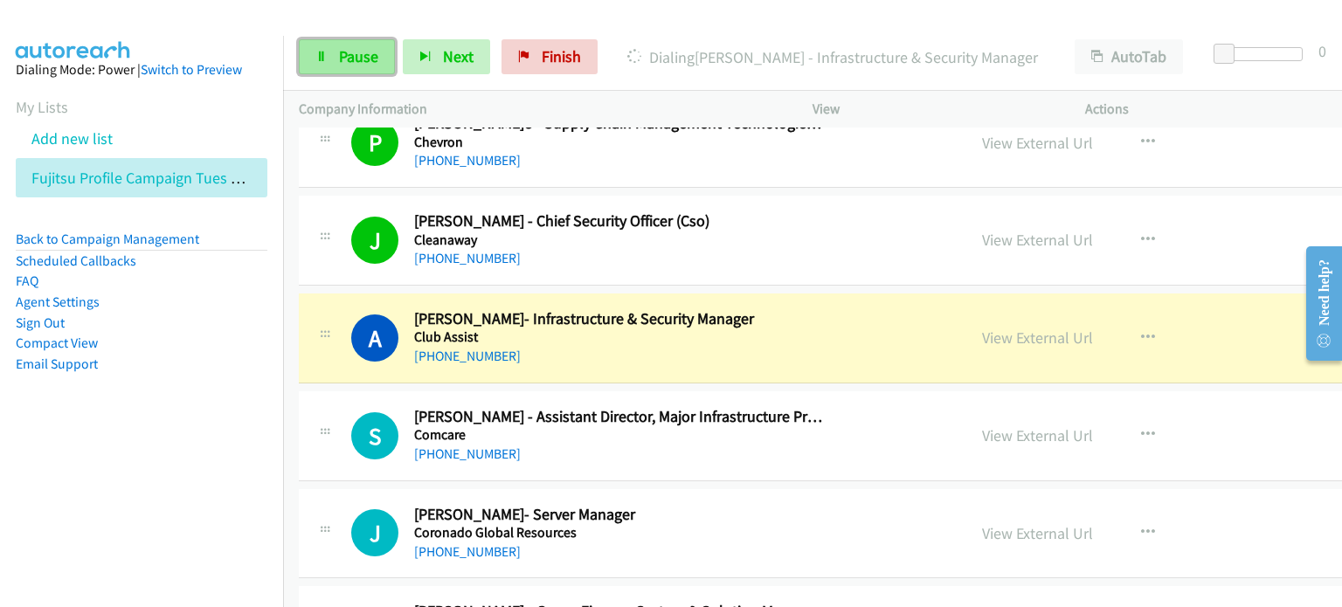
click at [349, 50] on span "Pause" at bounding box center [358, 56] width 39 height 20
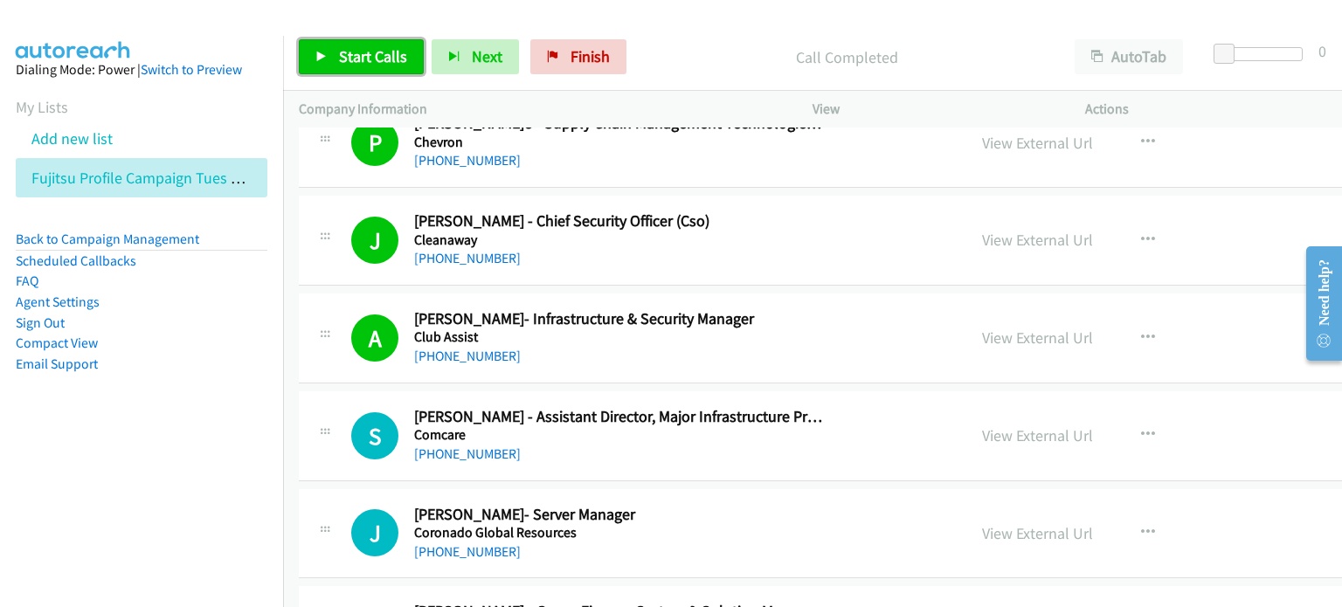
click at [360, 48] on span "Start Calls" at bounding box center [373, 56] width 68 height 20
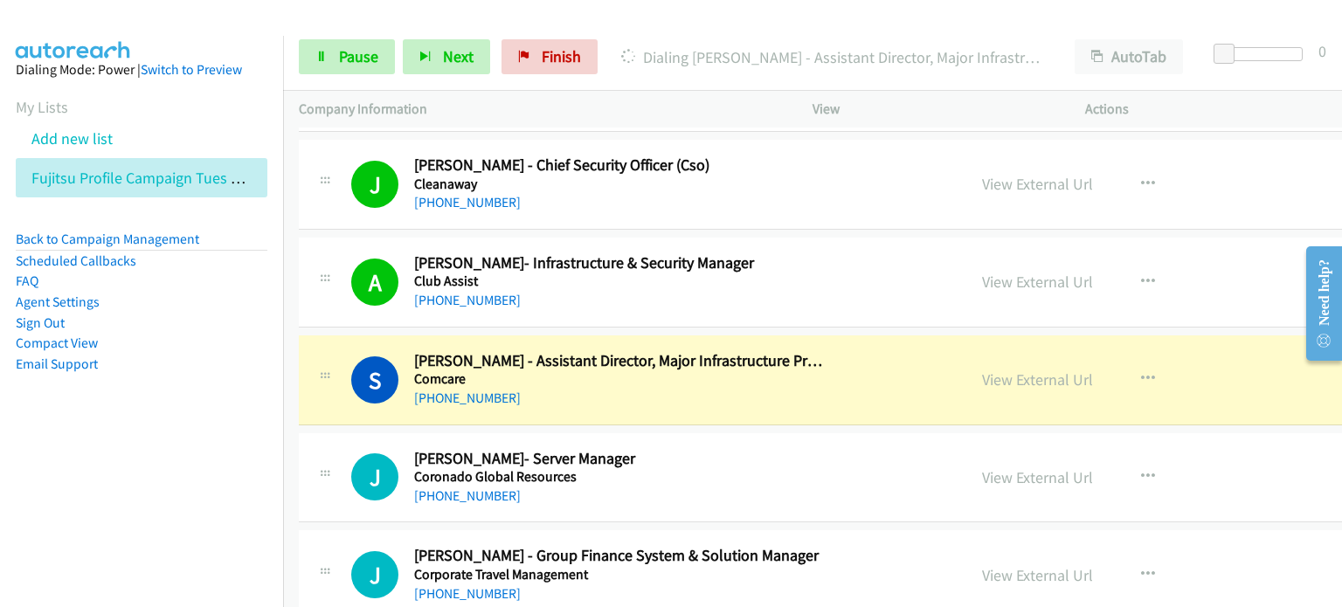
scroll to position [7601, 0]
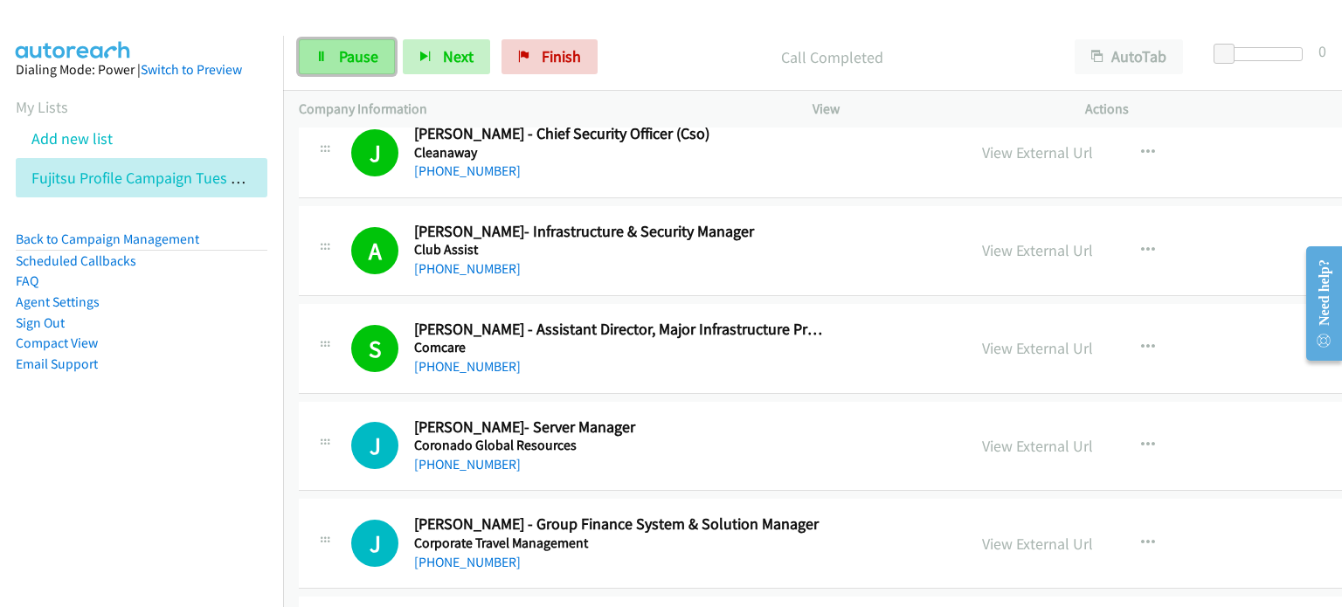
click at [332, 50] on link "Pause" at bounding box center [347, 56] width 96 height 35
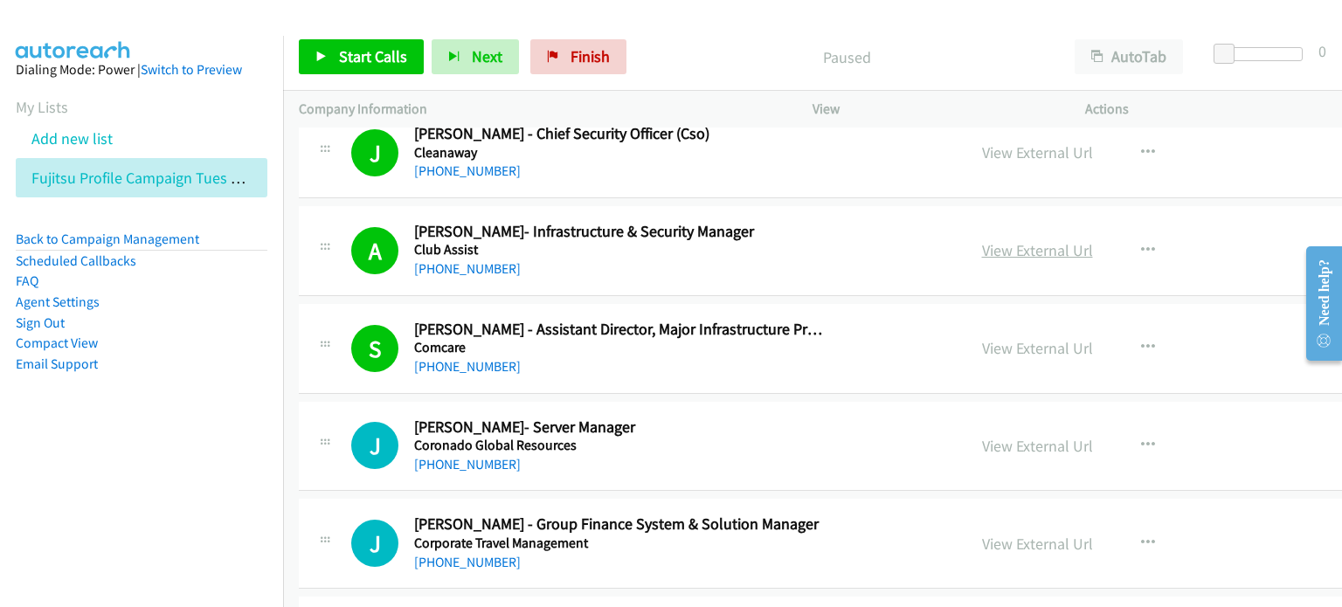
click at [1007, 240] on link "View External Url" at bounding box center [1037, 250] width 111 height 20
click at [356, 45] on link "Start Calls" at bounding box center [361, 56] width 125 height 35
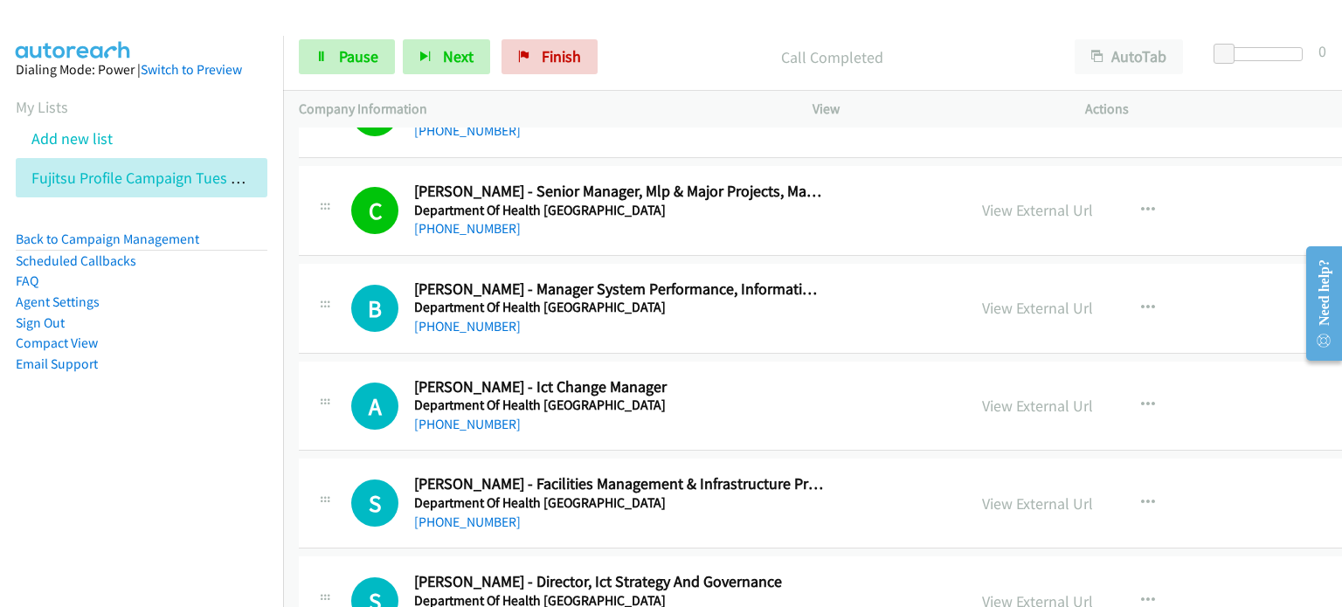
scroll to position [8649, 0]
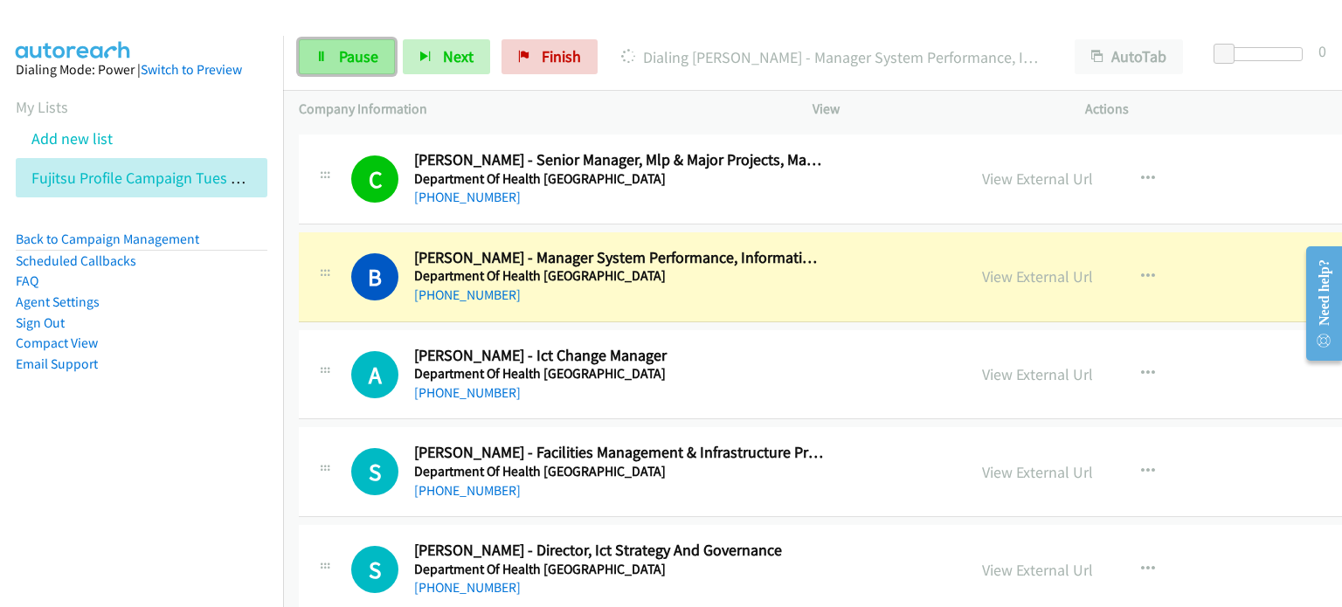
click at [353, 52] on span "Pause" at bounding box center [358, 56] width 39 height 20
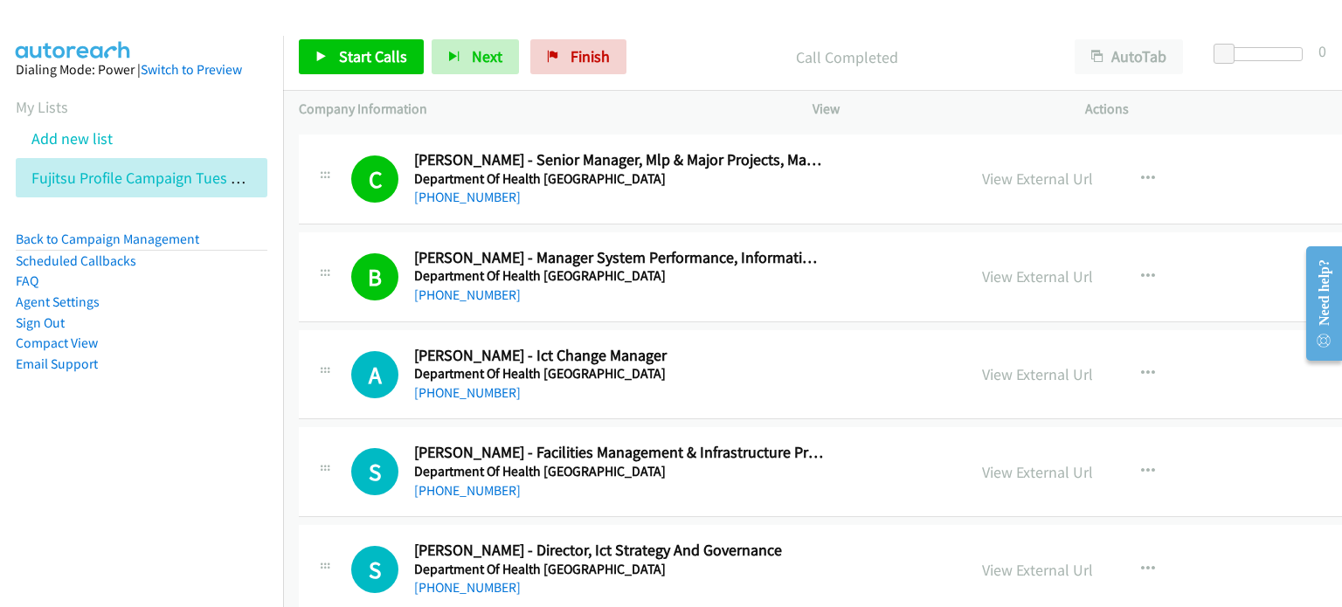
click at [192, 370] on li "Email Support" at bounding box center [142, 364] width 252 height 21
click at [982, 266] on link "View External Url" at bounding box center [1037, 276] width 111 height 20
click at [353, 47] on span "Start Calls" at bounding box center [373, 56] width 68 height 20
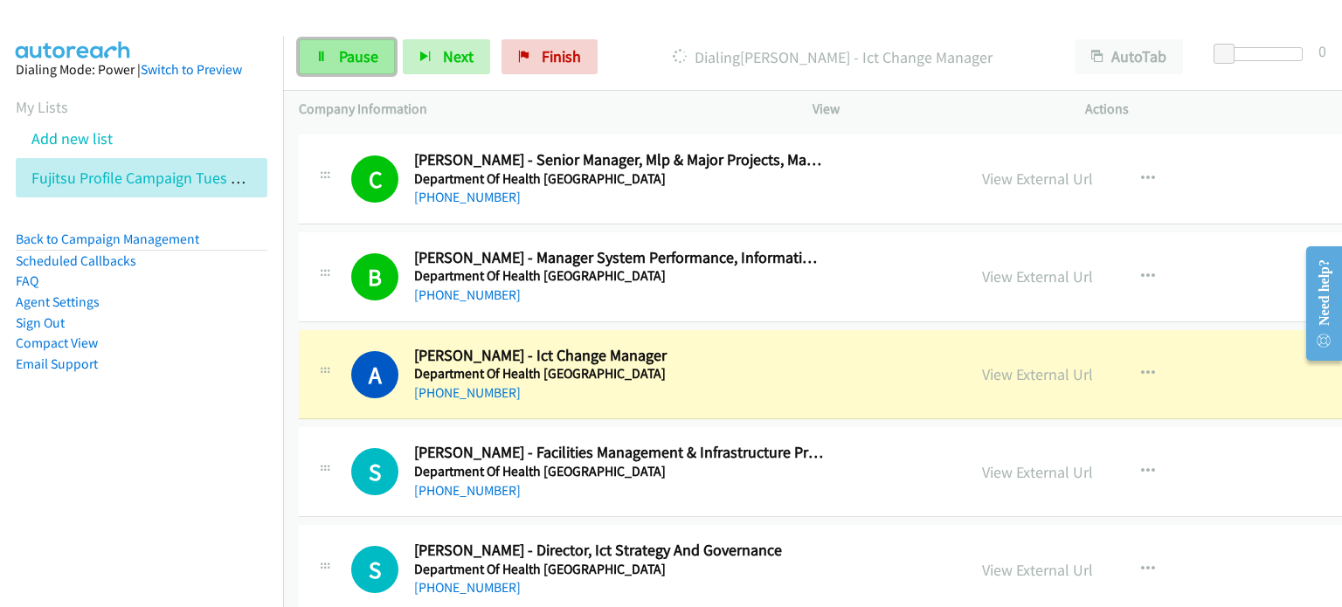
click at [339, 52] on span "Pause" at bounding box center [358, 56] width 39 height 20
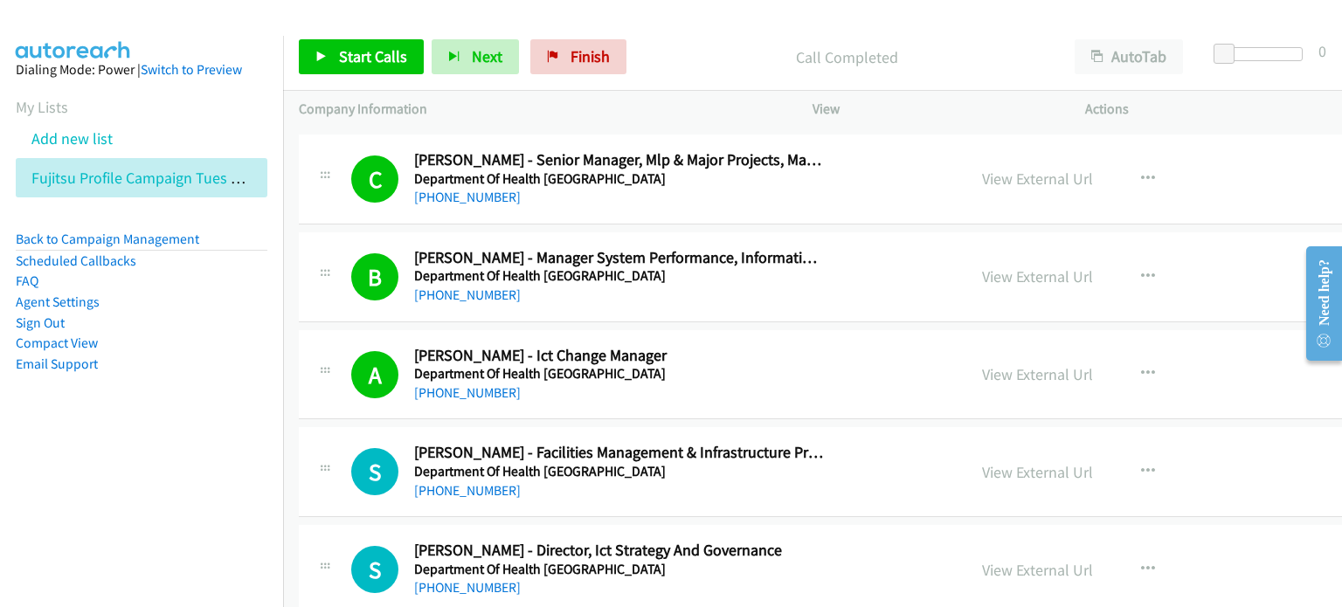
drag, startPoint x: 208, startPoint y: 482, endPoint x: 235, endPoint y: 471, distance: 29.4
click at [208, 482] on nav "Dialing Mode: Power | Switch to Preview My Lists Add new list Fujitsu Profile C…" at bounding box center [142, 339] width 284 height 607
click at [994, 364] on link "View External Url" at bounding box center [1037, 374] width 111 height 20
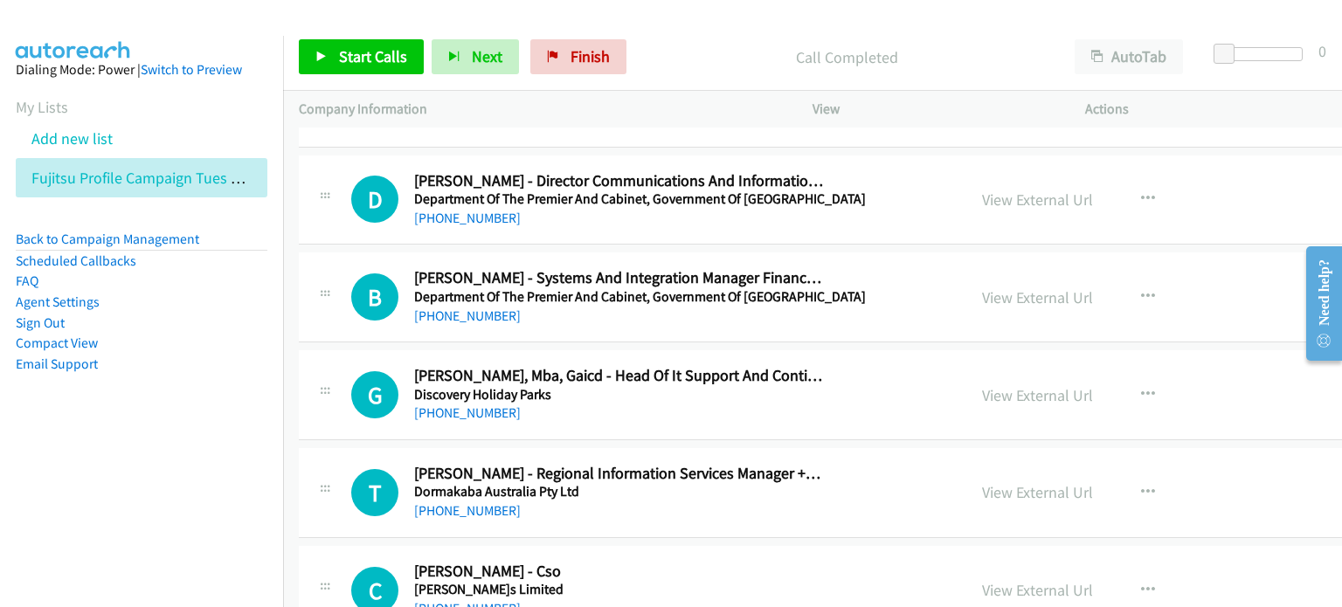
scroll to position [9464, 0]
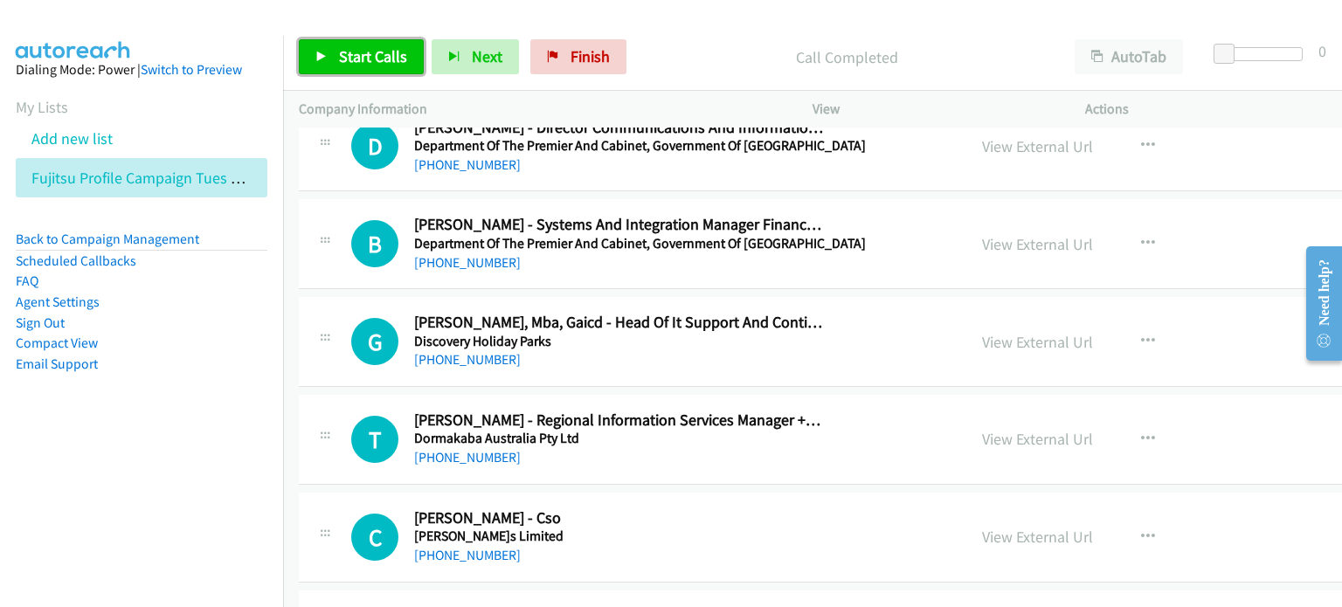
click at [364, 54] on span "Start Calls" at bounding box center [373, 56] width 68 height 20
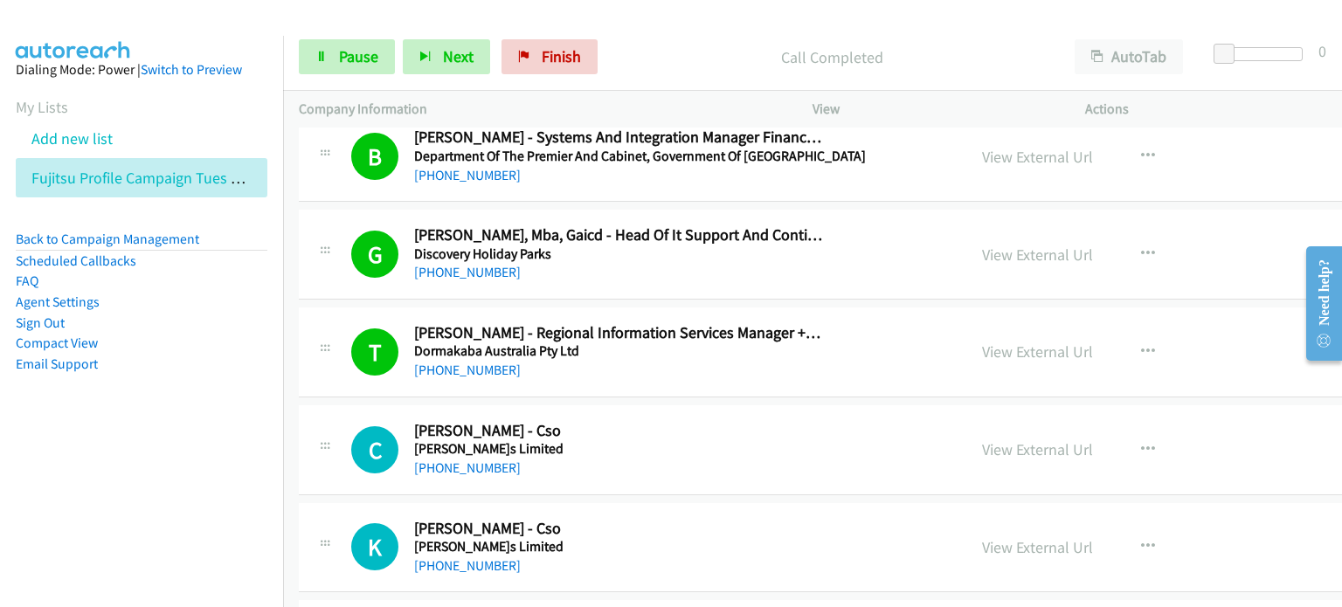
scroll to position [9726, 0]
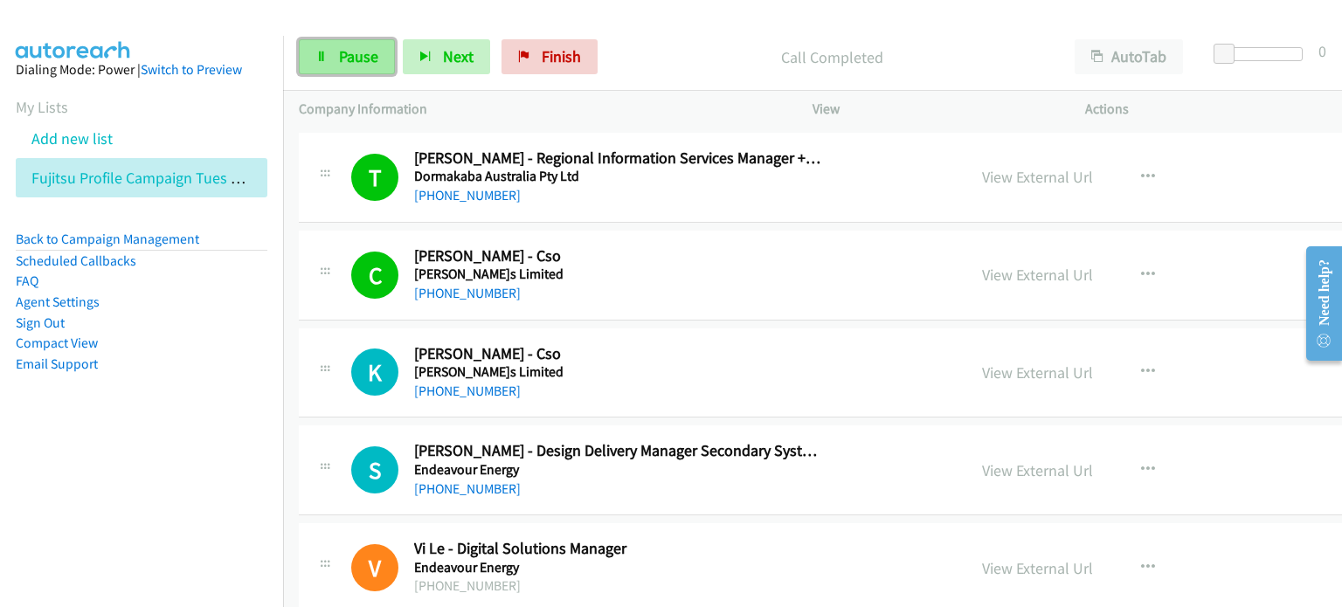
click at [358, 52] on span "Pause" at bounding box center [358, 56] width 39 height 20
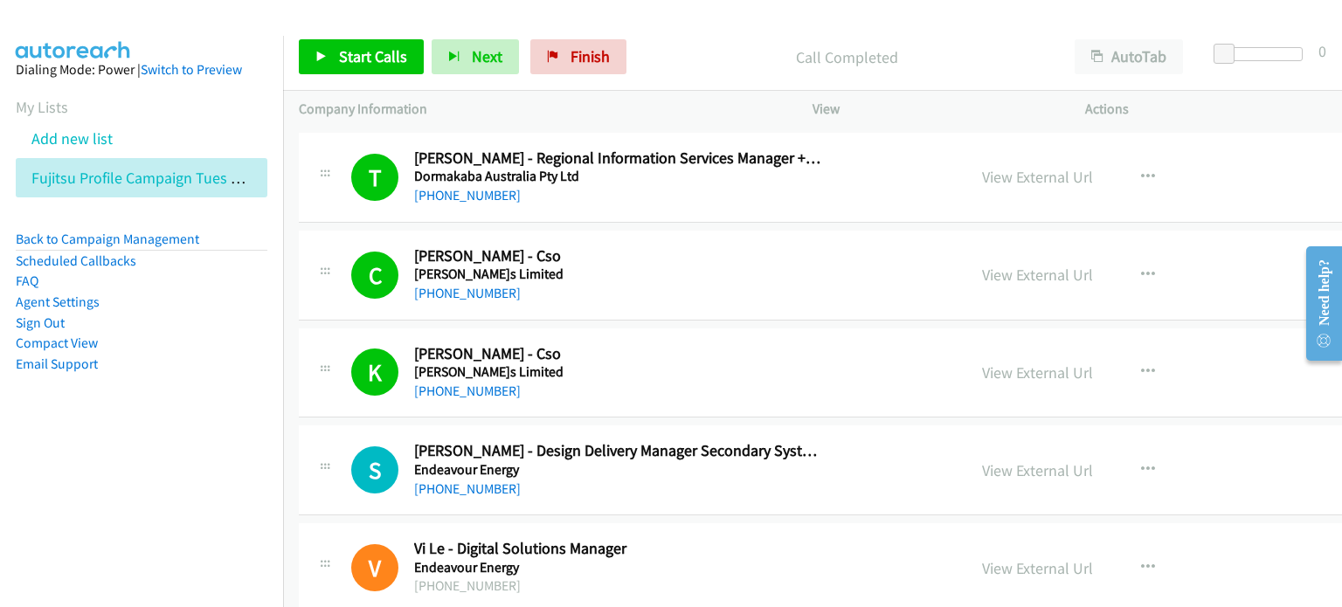
click at [224, 453] on nav "Dialing Mode: Power | Switch to Preview My Lists Add new list Fujitsu Profile C…" at bounding box center [142, 339] width 284 height 607
click at [999, 363] on link "View External Url" at bounding box center [1037, 373] width 111 height 20
click at [362, 51] on span "Start Calls" at bounding box center [373, 56] width 68 height 20
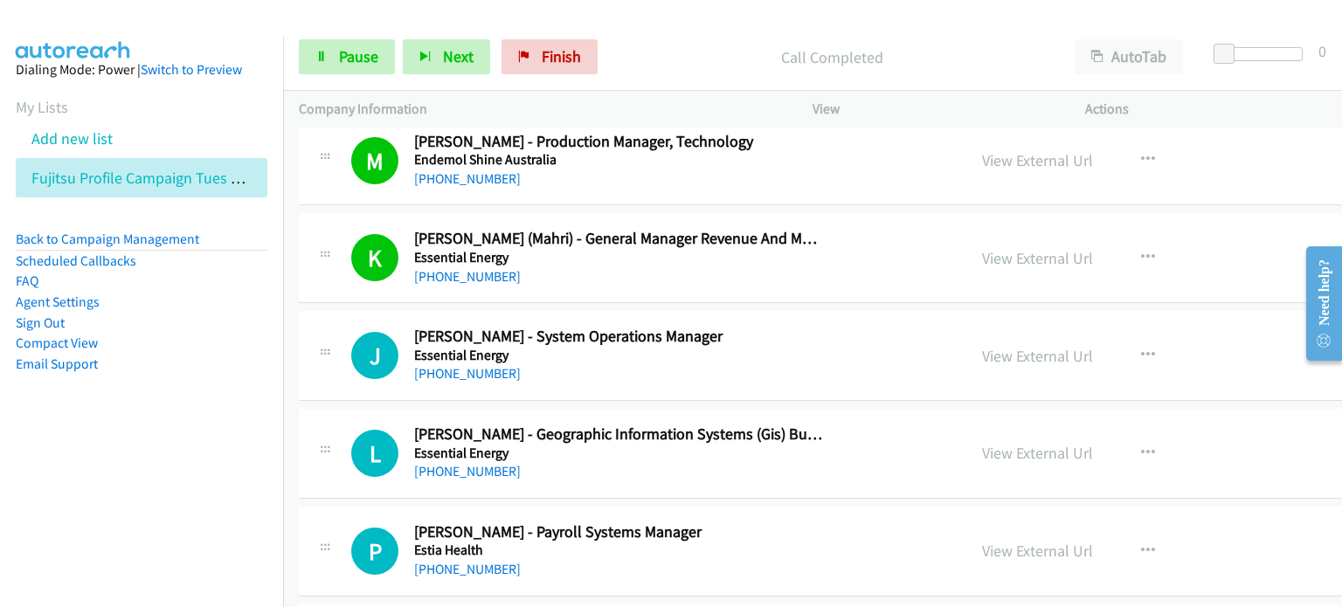
scroll to position [10512, 0]
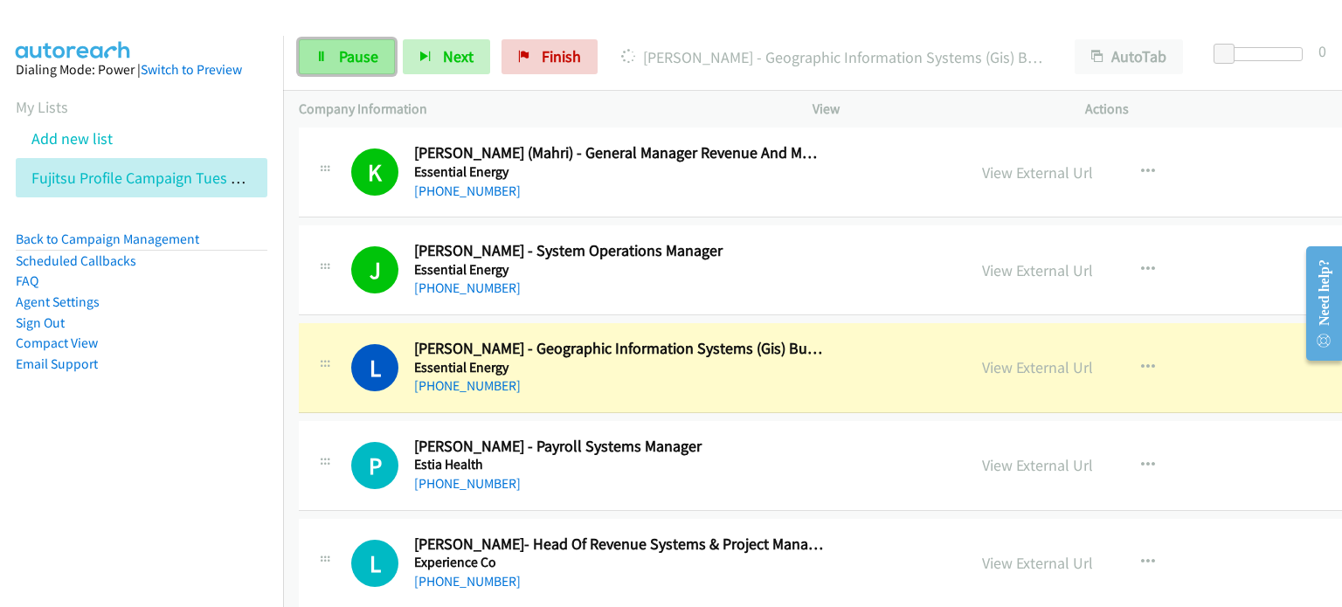
click at [356, 55] on span "Pause" at bounding box center [358, 56] width 39 height 20
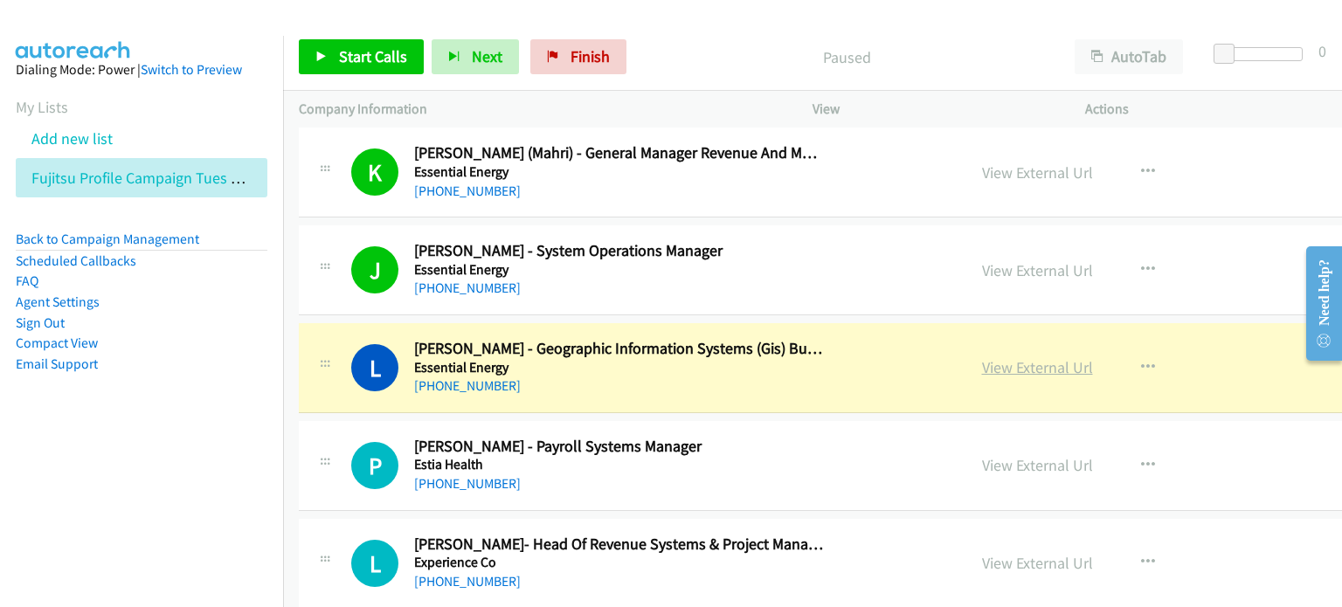
click at [1016, 357] on link "View External Url" at bounding box center [1037, 367] width 111 height 20
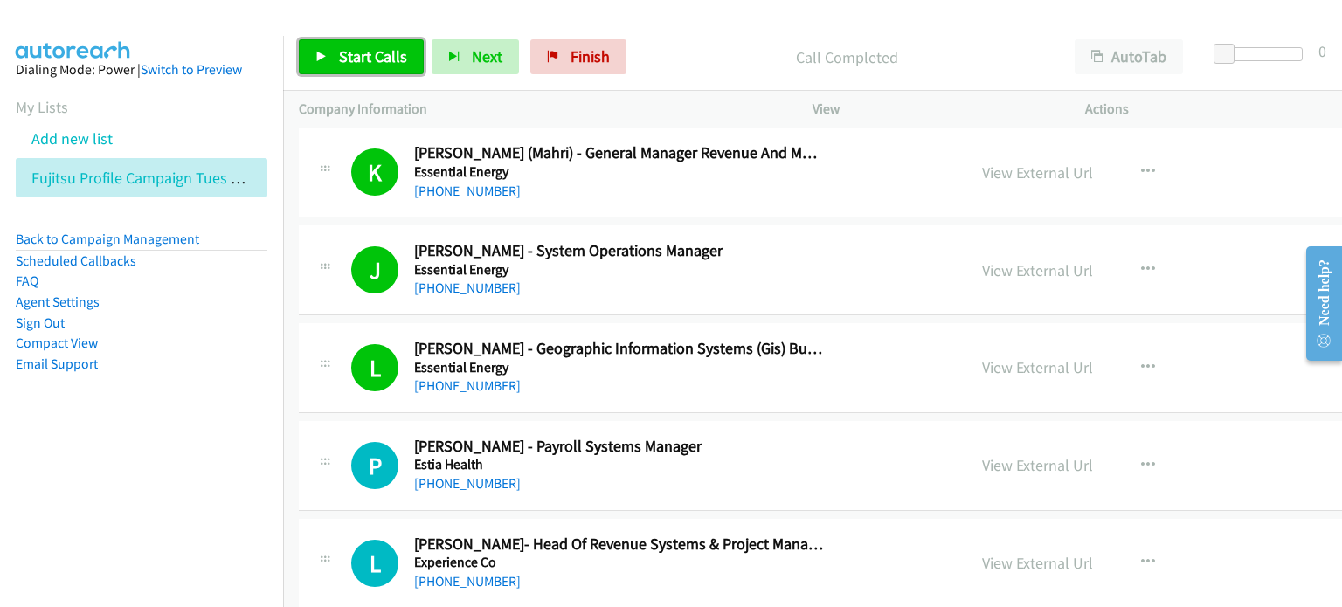
click at [367, 52] on span "Start Calls" at bounding box center [373, 56] width 68 height 20
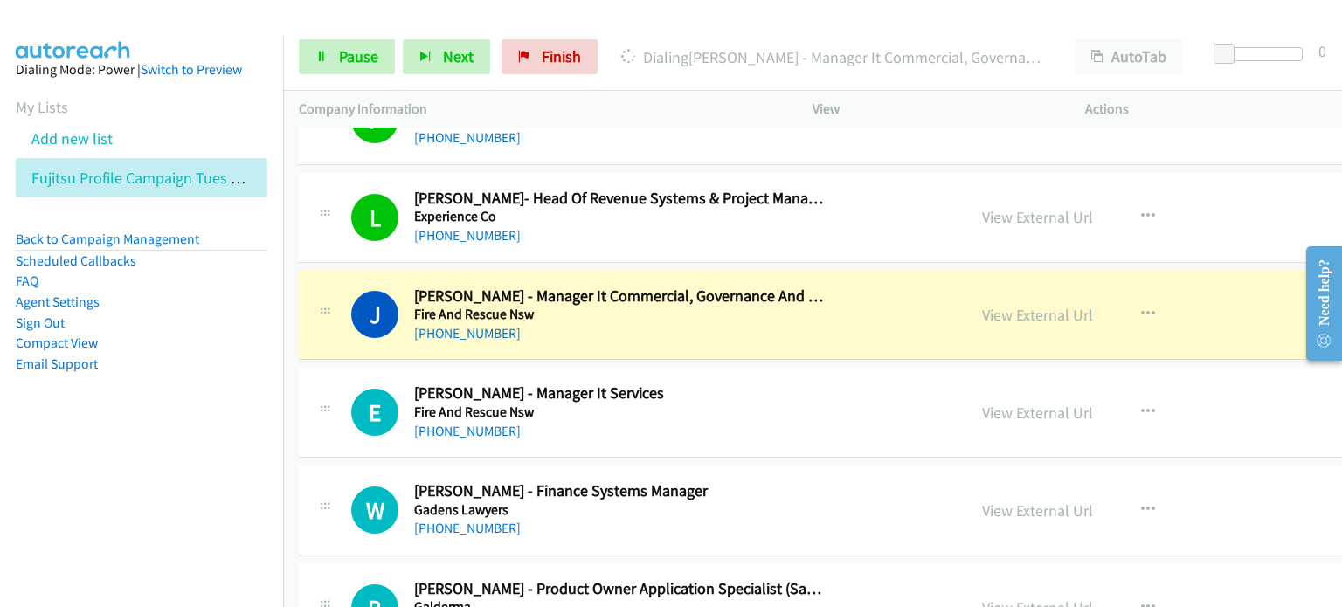
scroll to position [10949, 0]
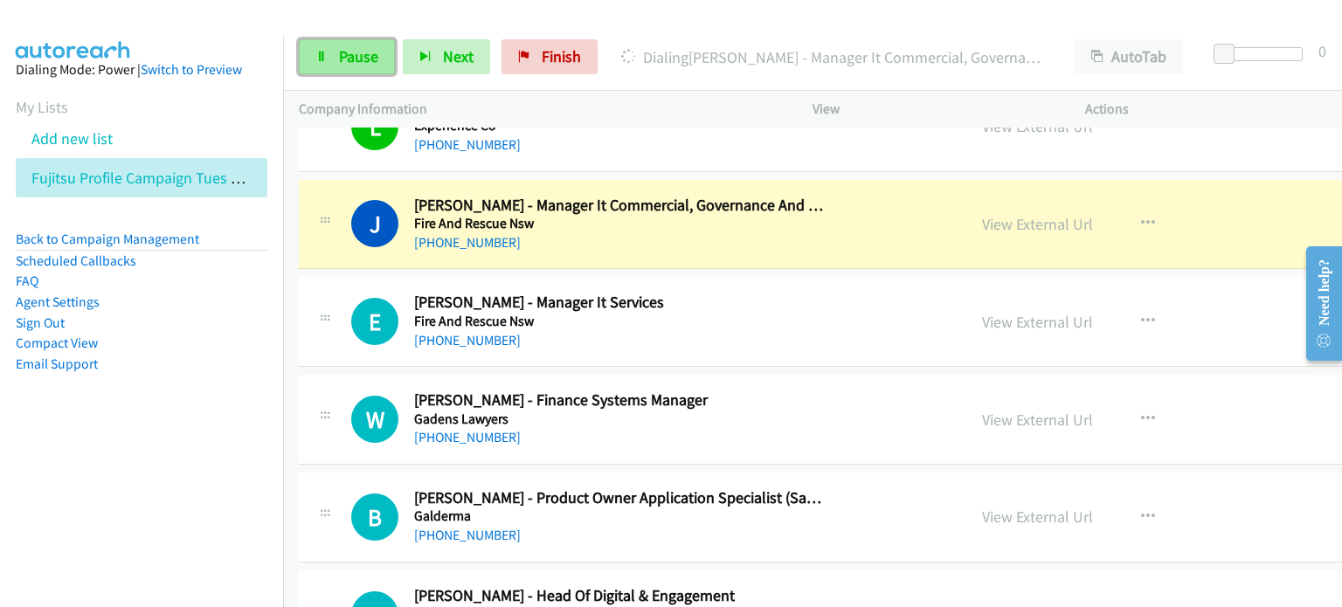
click at [341, 57] on span "Pause" at bounding box center [358, 56] width 39 height 20
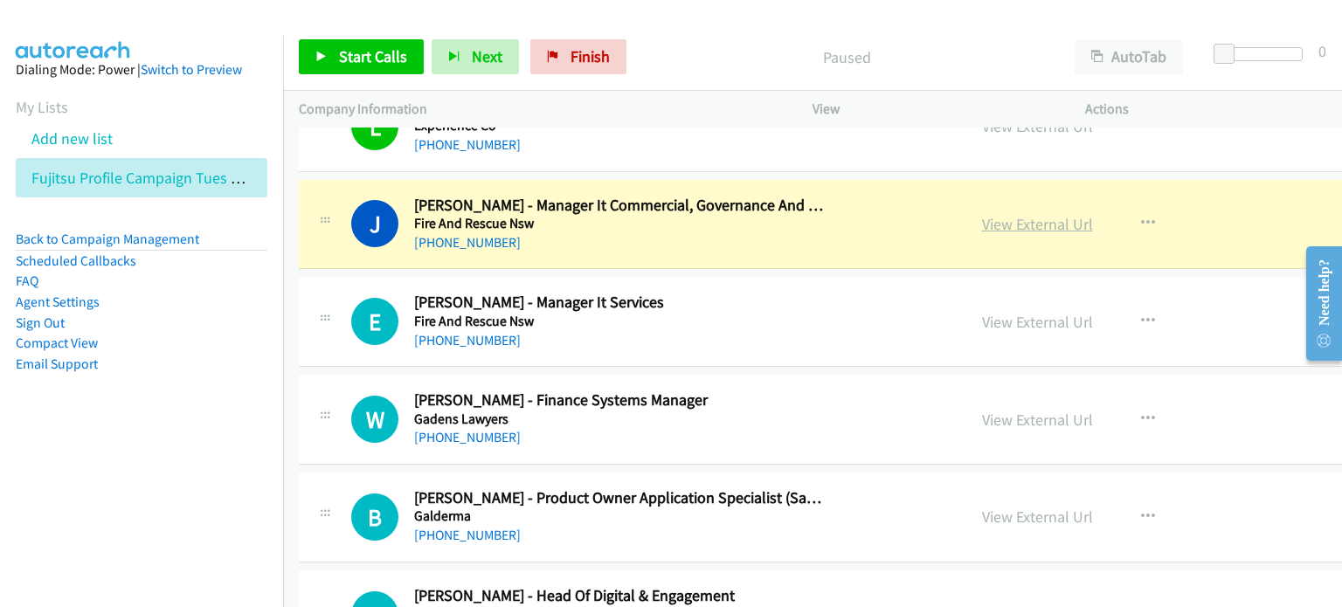
click at [1005, 214] on link "View External Url" at bounding box center [1037, 224] width 111 height 20
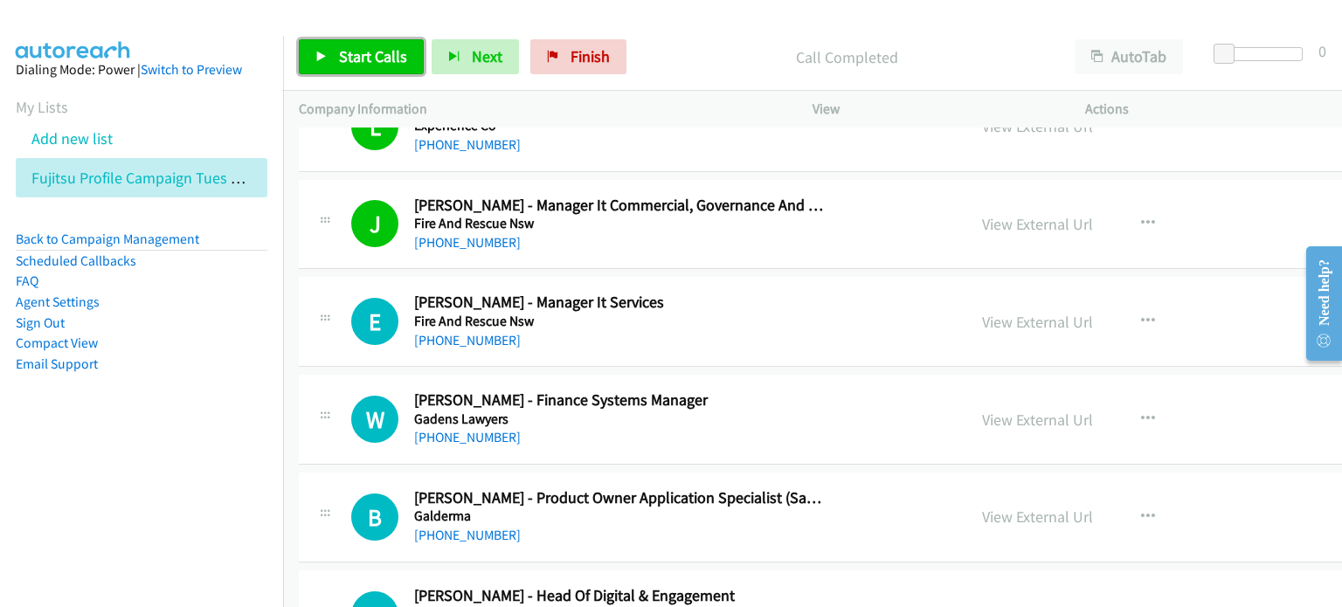
click at [356, 53] on span "Start Calls" at bounding box center [373, 56] width 68 height 20
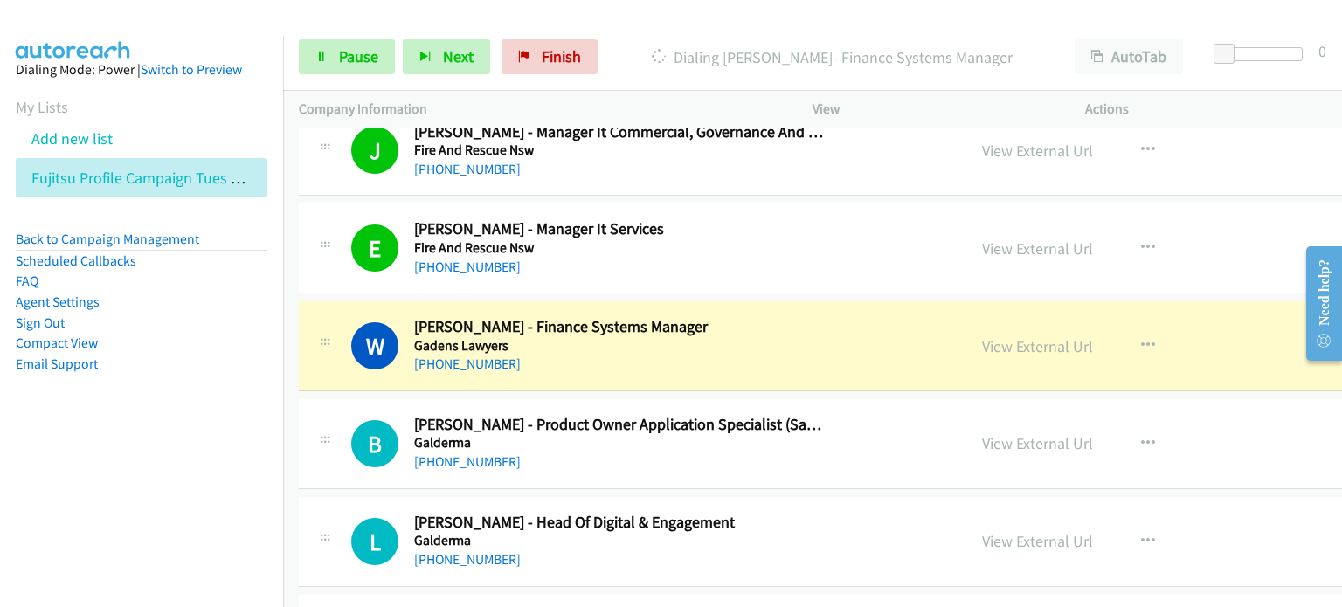
scroll to position [11123, 0]
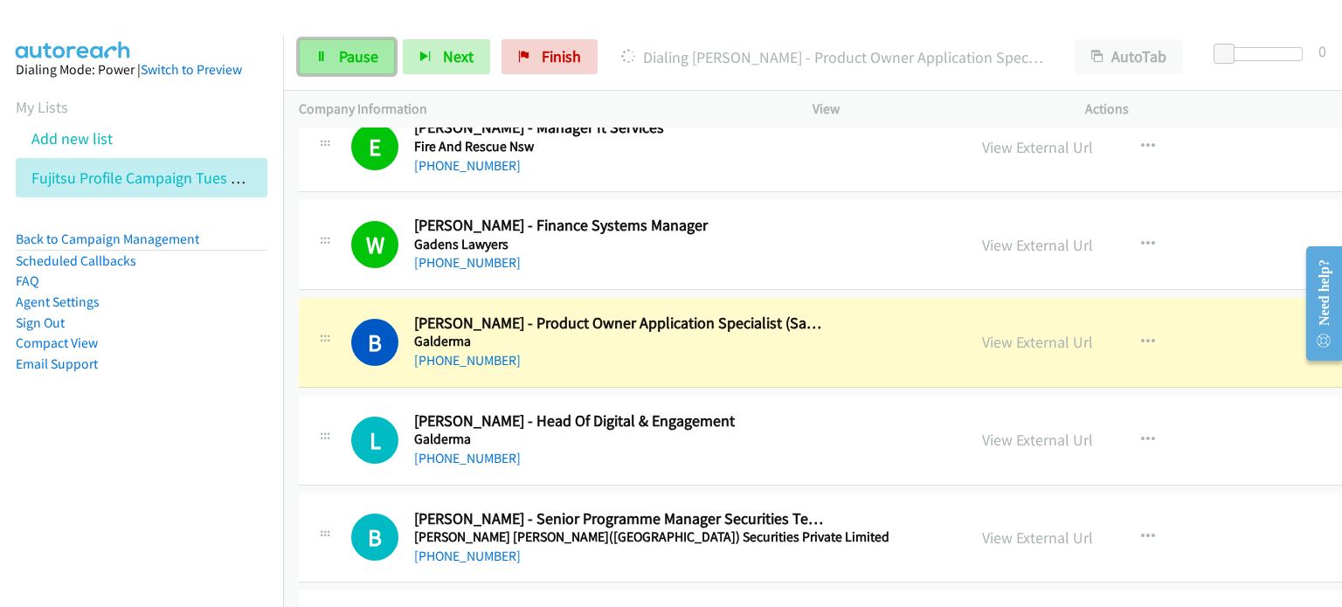
click at [336, 52] on link "Pause" at bounding box center [347, 56] width 96 height 35
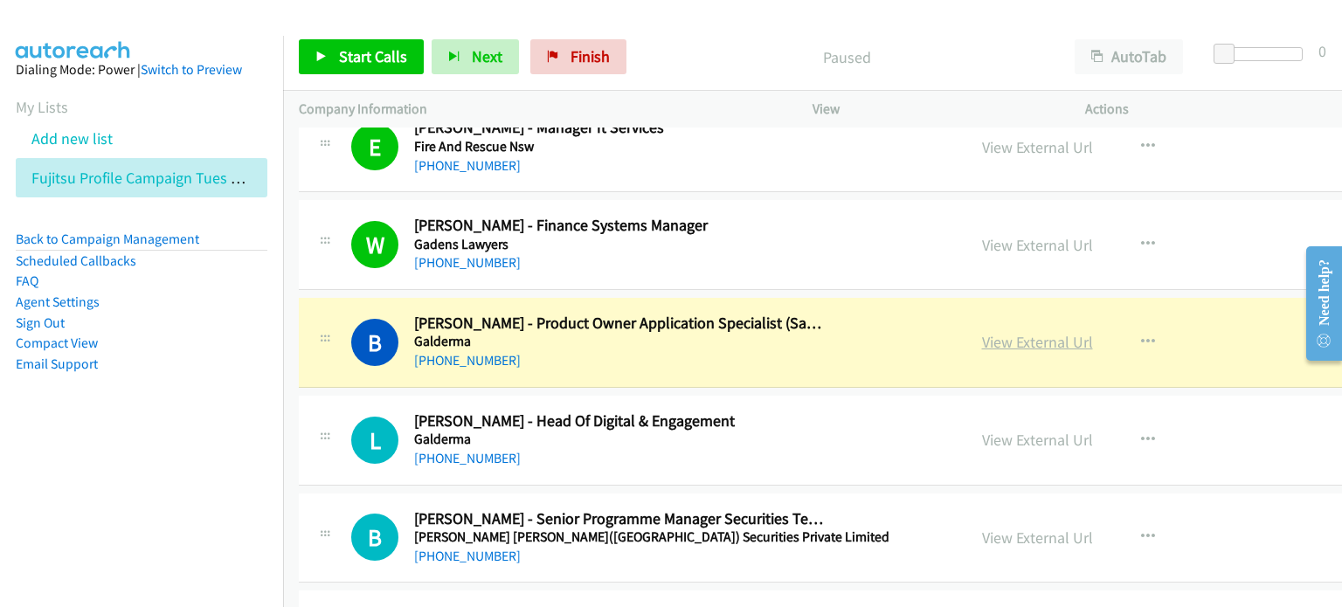
click at [1020, 332] on link "View External Url" at bounding box center [1037, 342] width 111 height 20
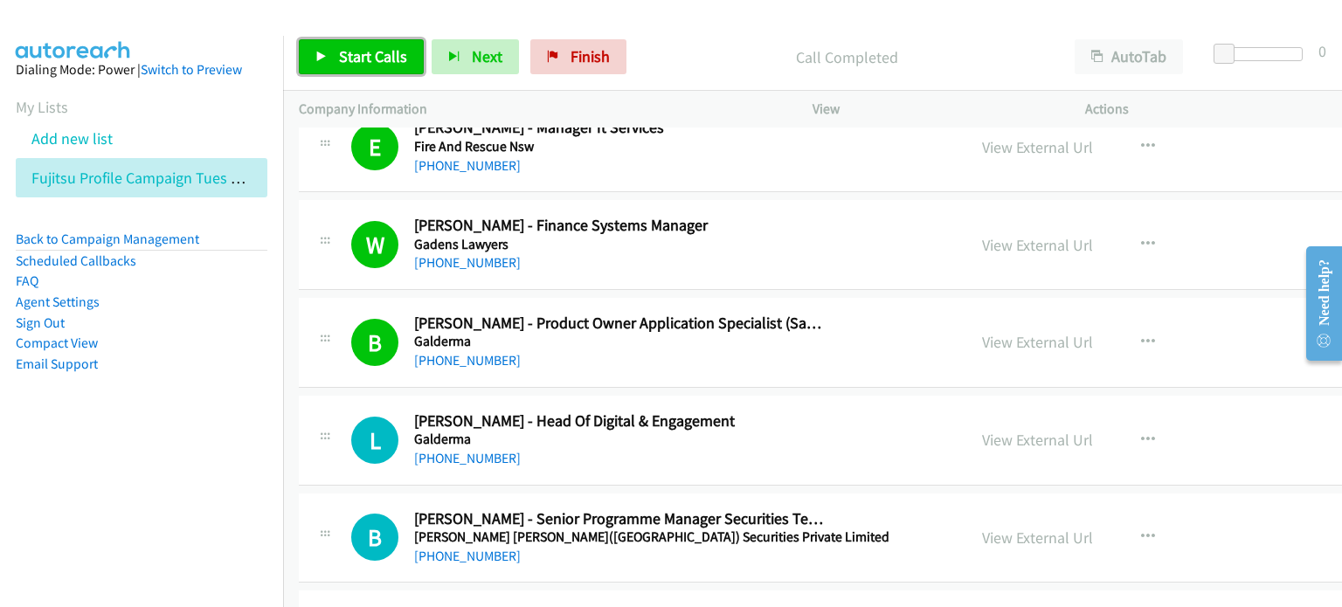
click at [341, 45] on link "Start Calls" at bounding box center [361, 56] width 125 height 35
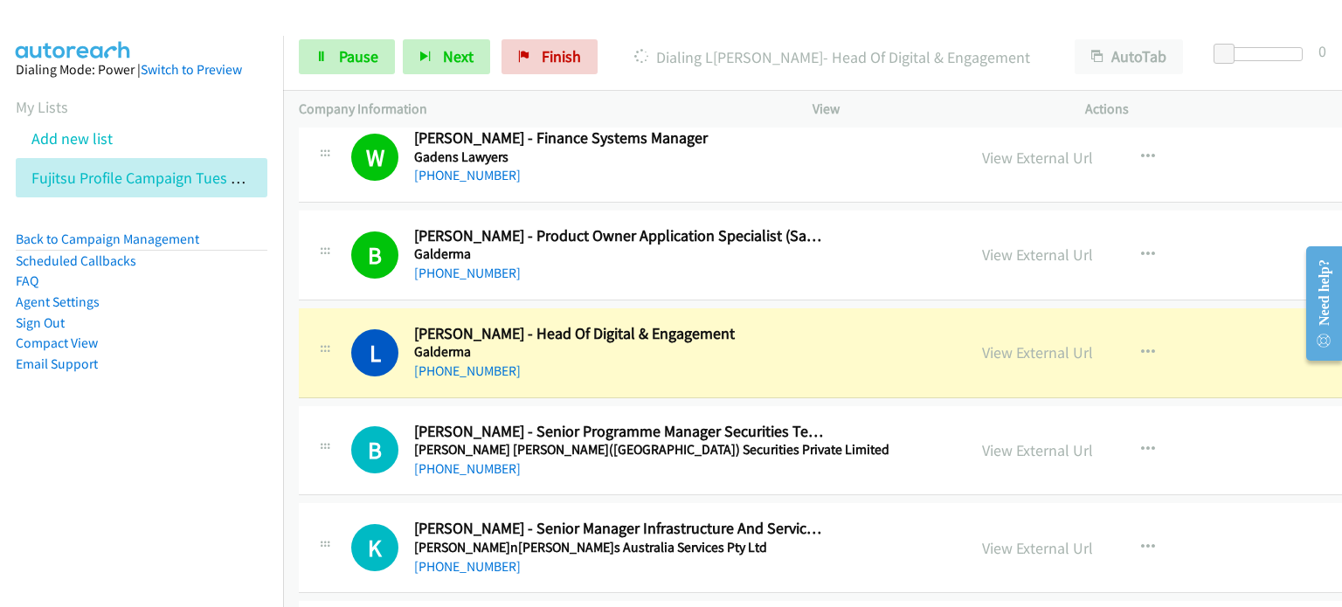
scroll to position [11298, 0]
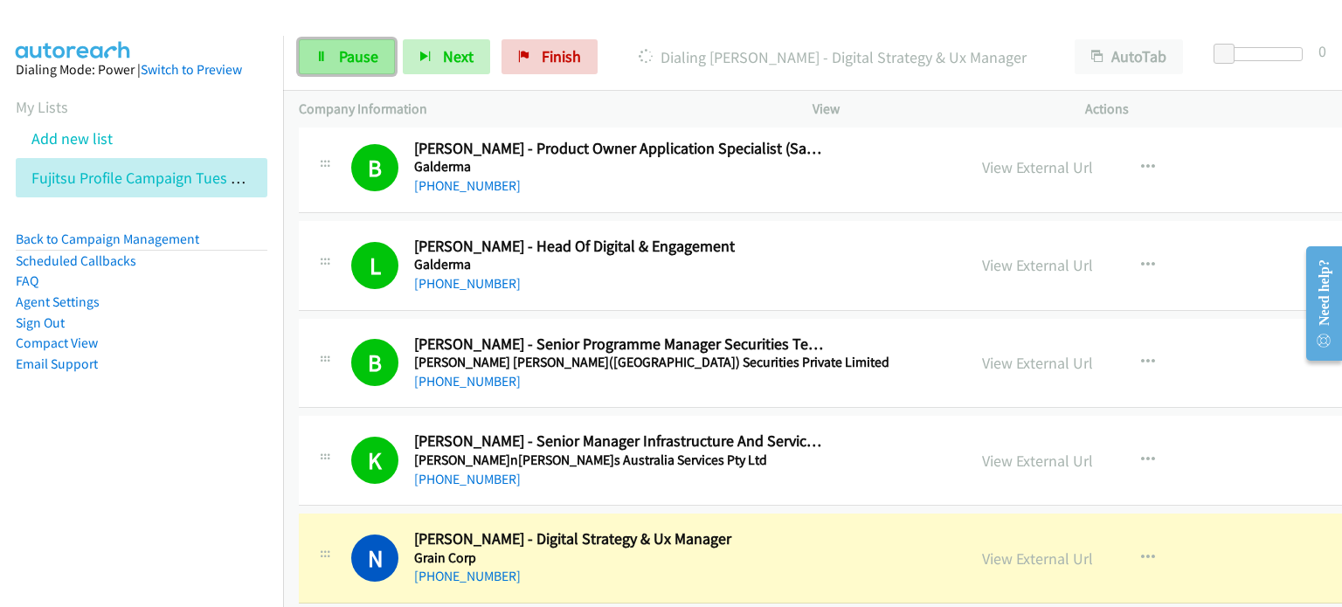
click at [332, 48] on link "Pause" at bounding box center [347, 56] width 96 height 35
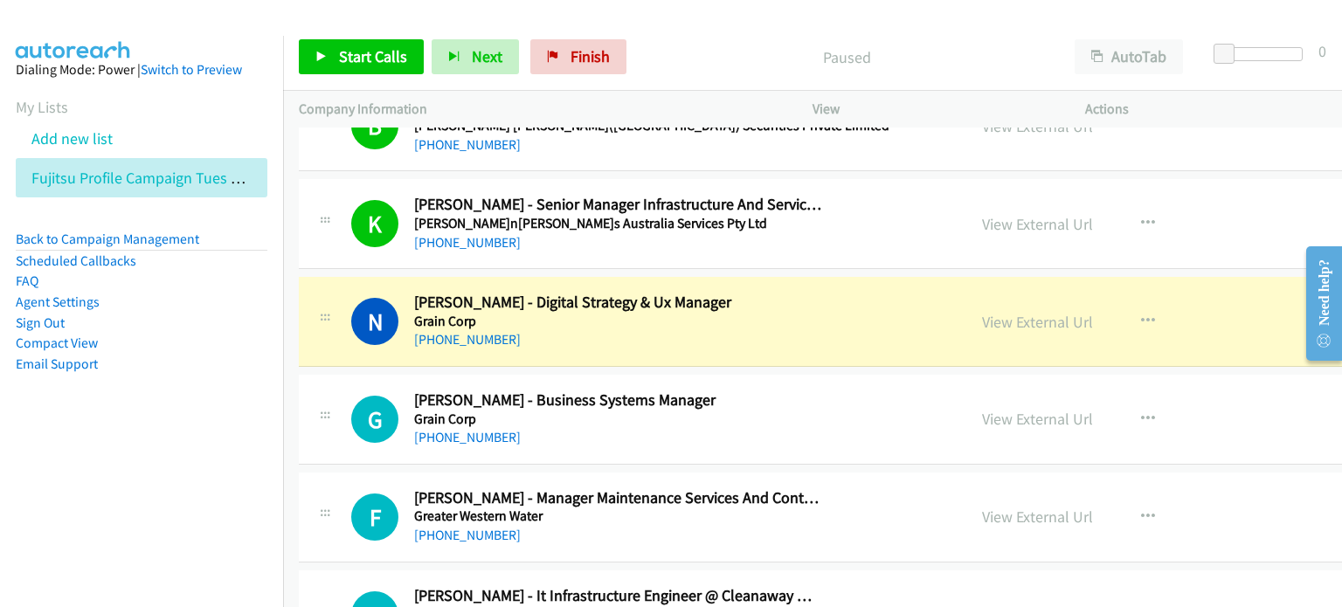
scroll to position [11560, 0]
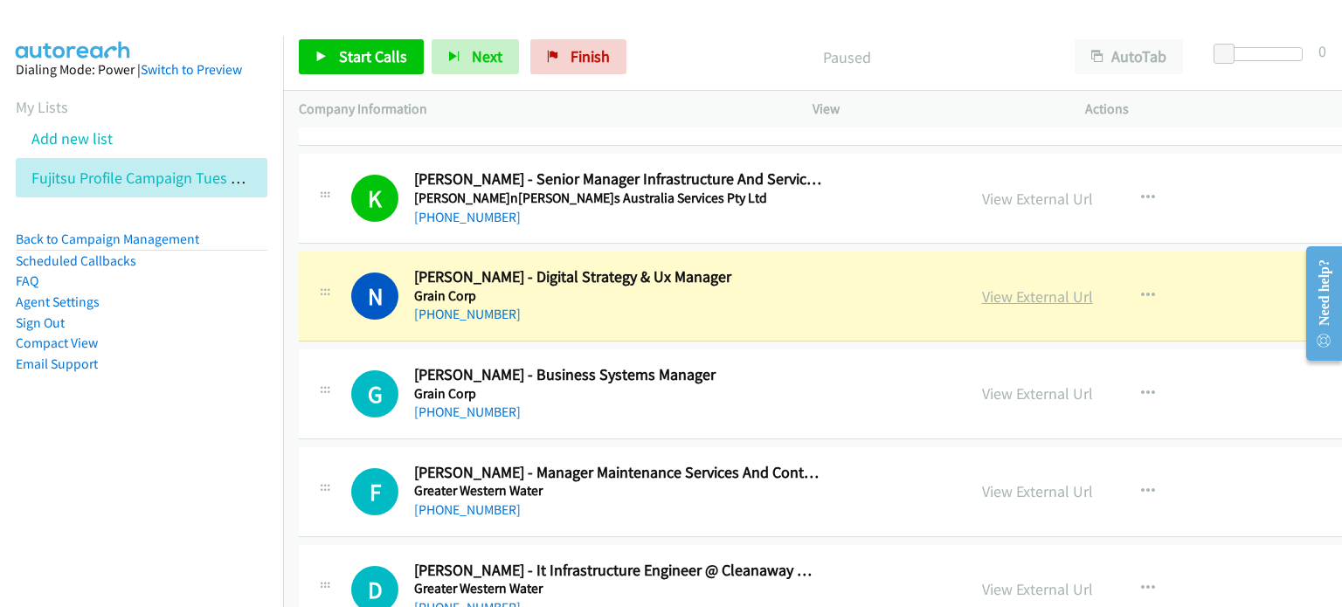
click at [1001, 287] on link "View External Url" at bounding box center [1037, 297] width 111 height 20
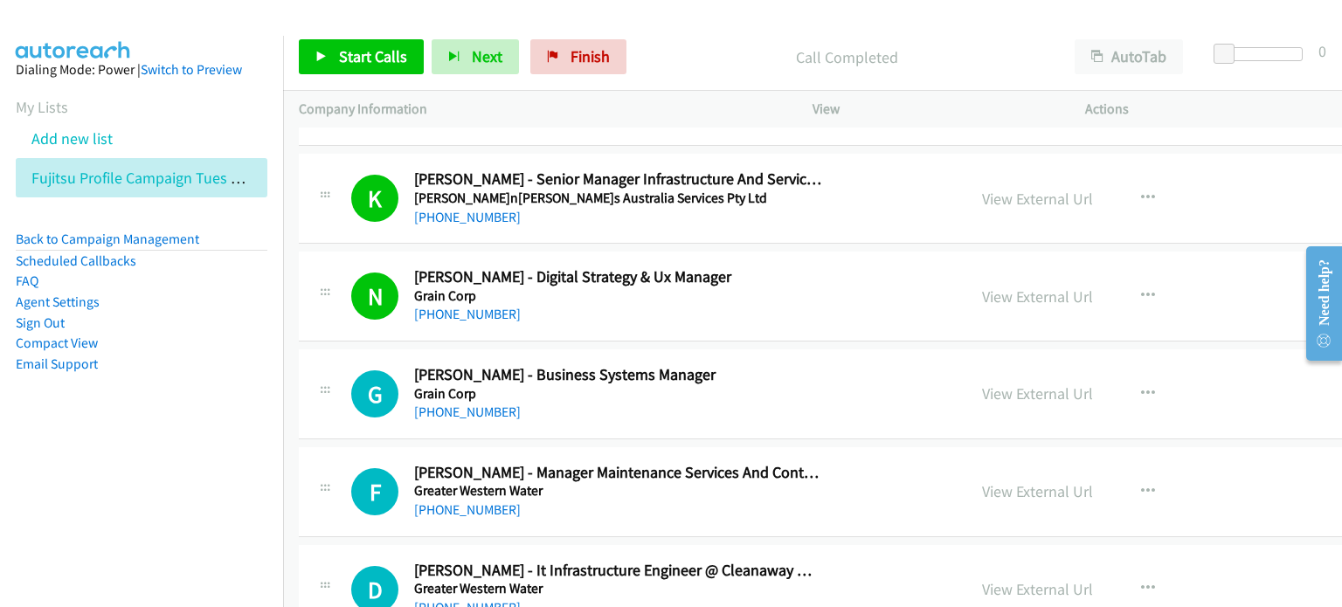
click at [674, 42] on div "Call Completed" at bounding box center [846, 56] width 425 height 35
click at [352, 51] on span "Start Calls" at bounding box center [373, 56] width 68 height 20
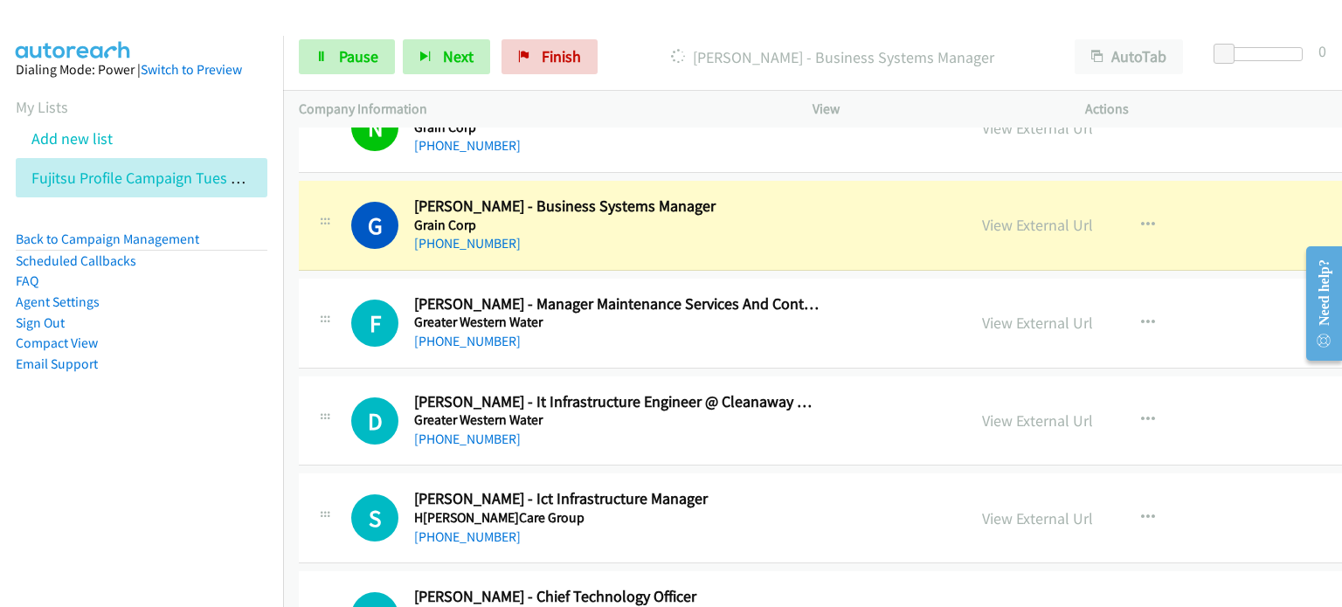
scroll to position [11735, 0]
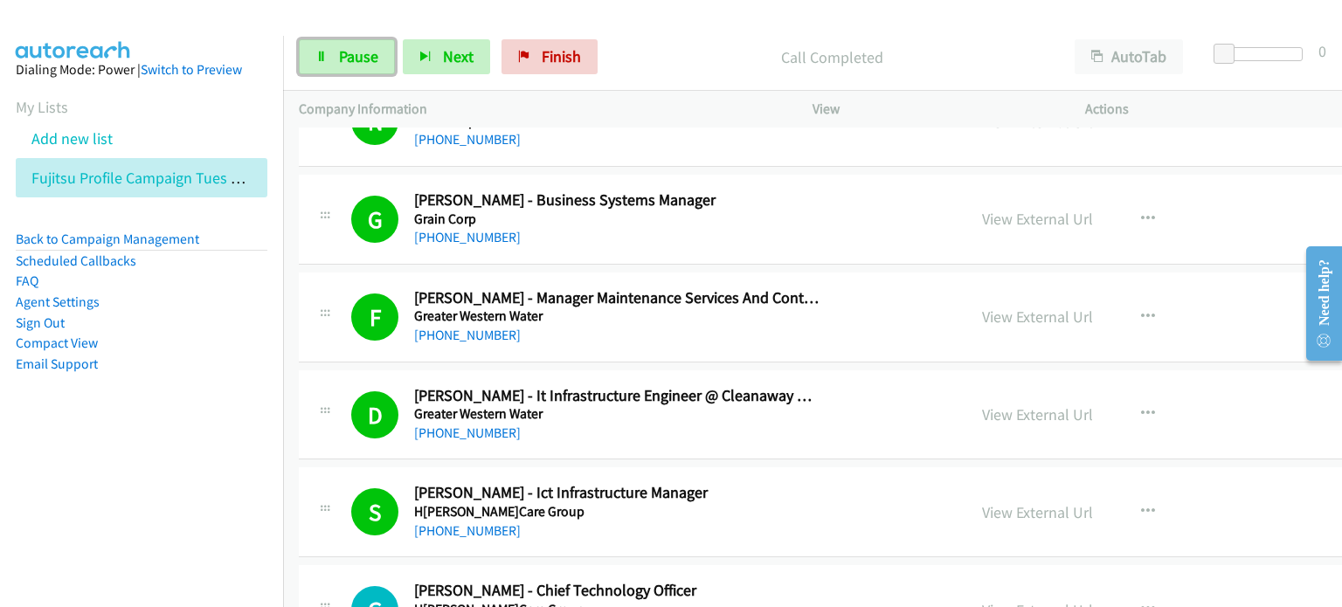
drag, startPoint x: 339, startPoint y: 48, endPoint x: 379, endPoint y: 77, distance: 49.5
click at [339, 48] on span "Pause" at bounding box center [358, 56] width 39 height 20
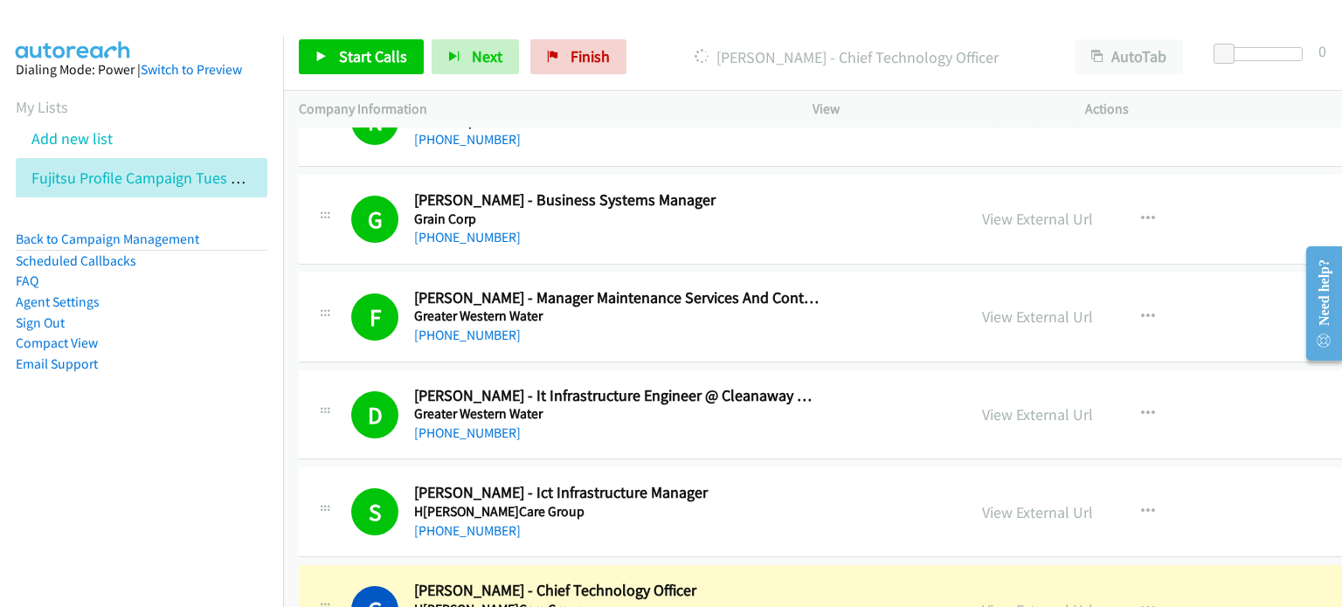
scroll to position [11997, 0]
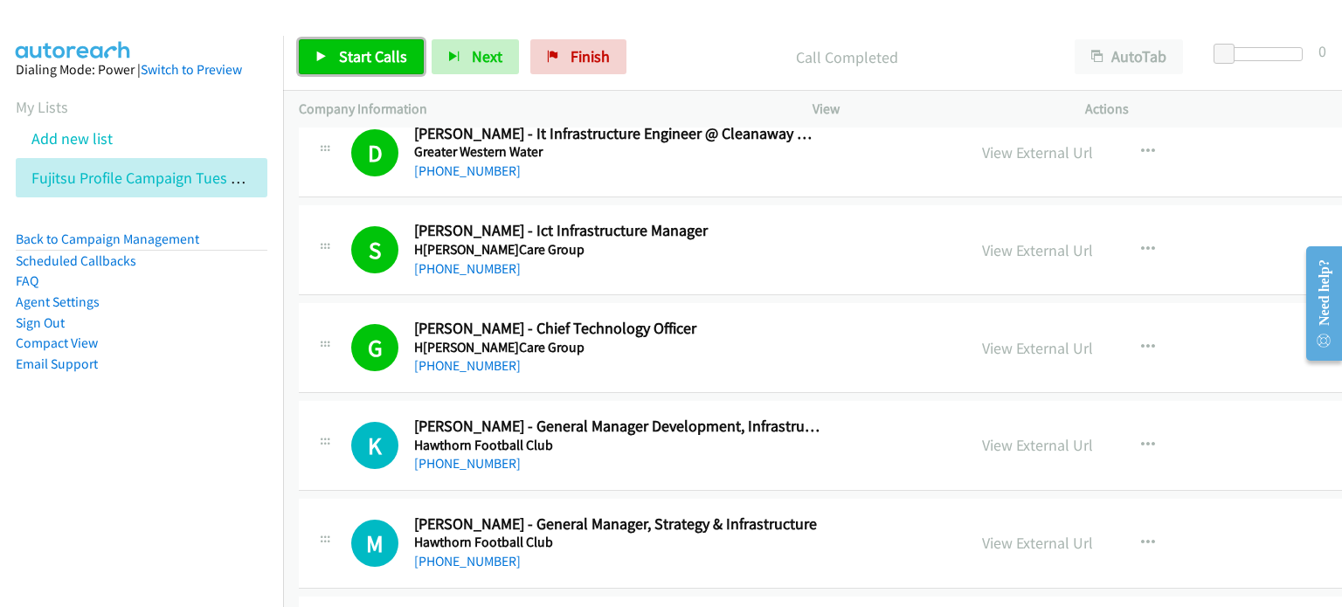
click at [363, 54] on span "Start Calls" at bounding box center [373, 56] width 68 height 20
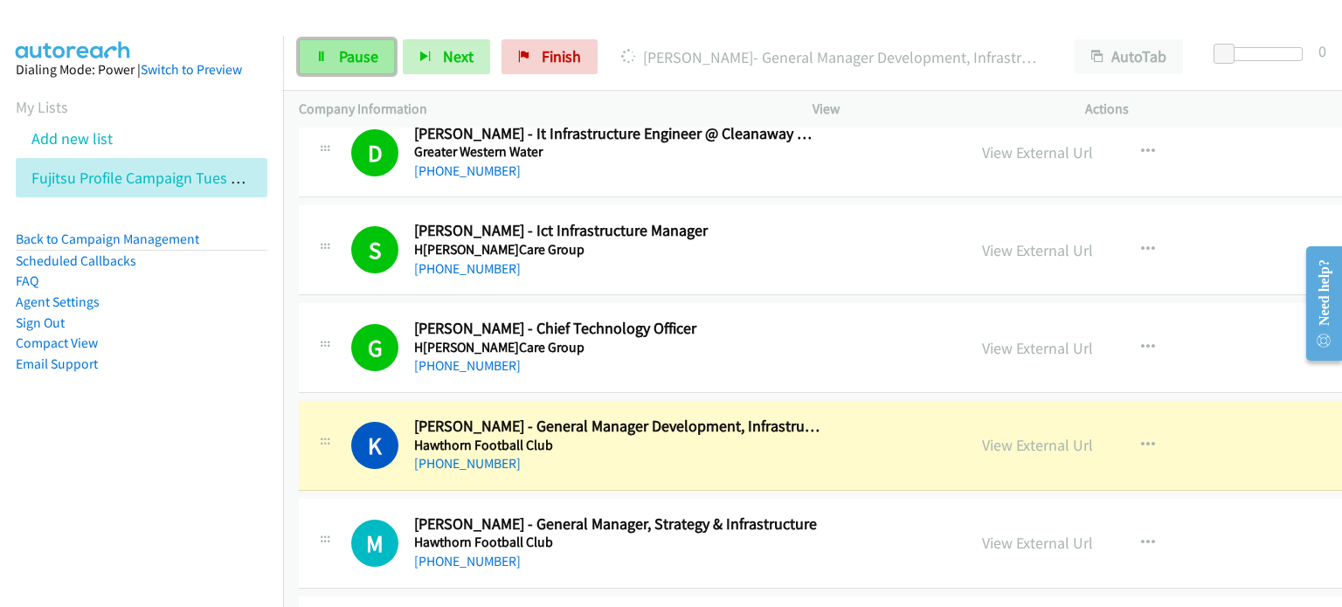
click at [343, 55] on span "Pause" at bounding box center [358, 56] width 39 height 20
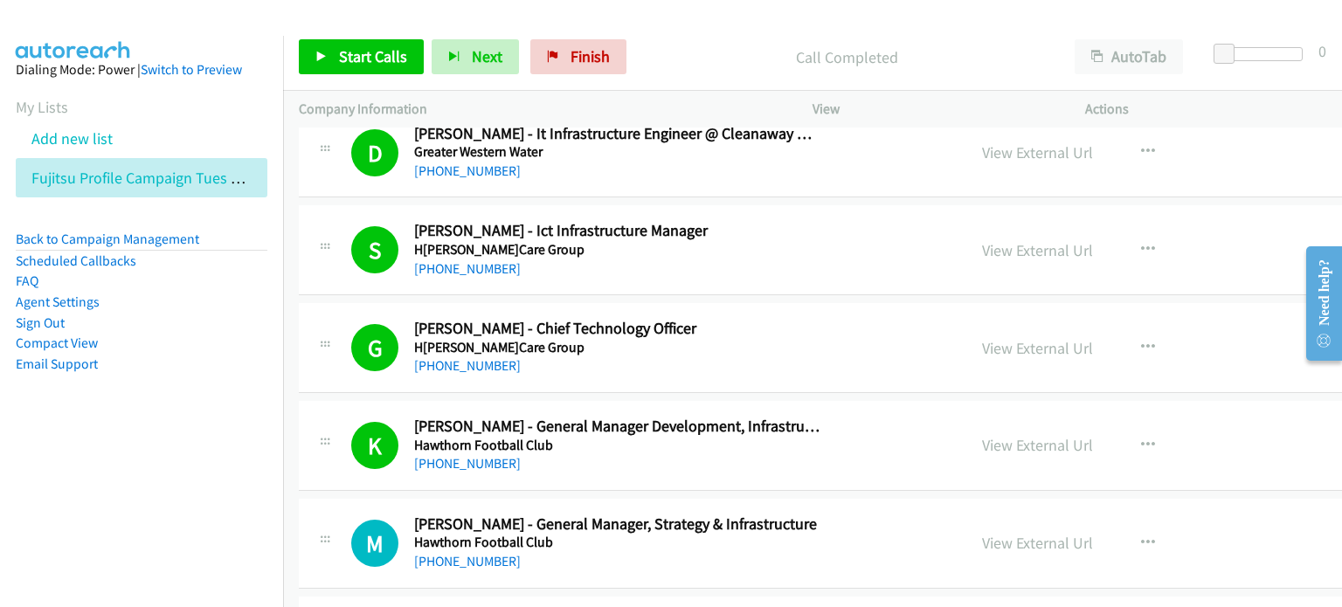
click at [161, 443] on aside "Dialing Mode: Power | Switch to Preview My Lists Add new list Fujitsu Profile C…" at bounding box center [141, 245] width 283 height 418
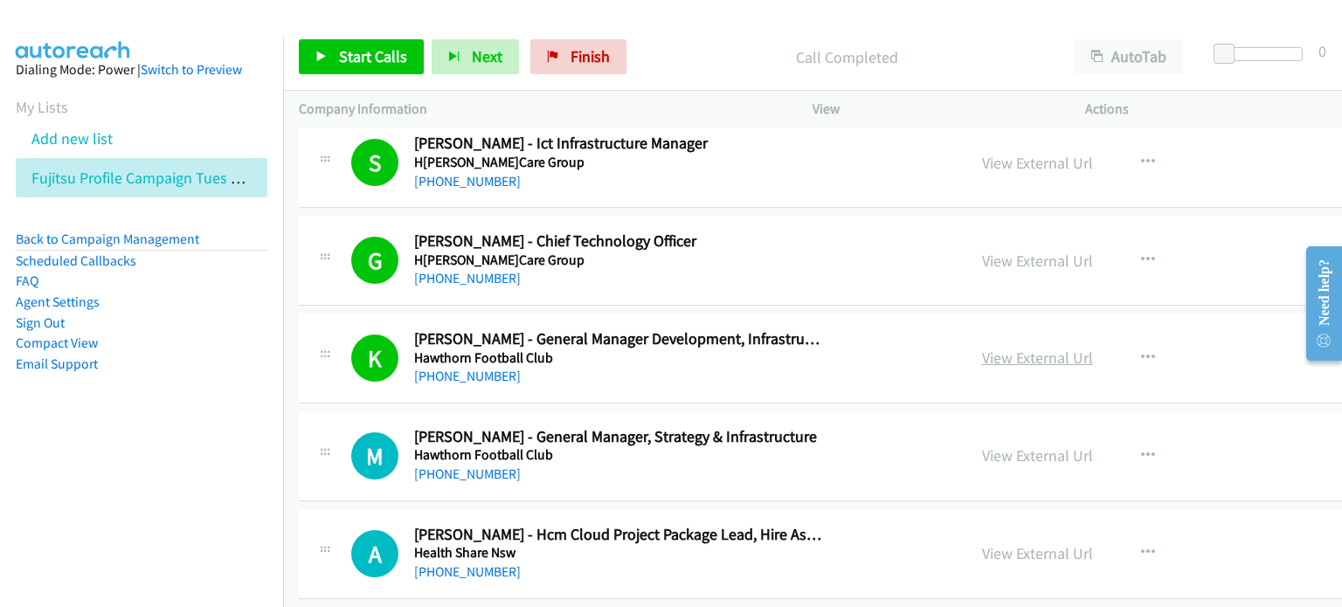
click at [1016, 348] on link "View External Url" at bounding box center [1037, 358] width 111 height 20
click at [364, 54] on span "Start Calls" at bounding box center [373, 56] width 68 height 20
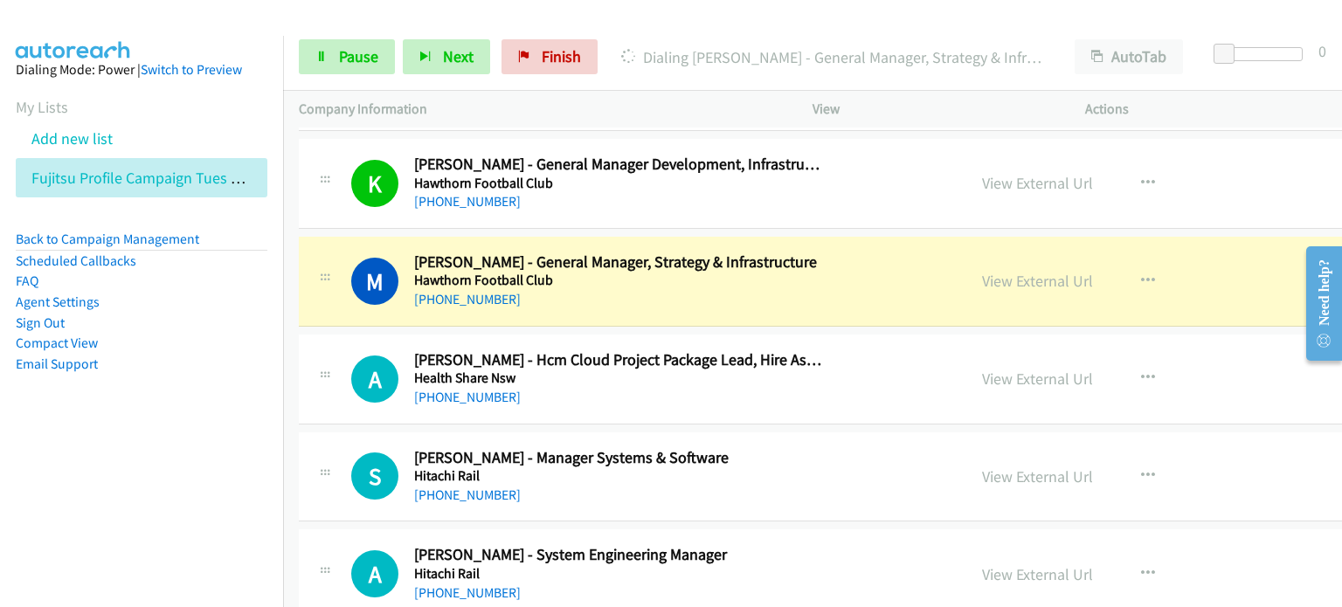
scroll to position [12347, 0]
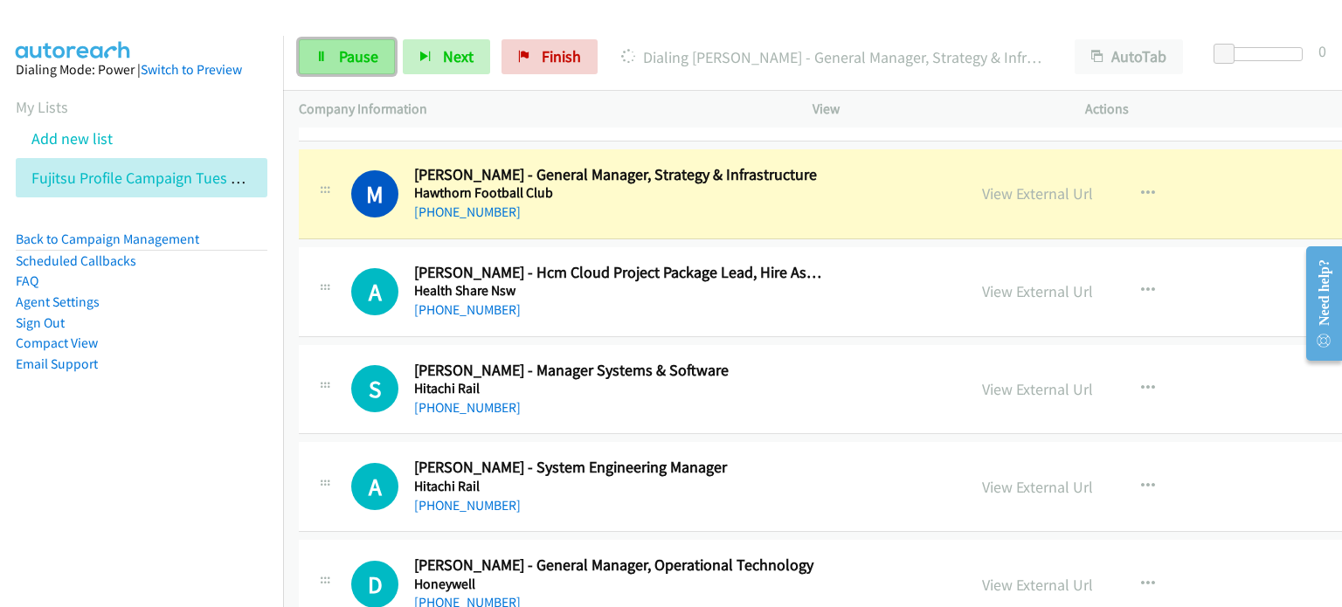
click at [335, 50] on link "Pause" at bounding box center [347, 56] width 96 height 35
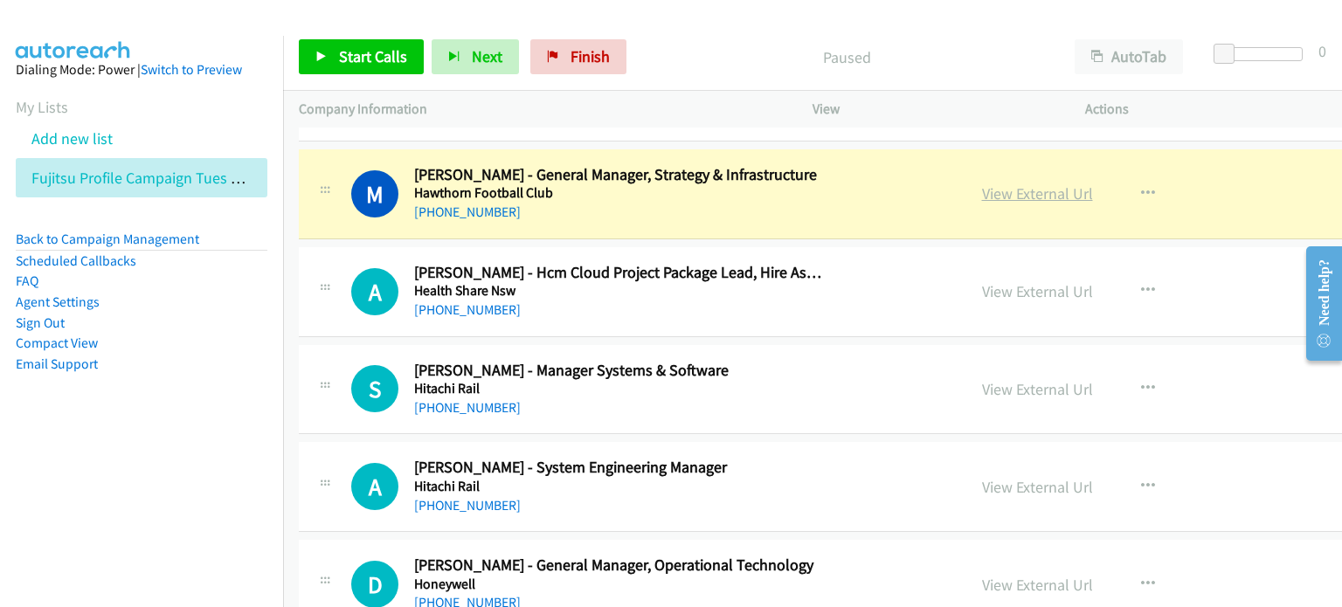
click at [990, 183] on link "View External Url" at bounding box center [1037, 193] width 111 height 20
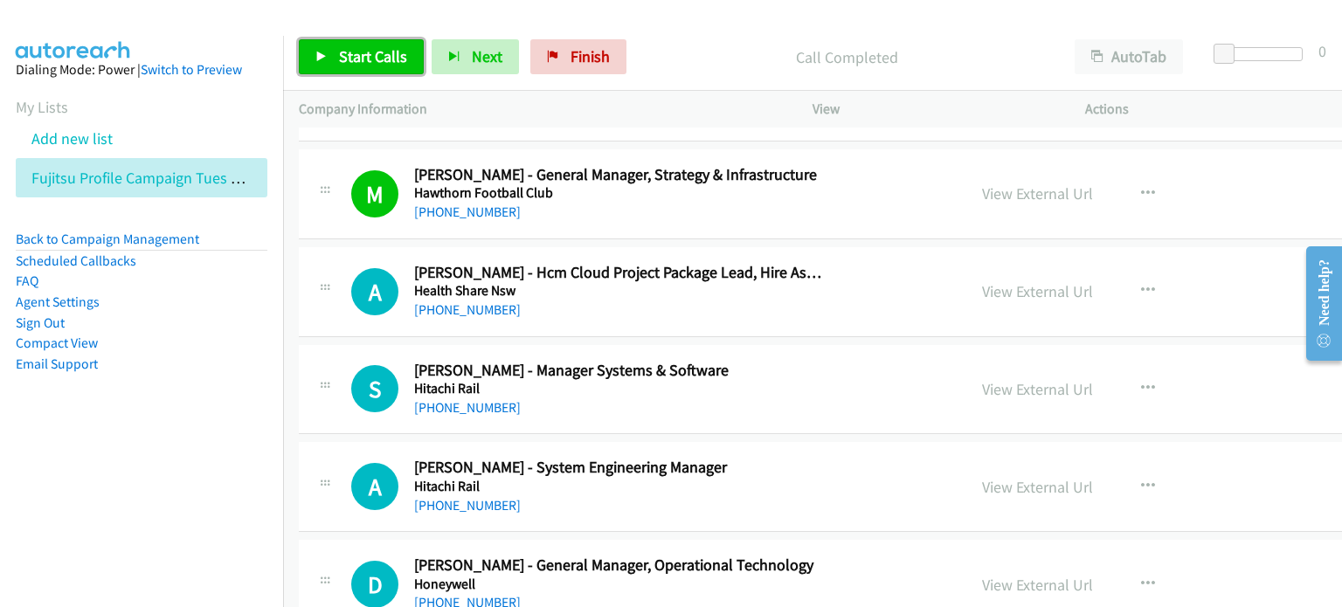
click at [360, 57] on span "Start Calls" at bounding box center [373, 56] width 68 height 20
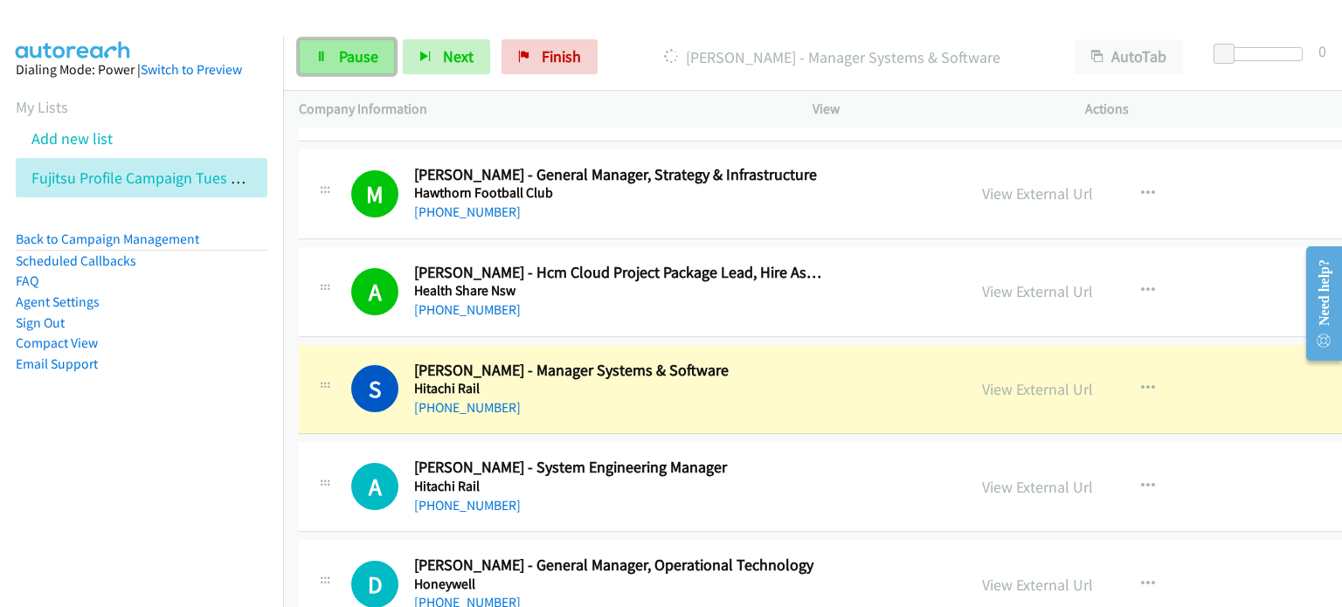
click at [340, 52] on span "Pause" at bounding box center [358, 56] width 39 height 20
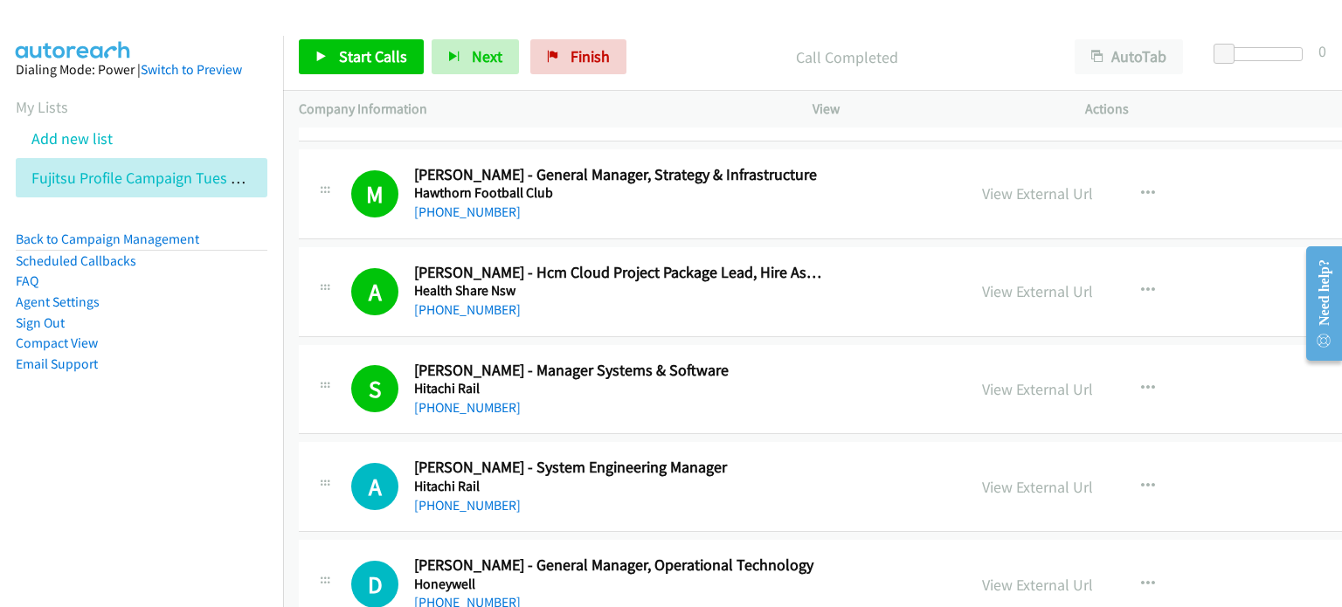
click at [199, 474] on nav "Dialing Mode: Power | Switch to Preview My Lists Add new list Fujitsu Profile C…" at bounding box center [142, 339] width 284 height 607
click at [997, 379] on link "View External Url" at bounding box center [1037, 389] width 111 height 20
click at [368, 57] on span "Start Calls" at bounding box center [373, 56] width 68 height 20
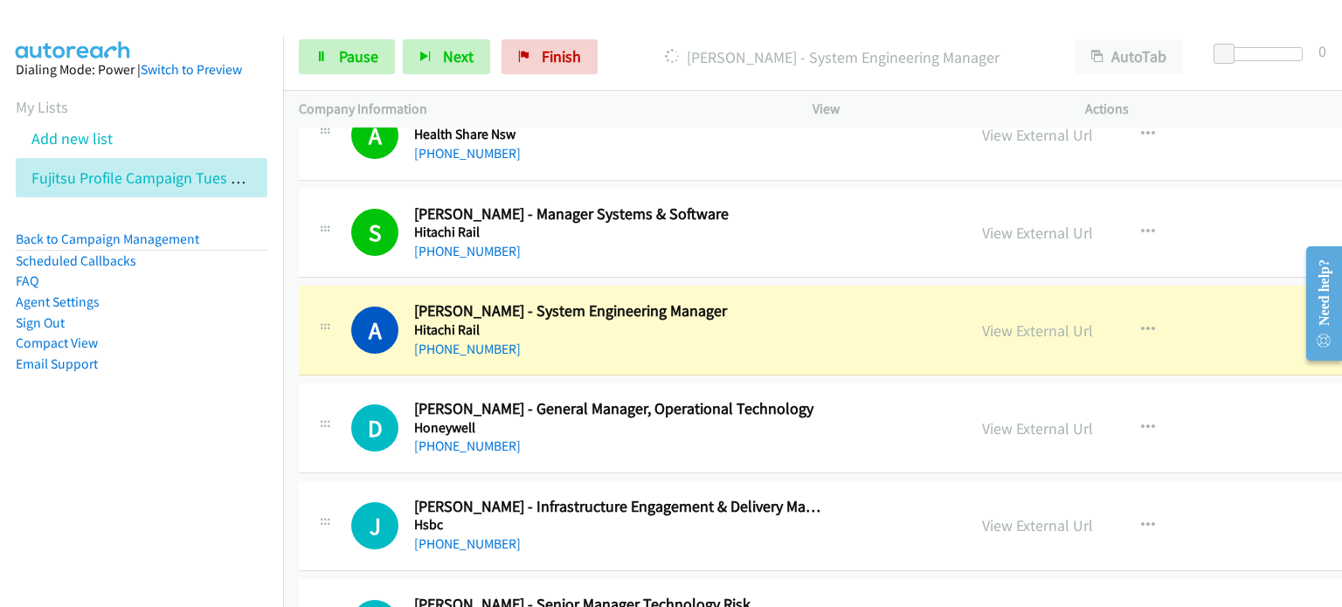
scroll to position [12521, 0]
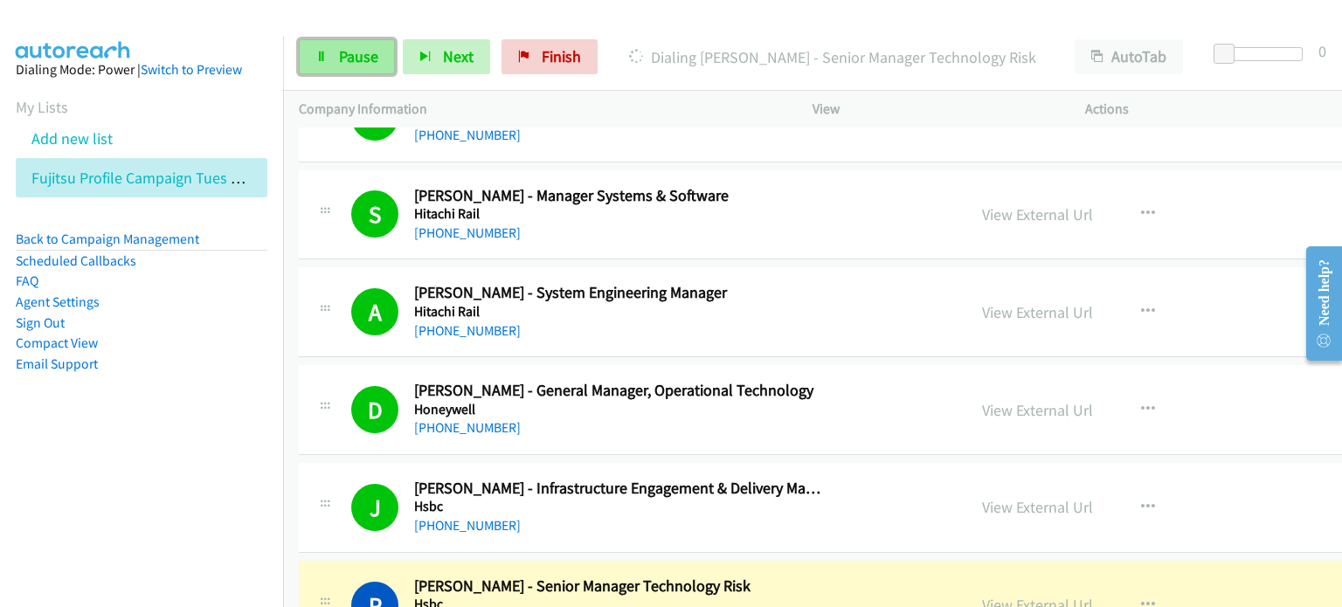
click at [370, 54] on span "Pause" at bounding box center [358, 56] width 39 height 20
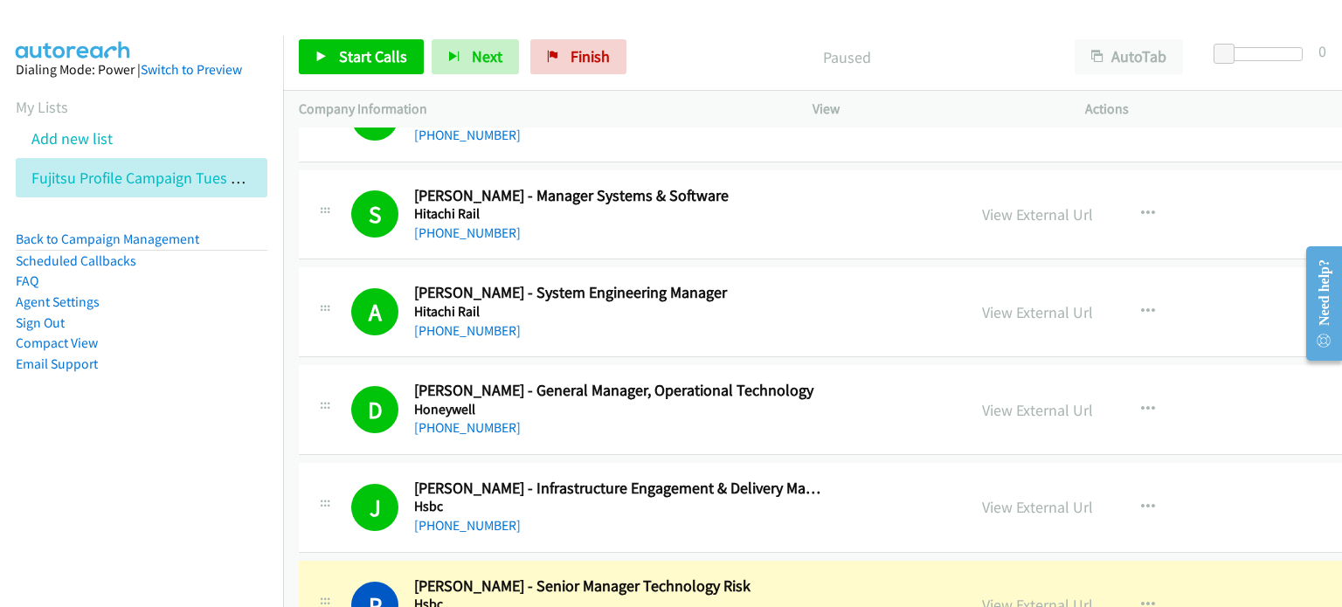
click at [190, 380] on aside "Dialing Mode: Power | Switch to Preview My Lists Add new list Fujitsu Profile C…" at bounding box center [141, 245] width 283 height 418
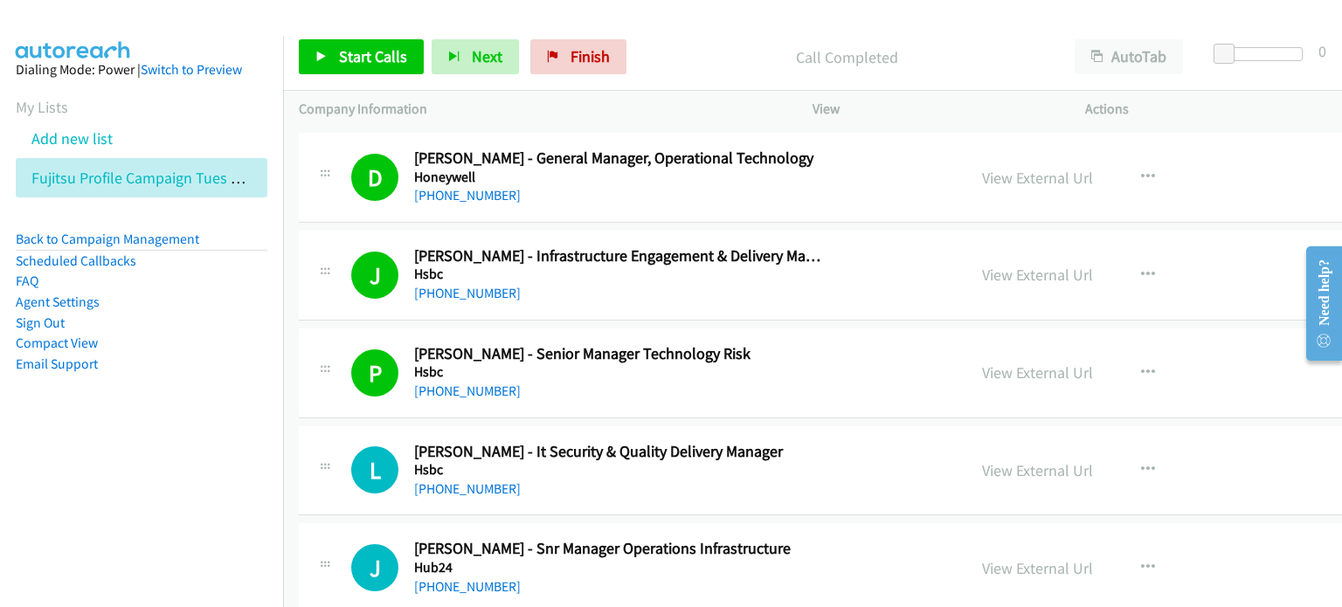
scroll to position [12783, 0]
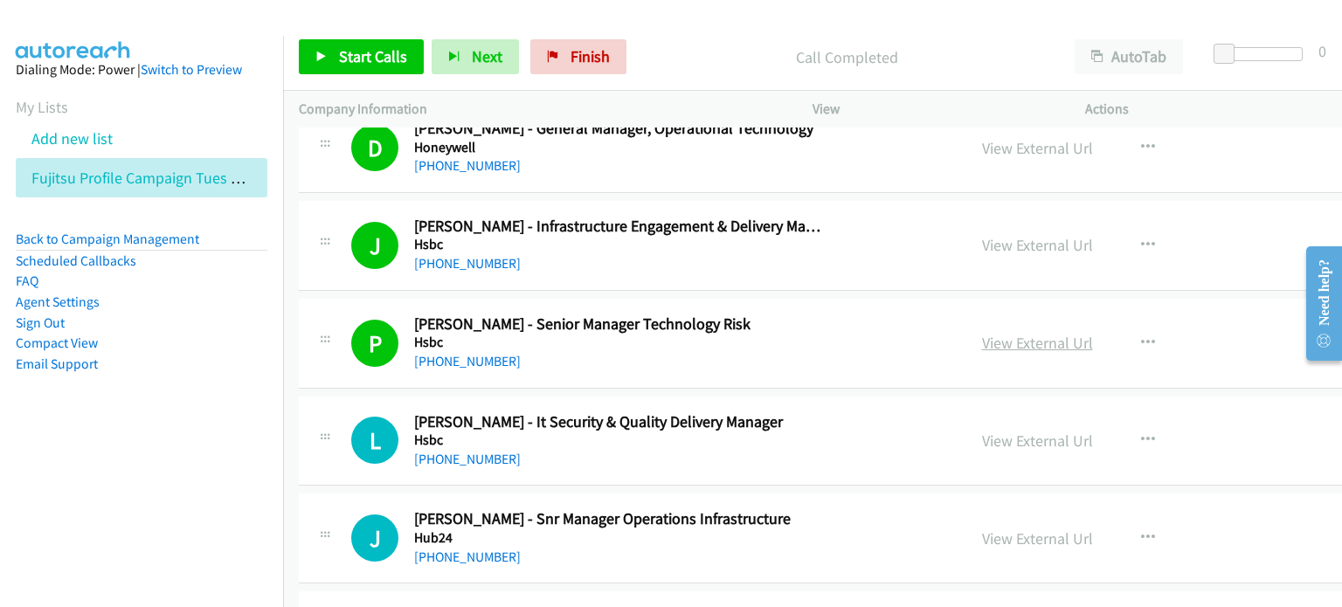
click at [1011, 333] on link "View External Url" at bounding box center [1037, 343] width 111 height 20
click at [347, 42] on link "Start Calls" at bounding box center [361, 56] width 125 height 35
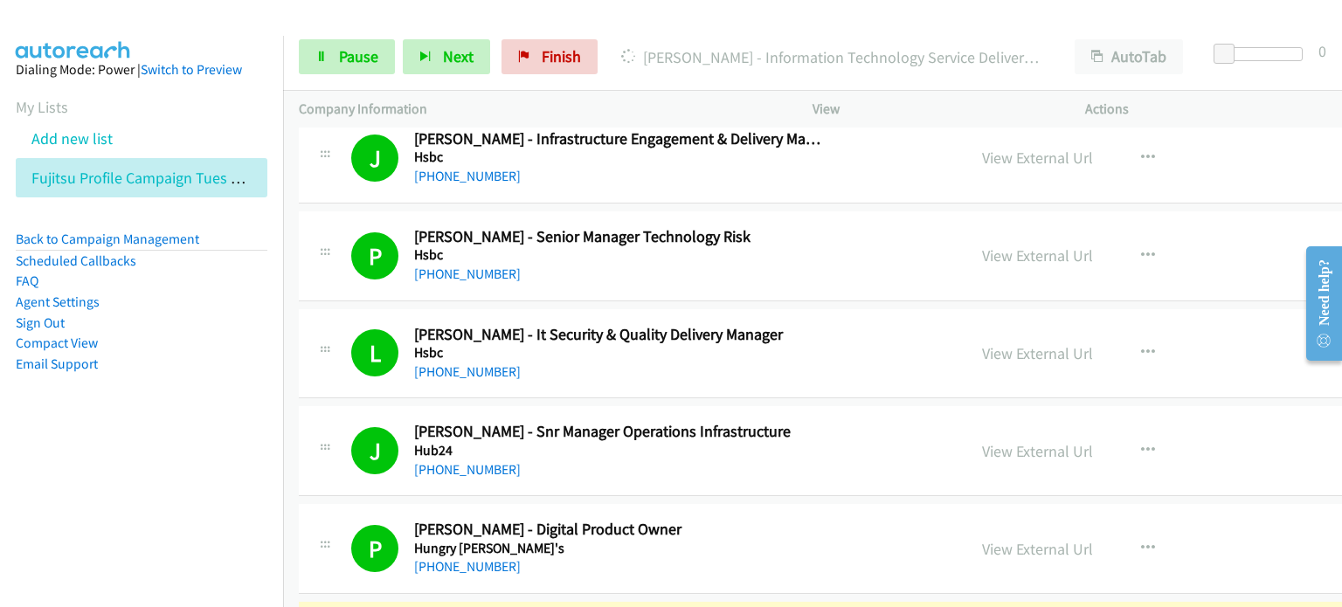
scroll to position [13046, 0]
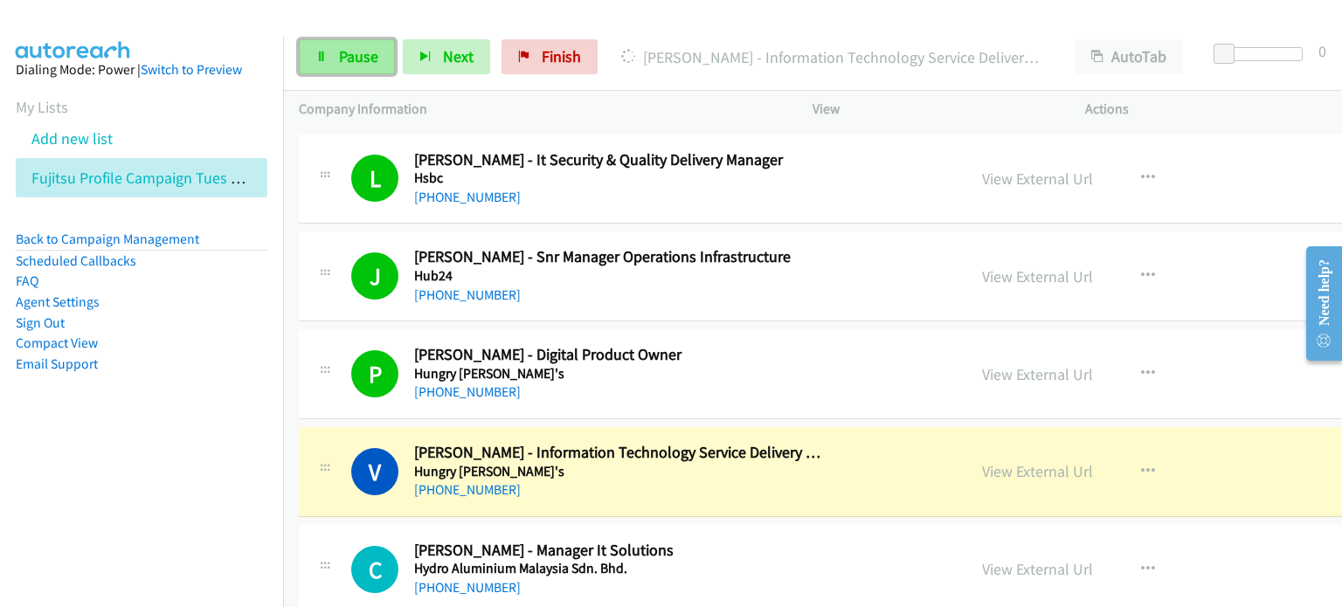
click at [351, 57] on span "Pause" at bounding box center [358, 56] width 39 height 20
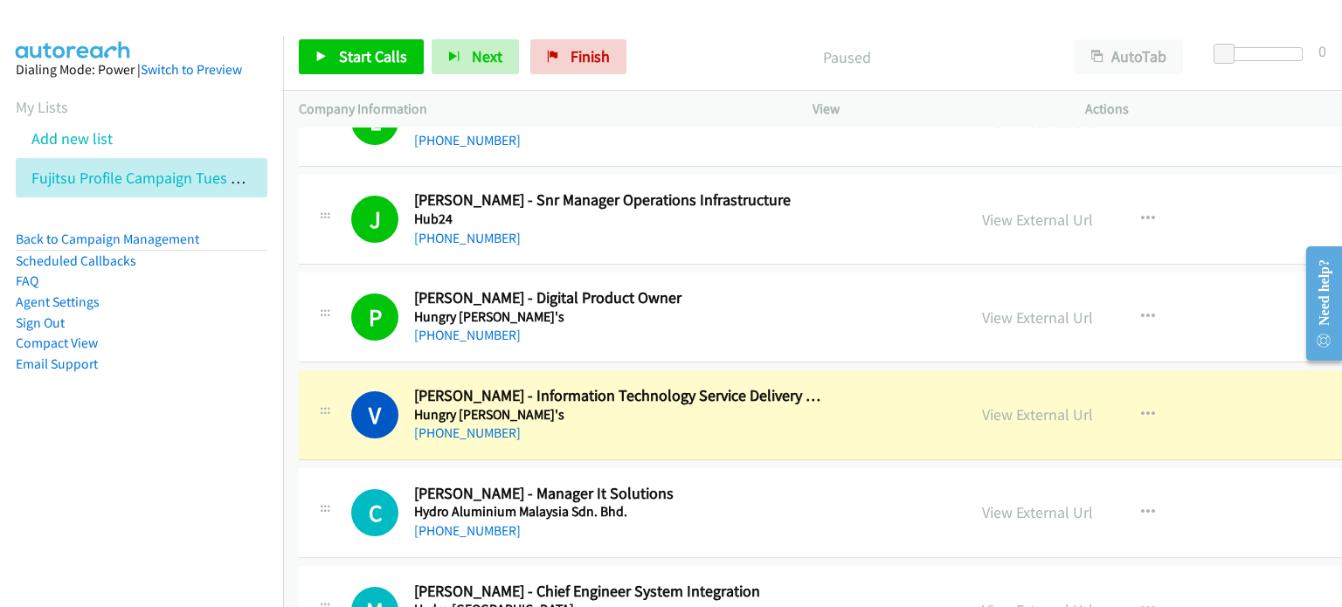
scroll to position [13133, 0]
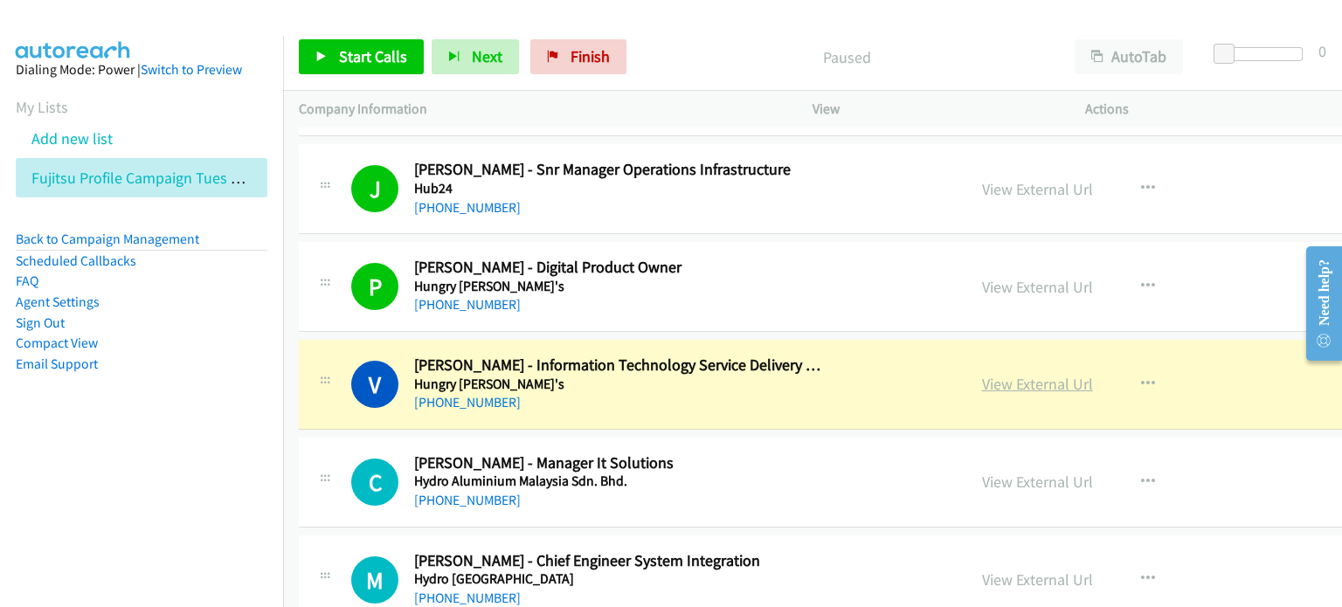
click at [1034, 374] on link "View External Url" at bounding box center [1037, 384] width 111 height 20
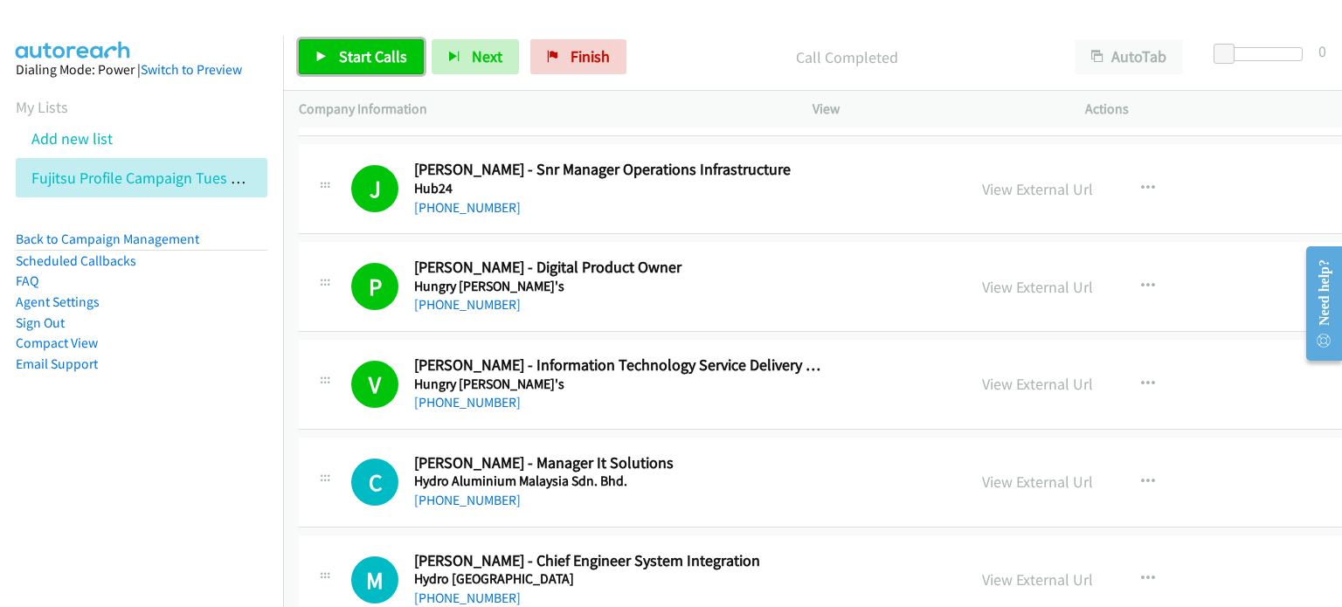
click at [365, 48] on span "Start Calls" at bounding box center [373, 56] width 68 height 20
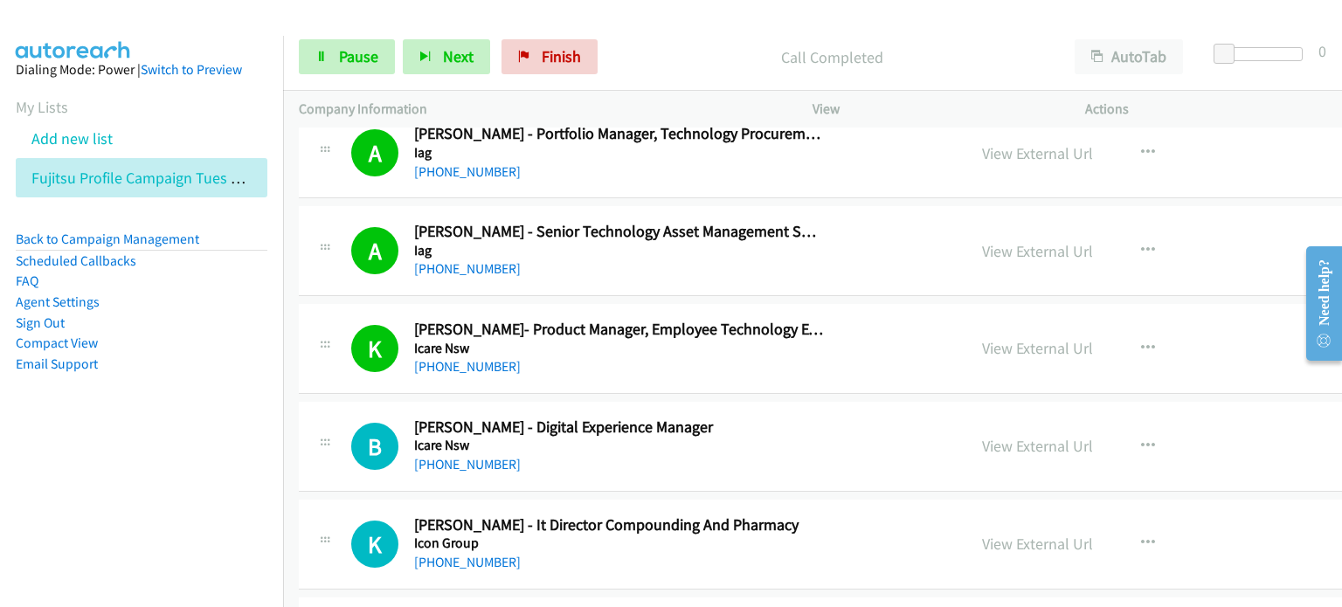
scroll to position [13744, 0]
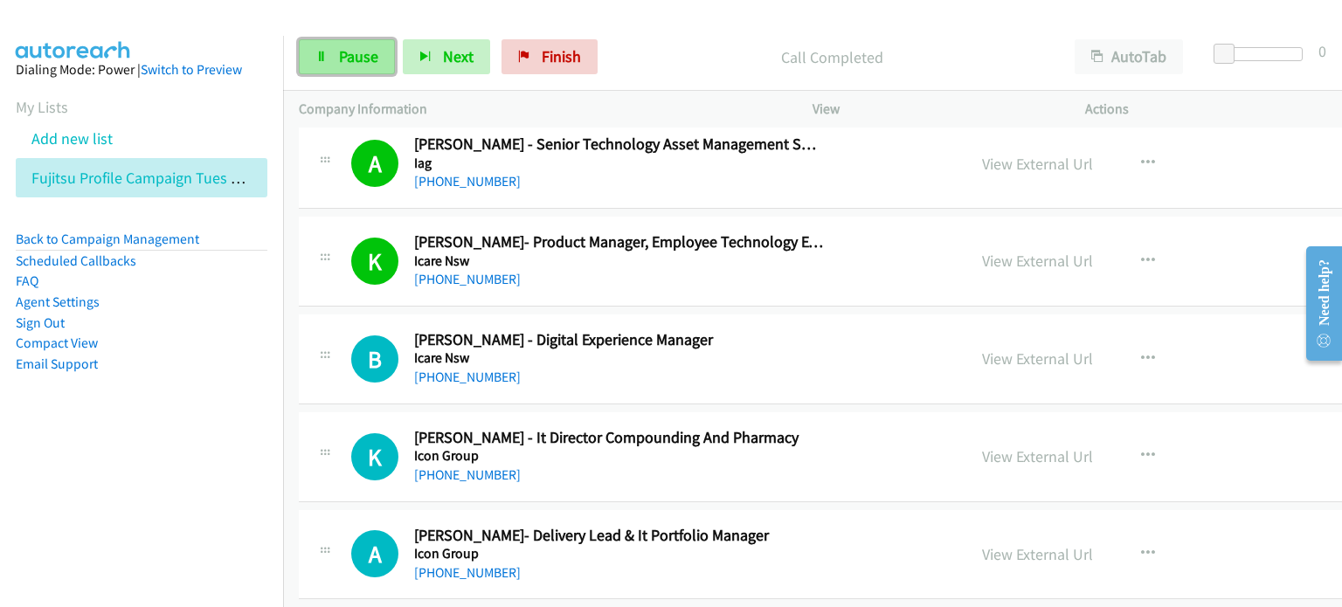
click at [339, 46] on span "Pause" at bounding box center [358, 56] width 39 height 20
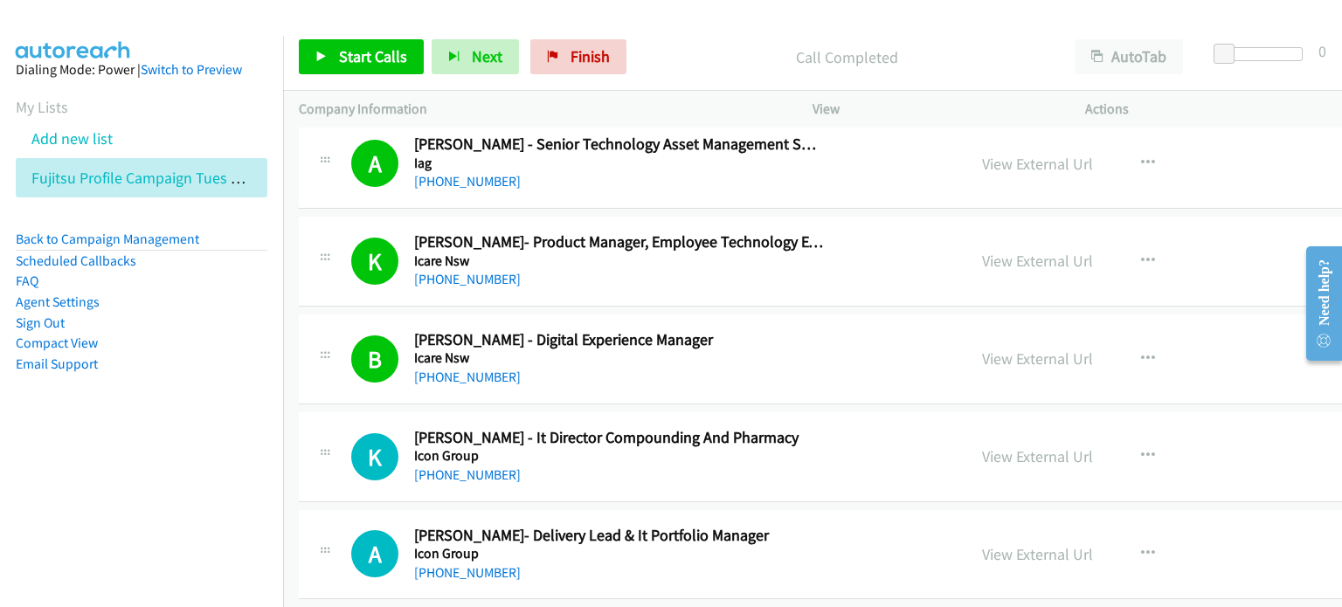
click at [156, 432] on aside "Dialing Mode: Power | Switch to Preview My Lists Add new list Fujitsu Profile C…" at bounding box center [141, 245] width 283 height 418
click at [1010, 349] on link "View External Url" at bounding box center [1037, 359] width 111 height 20
click at [695, 59] on p "Call Completed" at bounding box center [846, 57] width 393 height 24
